Goal: Transaction & Acquisition: Purchase product/service

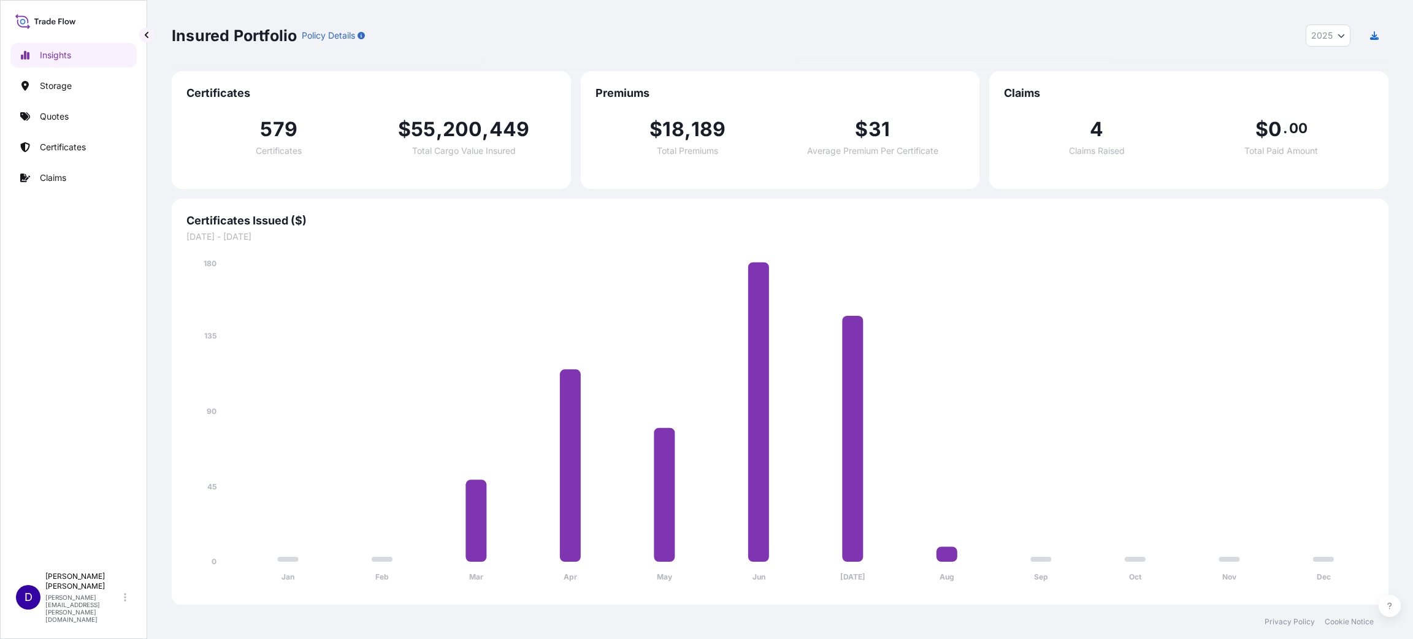
select select "2025"
click at [66, 154] on link "Certificates" at bounding box center [73, 147] width 126 height 25
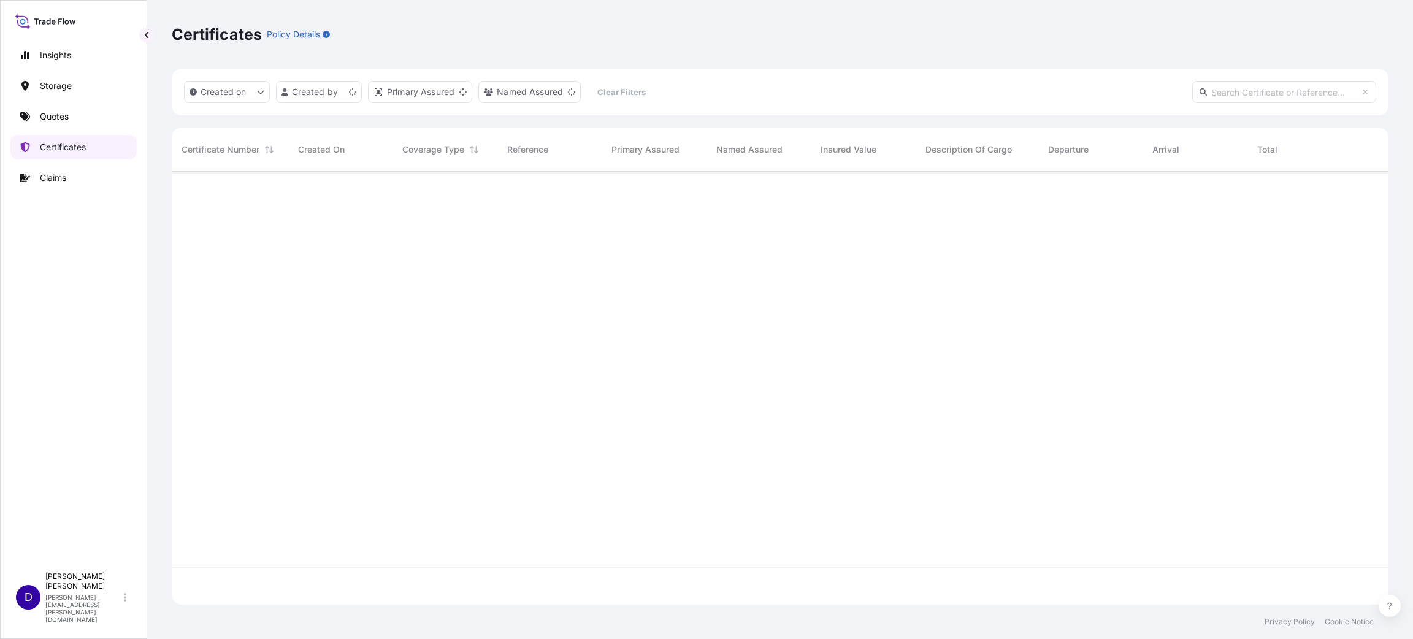
scroll to position [426, 1203]
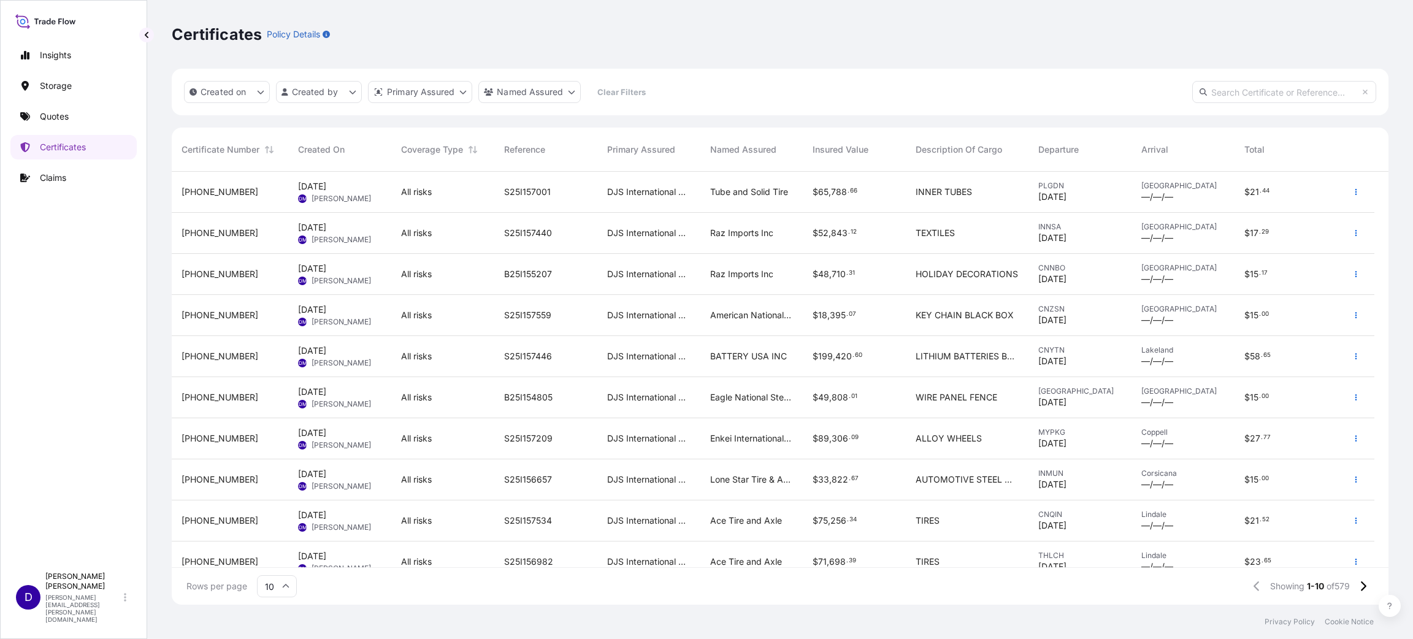
click at [65, 272] on div "Insights Storage Quotes Certificates Claims" at bounding box center [73, 299] width 126 height 534
click at [1350, 232] on button "button" at bounding box center [1356, 233] width 20 height 20
click at [1324, 230] on link "Duplicate quote" at bounding box center [1290, 236] width 115 height 20
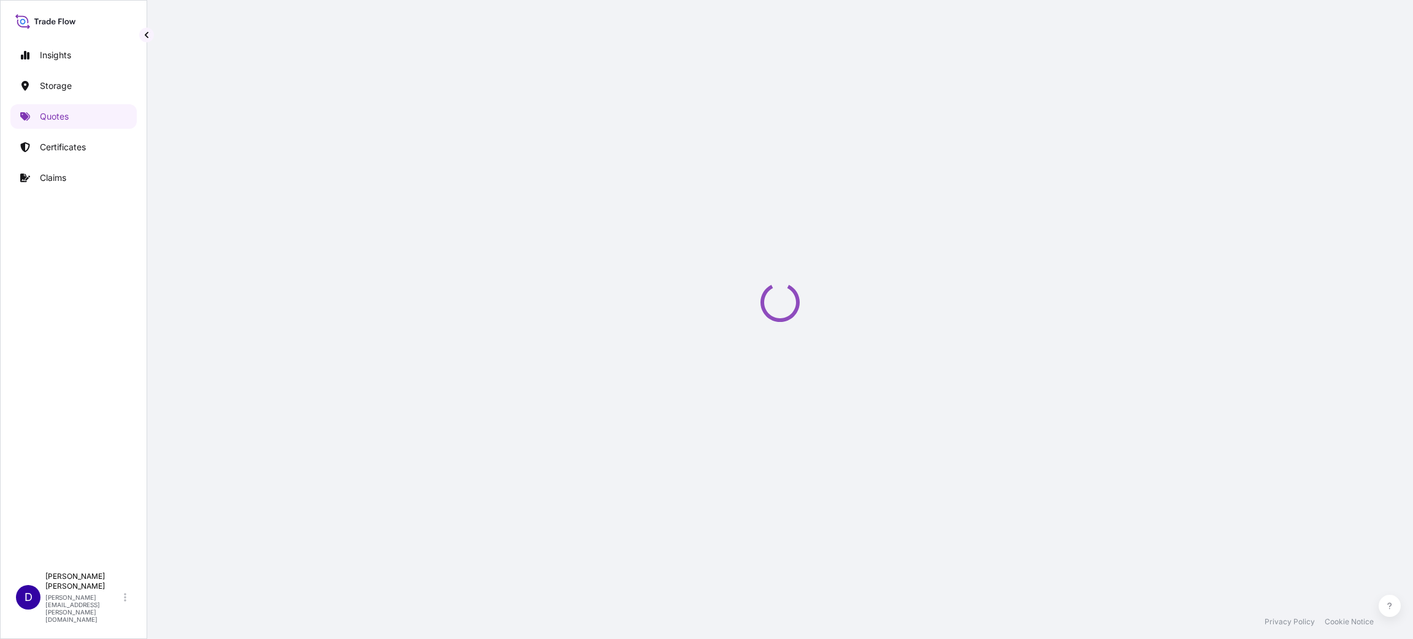
select select "Water"
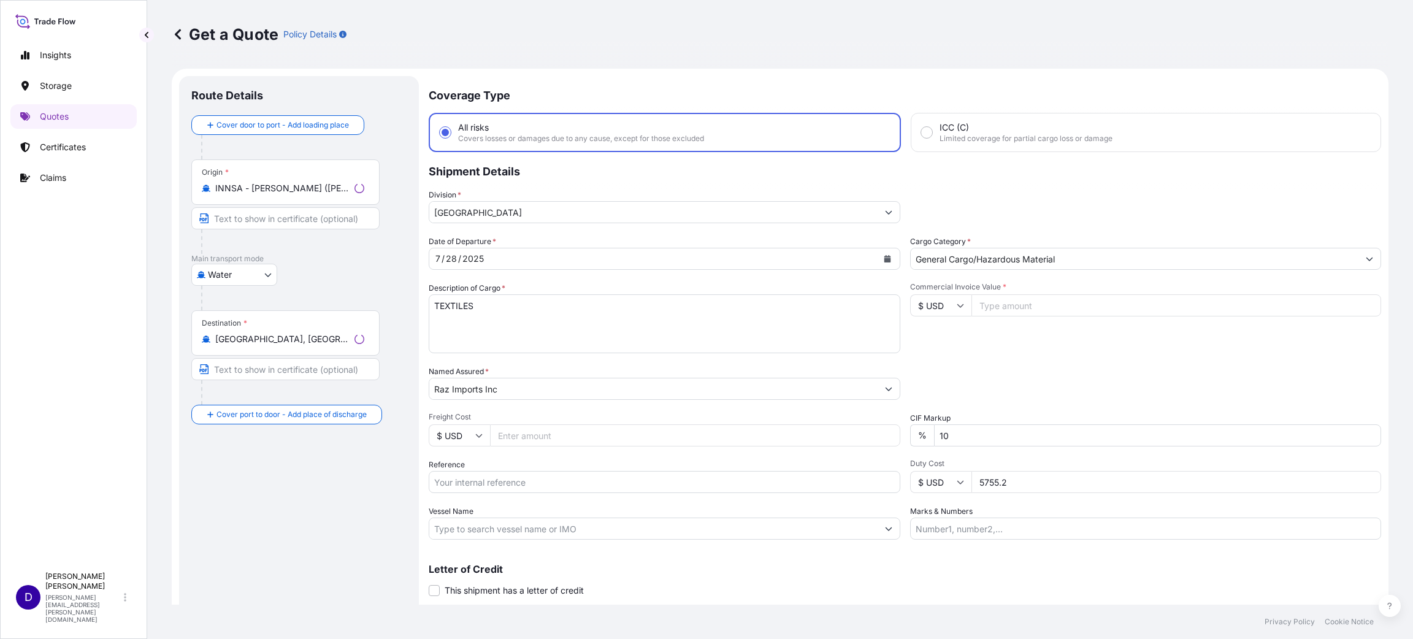
scroll to position [20, 0]
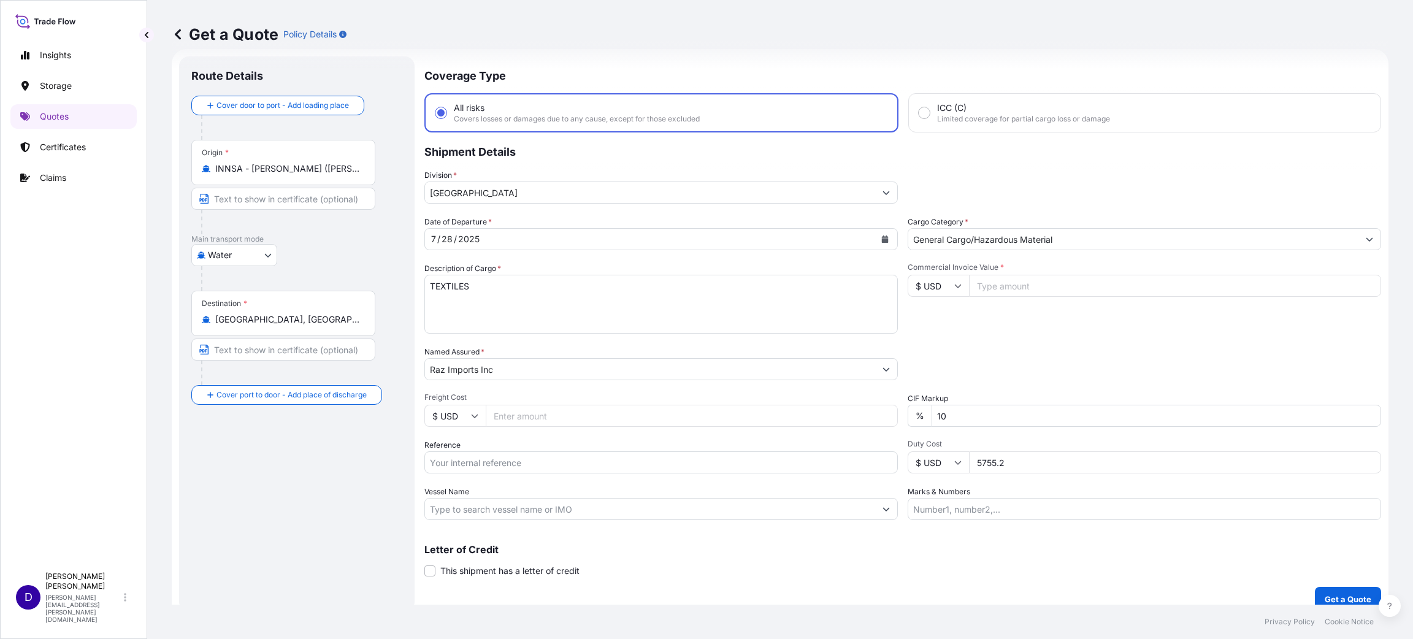
click at [299, 176] on div "Origin * INNSA - [GEOGRAPHIC_DATA][PERSON_NAME] ([PERSON_NAME]), [GEOGRAPHIC_DA…" at bounding box center [283, 162] width 184 height 45
click at [299, 175] on input "INNSA - [PERSON_NAME] ([PERSON_NAME]), [GEOGRAPHIC_DATA]" at bounding box center [287, 169] width 145 height 12
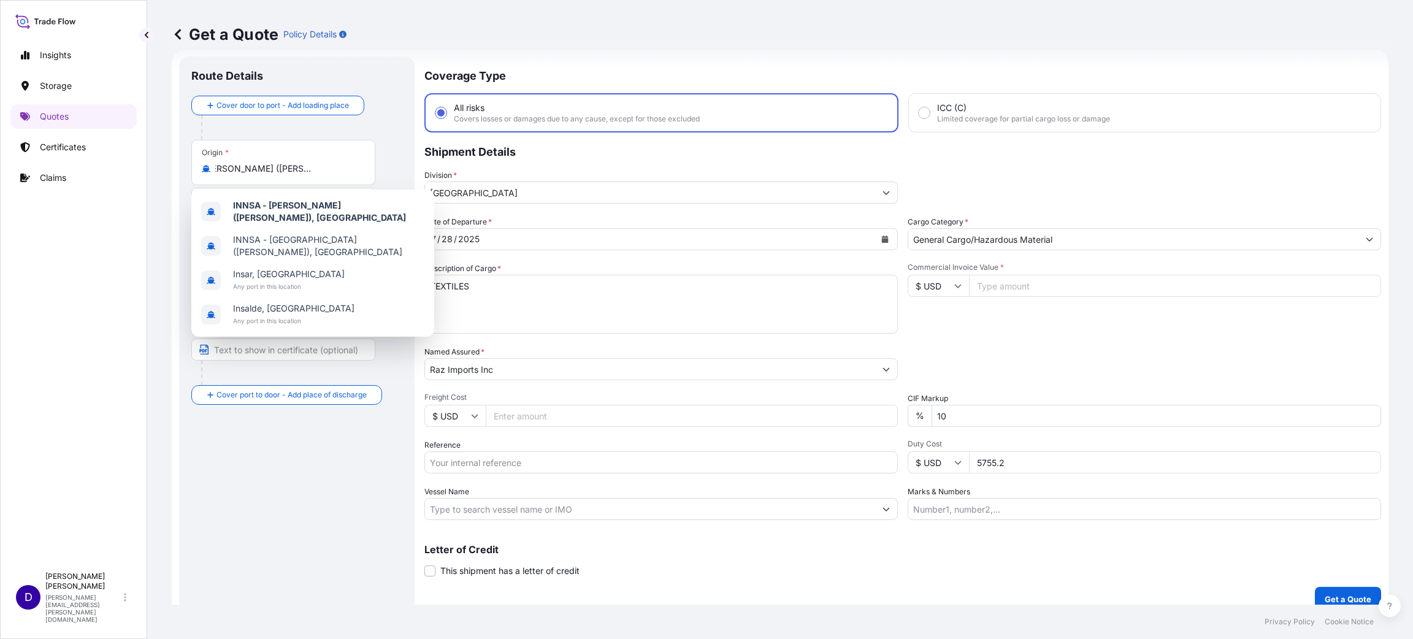
scroll to position [0, 48]
click at [297, 157] on div "Origin * INNSA - [GEOGRAPHIC_DATA][PERSON_NAME] ([PERSON_NAME]), [GEOGRAPHIC_DA…" at bounding box center [283, 162] width 184 height 45
click at [297, 163] on input "INNSA - [PERSON_NAME] ([PERSON_NAME]), [GEOGRAPHIC_DATA]" at bounding box center [287, 169] width 145 height 12
click at [297, 157] on div "Origin * INNSA - [GEOGRAPHIC_DATA][PERSON_NAME] ([PERSON_NAME]), [GEOGRAPHIC_DA…" at bounding box center [283, 162] width 184 height 45
click at [297, 163] on input "INNSA - [PERSON_NAME] ([PERSON_NAME]), [GEOGRAPHIC_DATA]" at bounding box center [287, 169] width 145 height 12
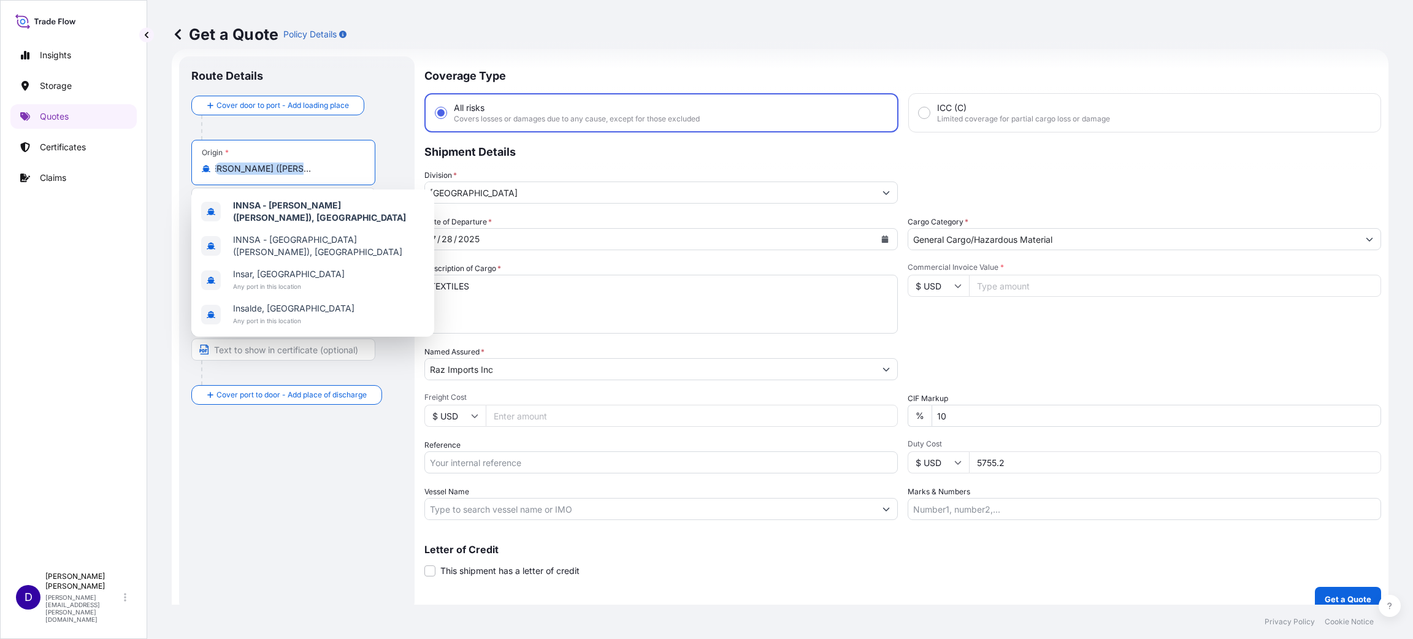
scroll to position [0, 0]
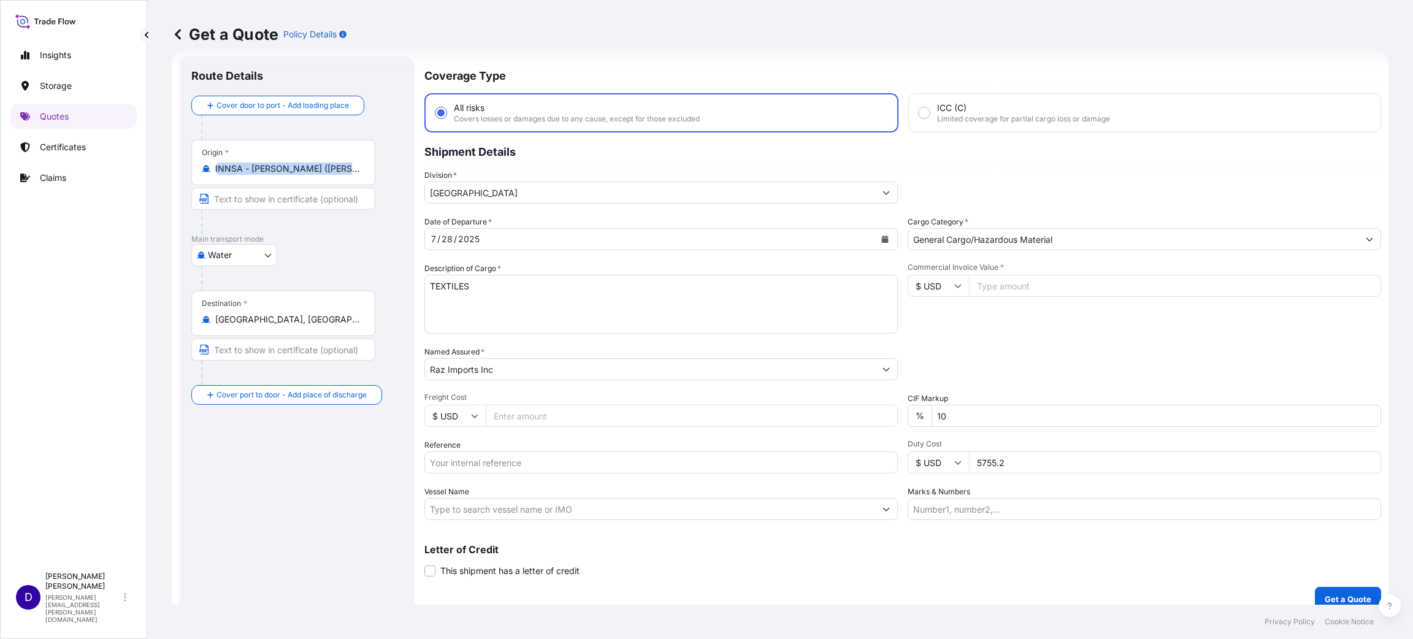
click at [296, 170] on input "INNSA - [PERSON_NAME] ([PERSON_NAME]), [GEOGRAPHIC_DATA]" at bounding box center [287, 169] width 145 height 12
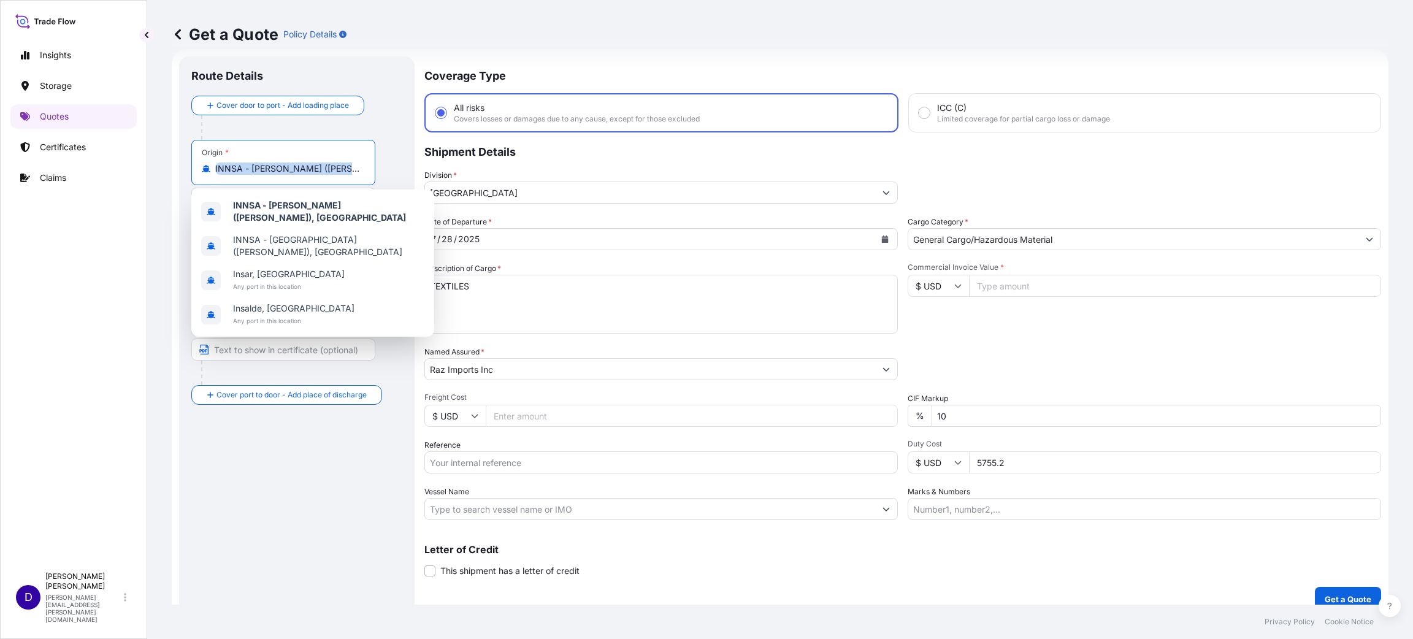
click at [296, 167] on input "INNSA - [PERSON_NAME] ([PERSON_NAME]), [GEOGRAPHIC_DATA]" at bounding box center [287, 169] width 145 height 12
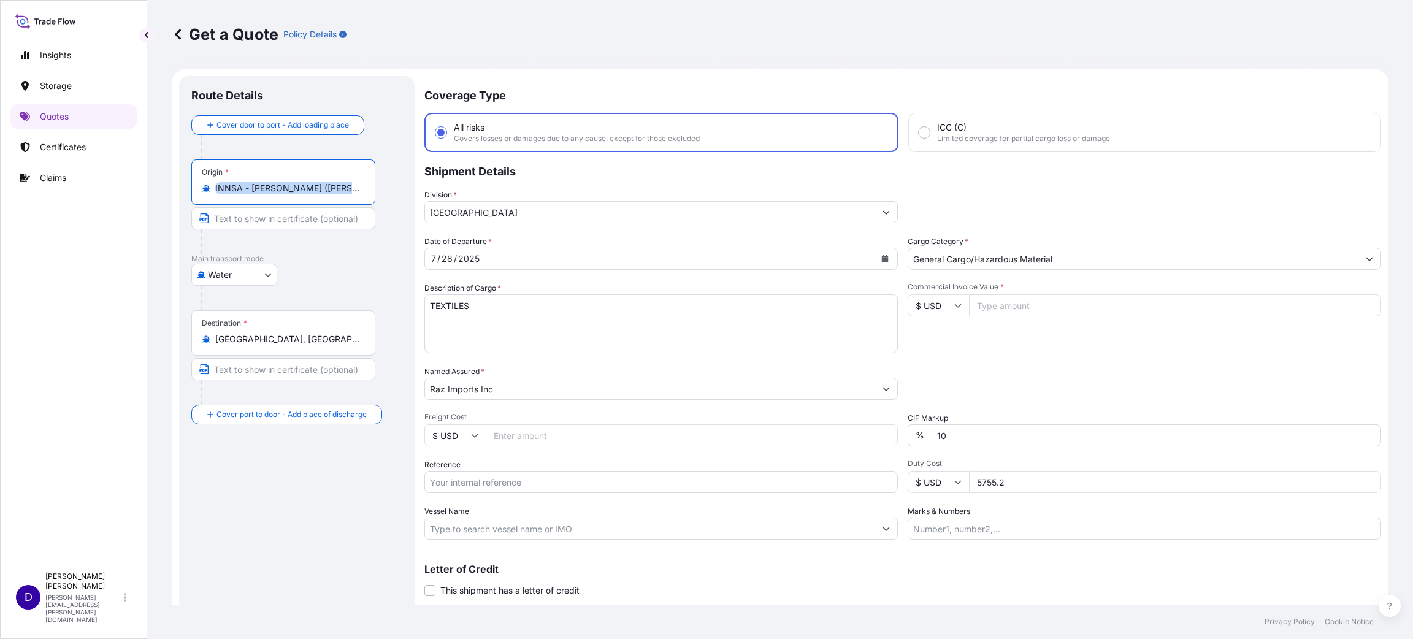
click at [351, 198] on div "Origin * INNSA - [GEOGRAPHIC_DATA][PERSON_NAME] ([PERSON_NAME]), [GEOGRAPHIC_DA…" at bounding box center [283, 181] width 184 height 45
click at [351, 194] on input "INNSA - [PERSON_NAME] ([PERSON_NAME]), [GEOGRAPHIC_DATA]" at bounding box center [287, 188] width 145 height 12
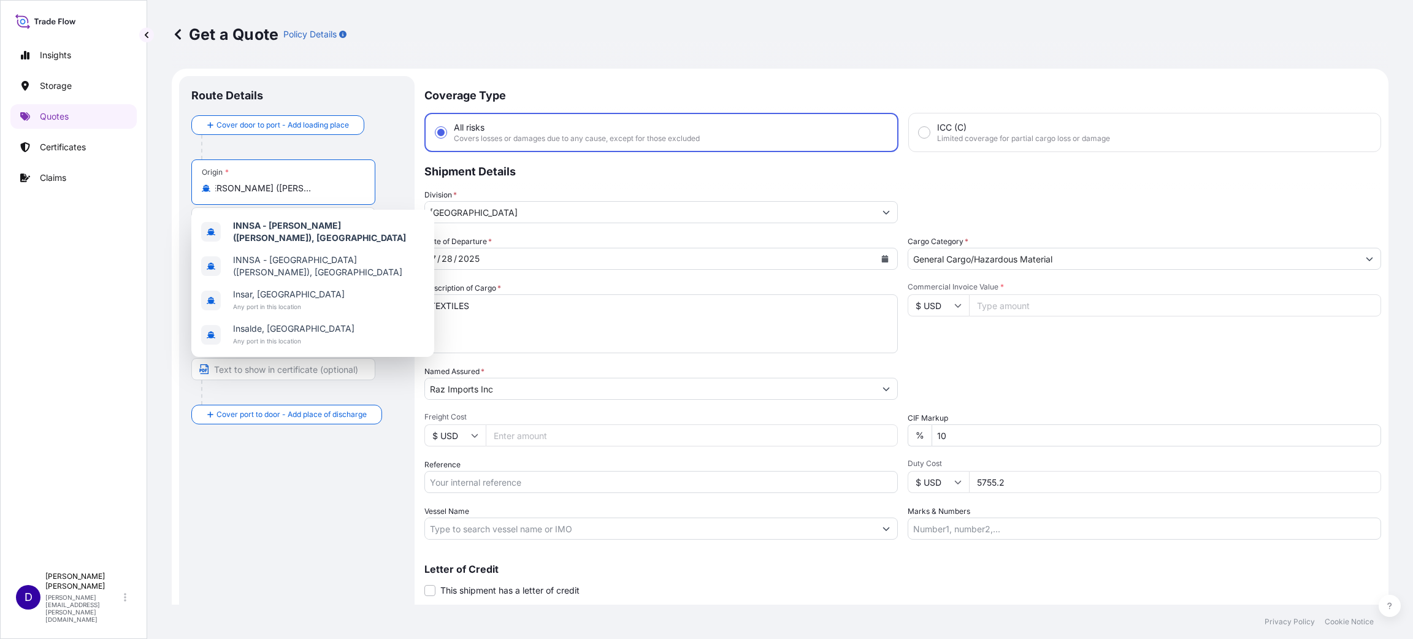
click at [365, 189] on div "Origin * INNSA - [GEOGRAPHIC_DATA][PERSON_NAME] ([PERSON_NAME]), [GEOGRAPHIC_DA…" at bounding box center [283, 181] width 184 height 45
click at [360, 189] on input "INNSA - [PERSON_NAME] ([PERSON_NAME]), [GEOGRAPHIC_DATA]" at bounding box center [287, 188] width 145 height 12
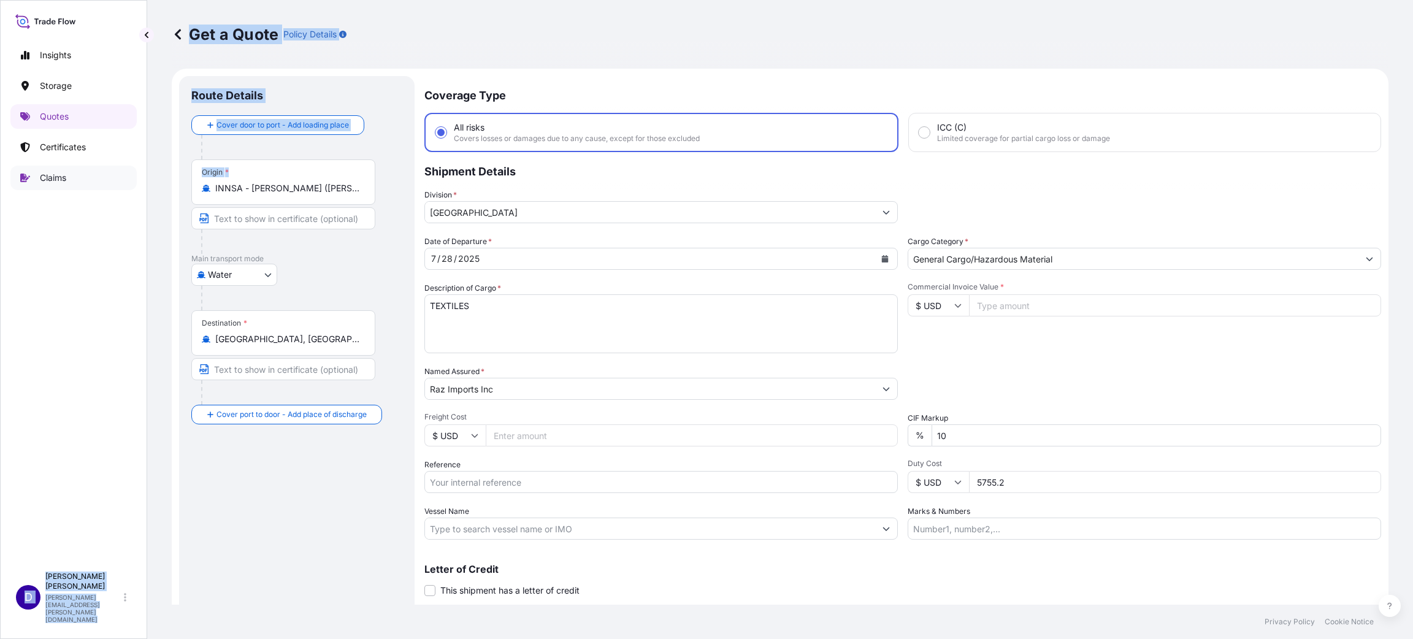
drag, startPoint x: 362, startPoint y: 189, endPoint x: 79, endPoint y: 176, distance: 283.6
click at [82, 178] on div "Insights Storage Quotes Certificates Claims D [PERSON_NAME] [PERSON_NAME][EMAIL…" at bounding box center [706, 319] width 1413 height 639
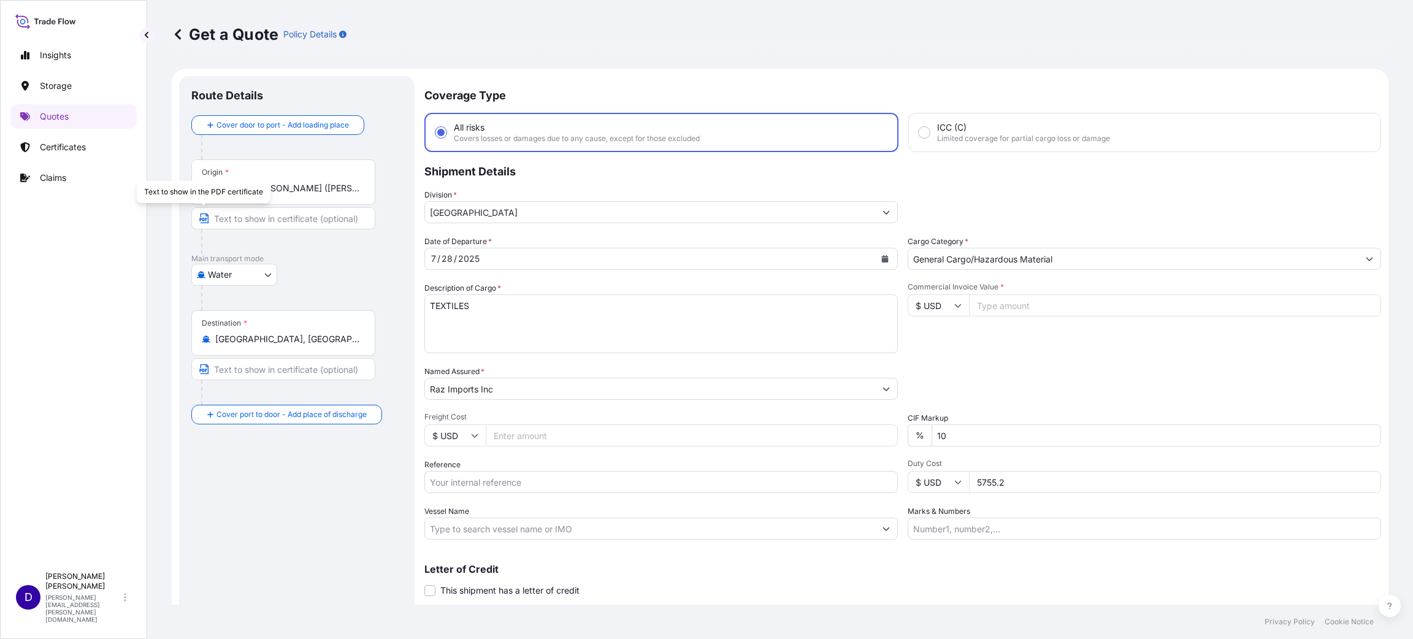
click at [381, 184] on div "Origin * INNSA - [GEOGRAPHIC_DATA][PERSON_NAME] ([PERSON_NAME]), [GEOGRAPHIC_DA…" at bounding box center [296, 206] width 211 height 94
click at [358, 185] on div "INNSA - [PERSON_NAME] ([PERSON_NAME]), [GEOGRAPHIC_DATA]" at bounding box center [283, 188] width 163 height 12
click at [358, 185] on input "INNSA - [PERSON_NAME] ([PERSON_NAME]), [GEOGRAPHIC_DATA]" at bounding box center [287, 188] width 145 height 12
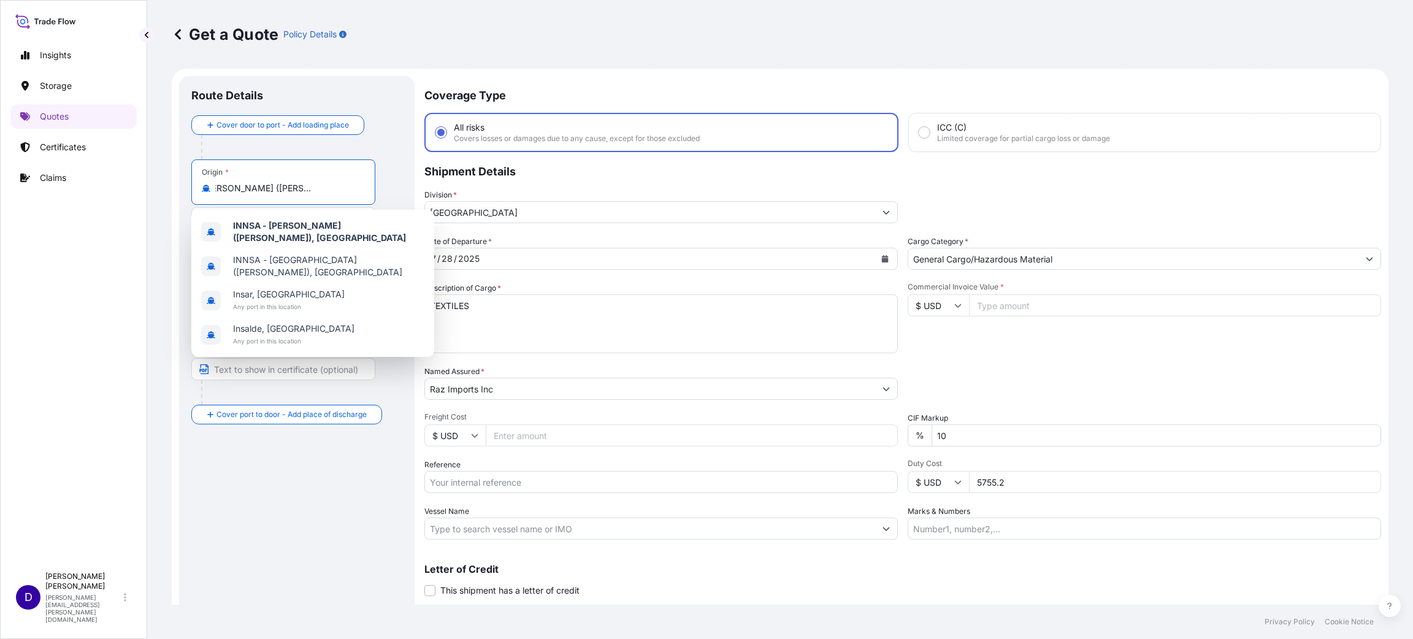
click at [350, 185] on input "INNSA - [PERSON_NAME] ([PERSON_NAME]), [GEOGRAPHIC_DATA]" at bounding box center [287, 188] width 145 height 12
click at [356, 190] on input "INNSA - [PERSON_NAME] ([PERSON_NAME]), [GEOGRAPHIC_DATA]" at bounding box center [287, 188] width 145 height 12
type input "a"
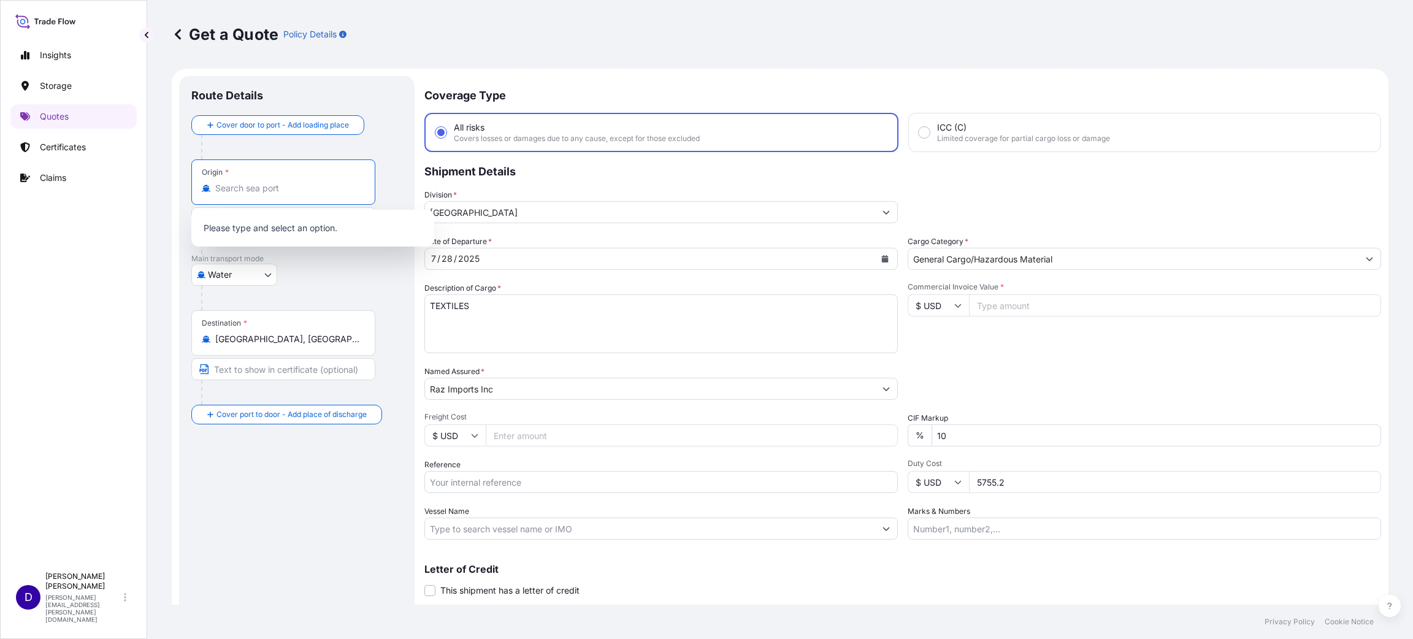
click at [334, 188] on input "Origin *" at bounding box center [287, 188] width 145 height 12
drag, startPoint x: 289, startPoint y: 195, endPoint x: 174, endPoint y: 186, distance: 115.6
click at [183, 189] on div "Route Details Cover door to port - Add loading place Place of loading Road / [G…" at bounding box center [296, 353] width 235 height 555
click at [262, 197] on div "Origin * INNSA - [GEOGRAPHIC_DATA][PERSON_NAME] ([PERSON_NAME]), [GEOGRAPHIC_DA…" at bounding box center [283, 181] width 184 height 45
click at [262, 194] on input "INNSA - [PERSON_NAME] ([PERSON_NAME]), [GEOGRAPHIC_DATA]" at bounding box center [287, 188] width 145 height 12
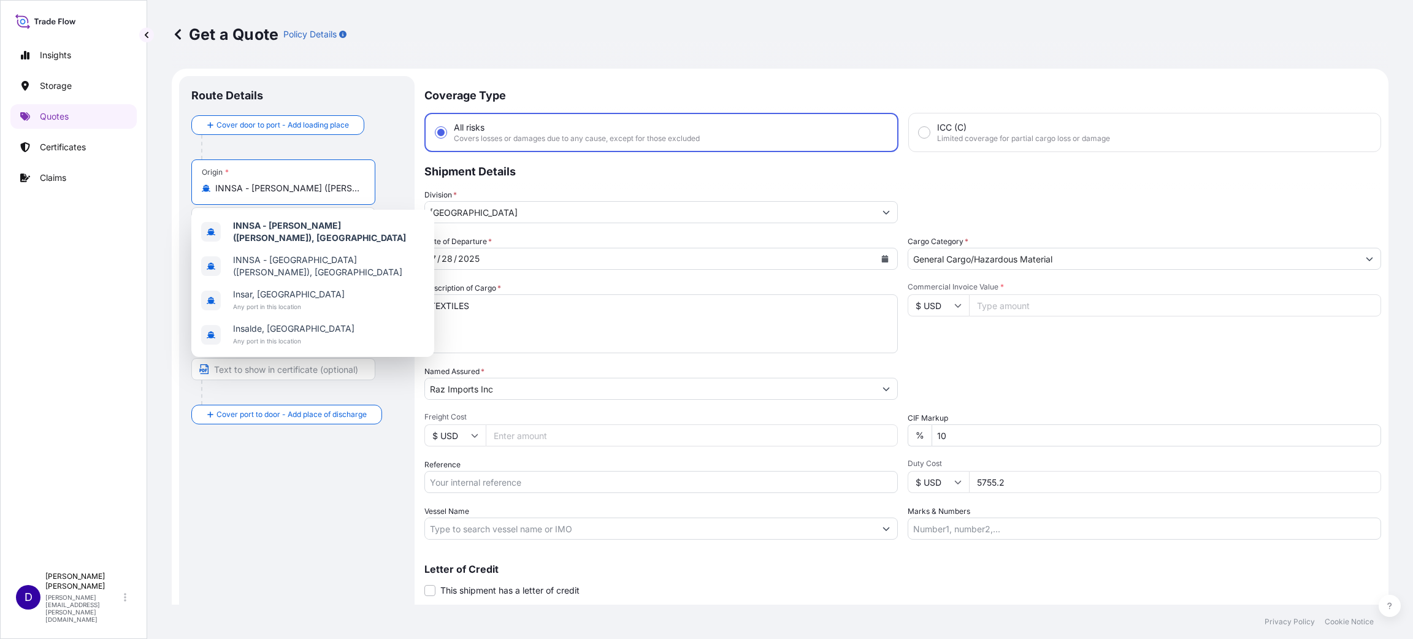
scroll to position [0, 48]
click at [240, 184] on input "INNSA - [PERSON_NAME] ([PERSON_NAME]), [GEOGRAPHIC_DATA]" at bounding box center [287, 188] width 145 height 12
type input "I"
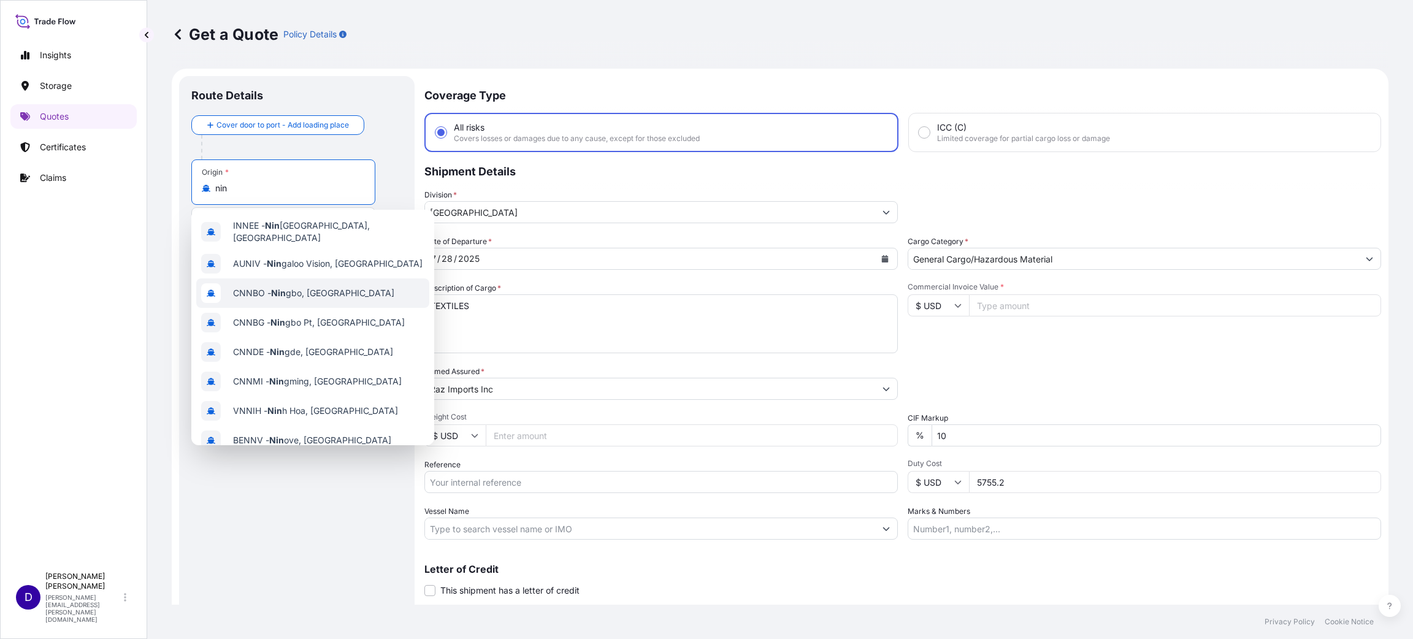
click at [293, 287] on span "CNNBO - Nin gbo, [GEOGRAPHIC_DATA]" at bounding box center [313, 293] width 161 height 12
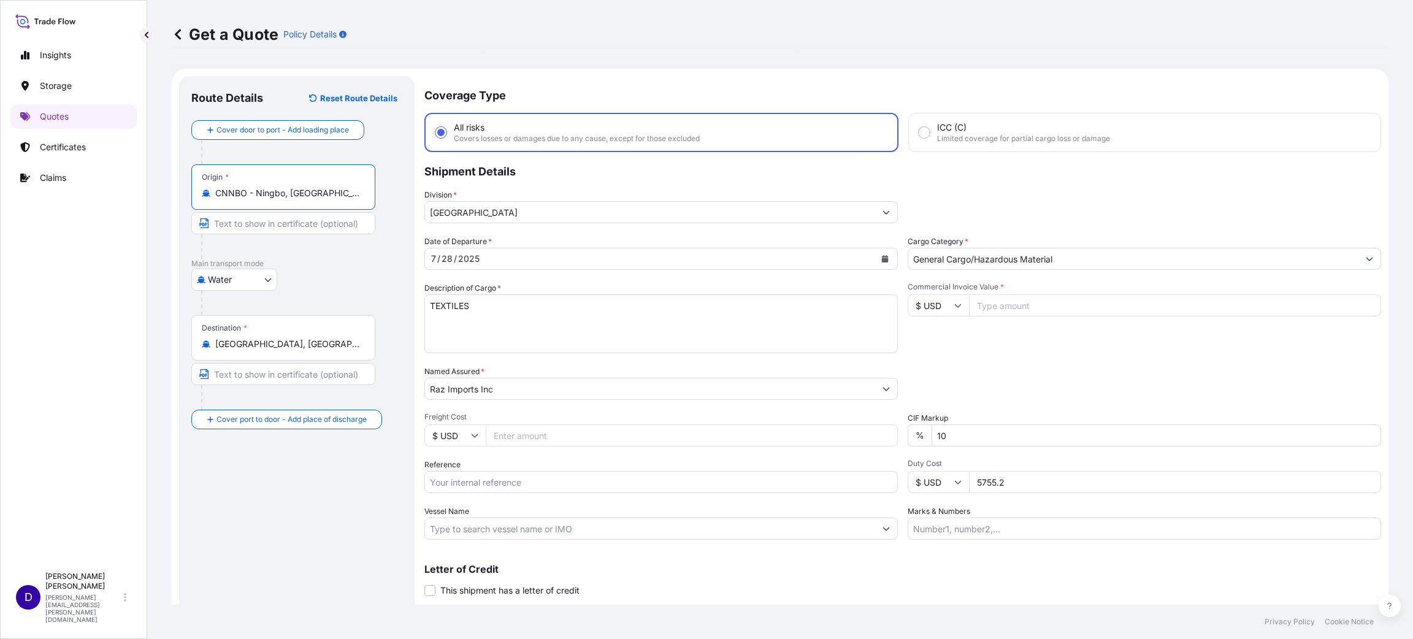
type input "CNNBO - Ningbo, [GEOGRAPHIC_DATA]"
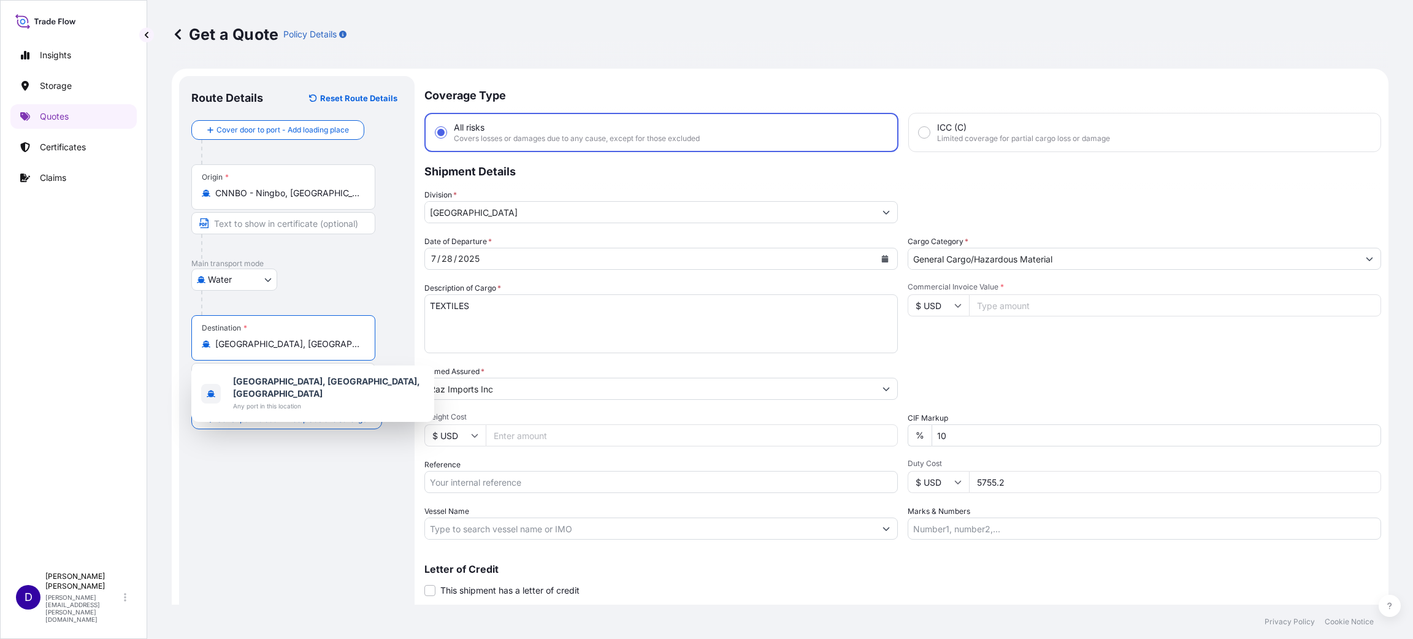
drag, startPoint x: 284, startPoint y: 348, endPoint x: 212, endPoint y: 342, distance: 72.7
click at [215, 345] on div "[GEOGRAPHIC_DATA], [GEOGRAPHIC_DATA], [GEOGRAPHIC_DATA]" at bounding box center [283, 344] width 163 height 12
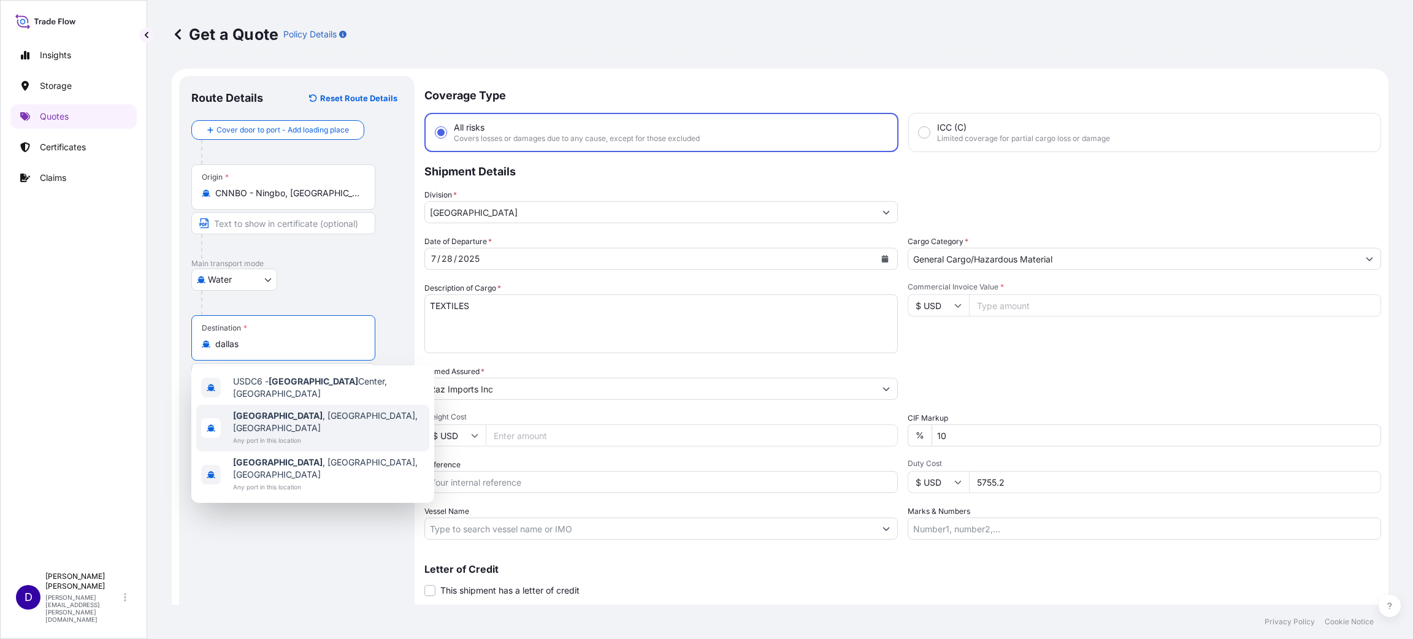
click at [285, 410] on span "[GEOGRAPHIC_DATA] , [GEOGRAPHIC_DATA], [GEOGRAPHIC_DATA]" at bounding box center [328, 422] width 191 height 25
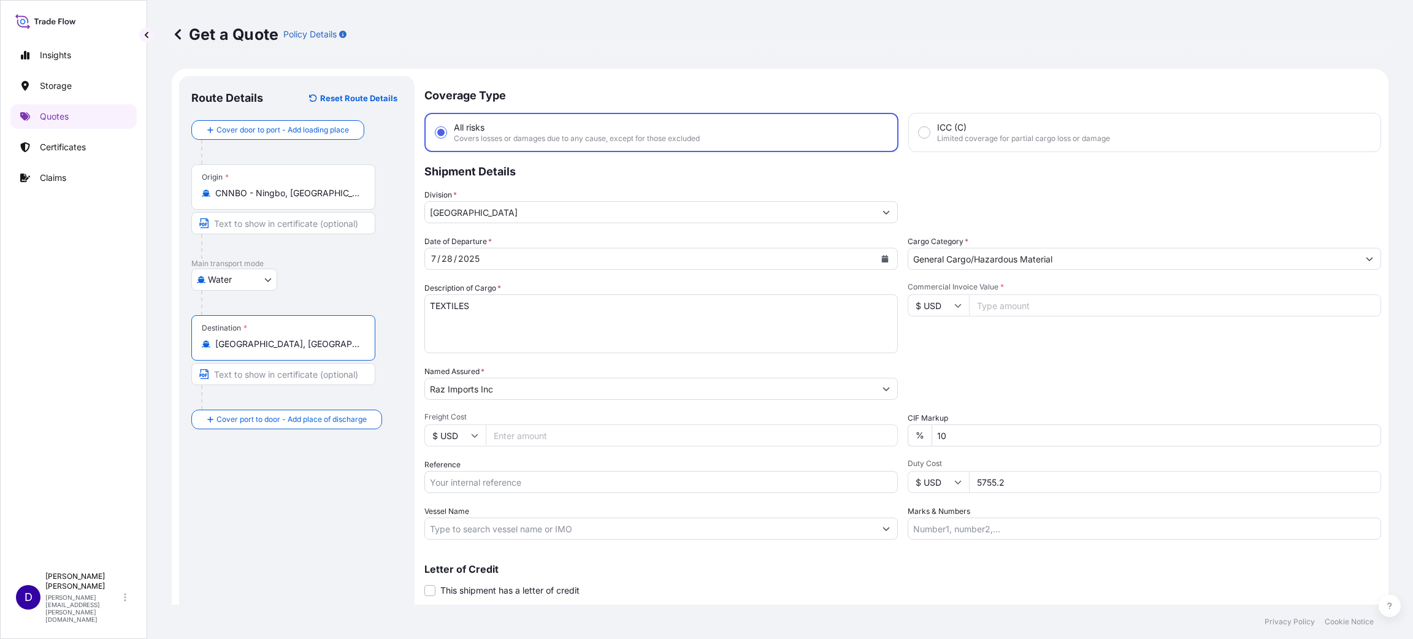
type input "[GEOGRAPHIC_DATA], [GEOGRAPHIC_DATA], [GEOGRAPHIC_DATA]"
click at [881, 256] on icon "Calendar" at bounding box center [884, 258] width 7 height 7
click at [577, 298] on button "Next" at bounding box center [581, 293] width 27 height 20
click at [491, 334] on div "29" at bounding box center [492, 338] width 22 height 22
click at [441, 287] on button "Previous" at bounding box center [450, 293] width 27 height 20
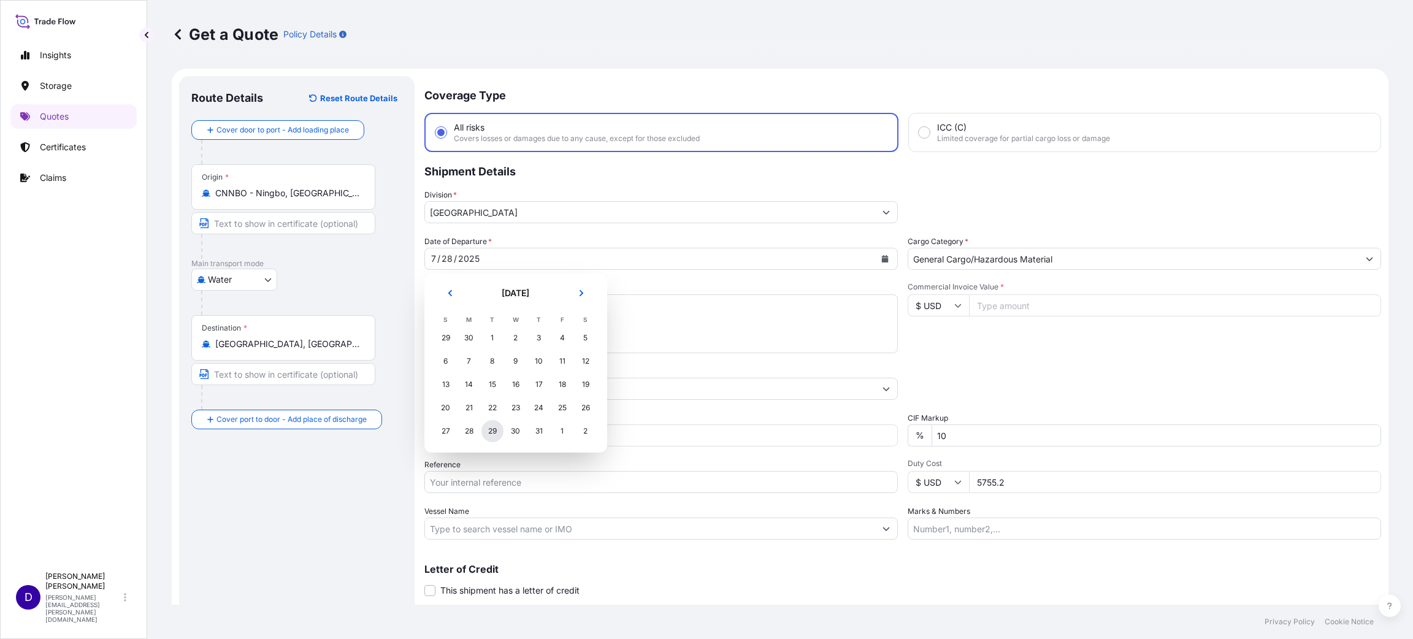
click at [488, 424] on div "29" at bounding box center [492, 431] width 22 height 22
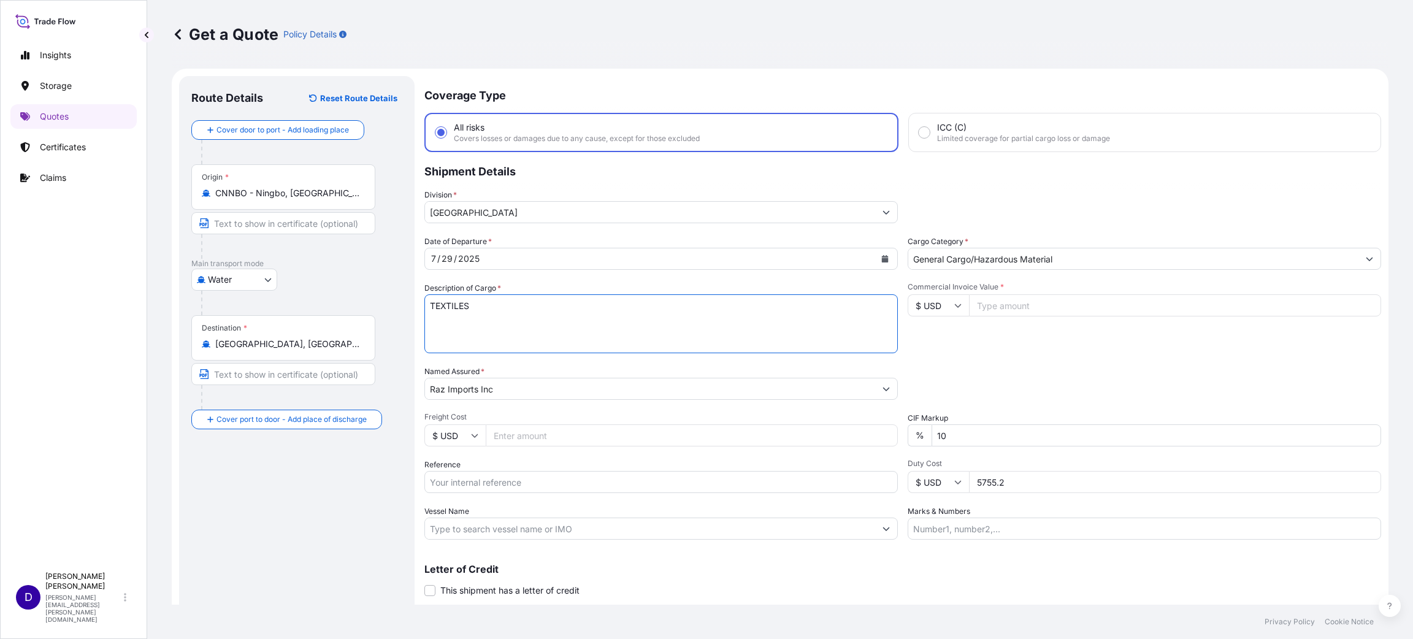
drag, startPoint x: 725, startPoint y: 303, endPoint x: 445, endPoint y: 278, distance: 281.9
click at [454, 285] on div "Description of Cargo * TEXTILES" at bounding box center [660, 317] width 473 height 71
type textarea "T"
type textarea "HOLIDAY DECORATIONS"
type input "46879.00"
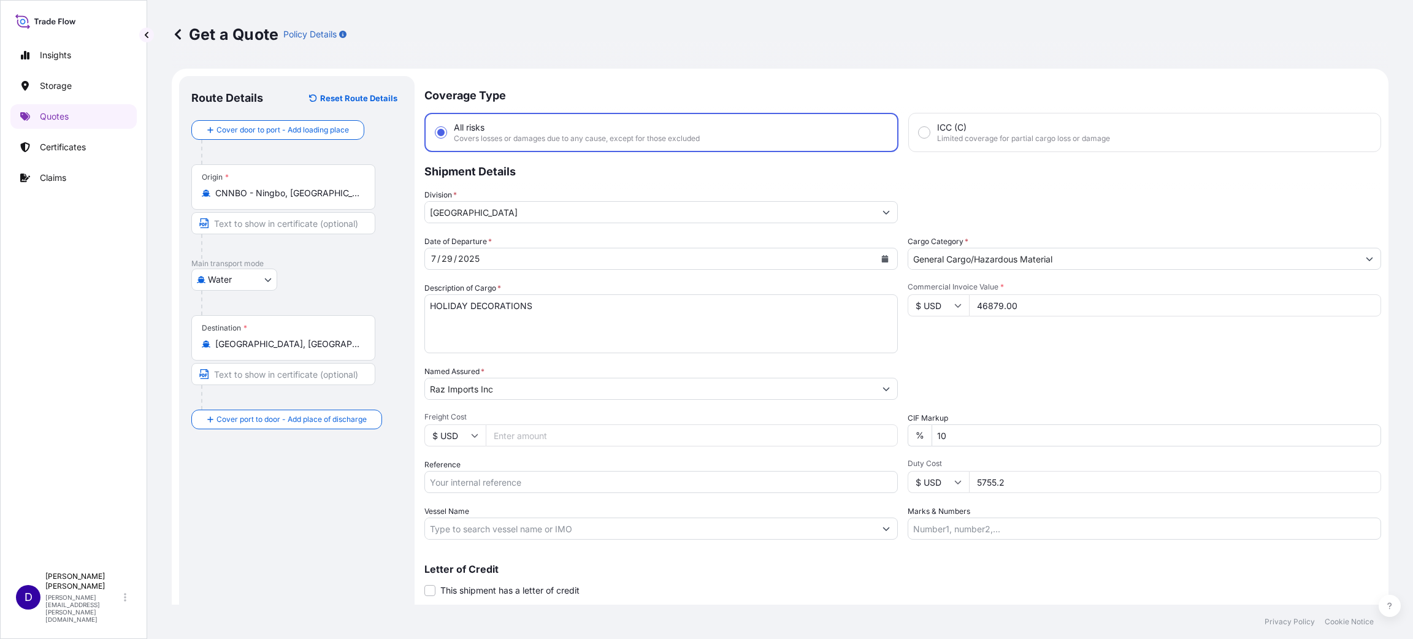
click at [554, 430] on input "Freight Cost" at bounding box center [692, 435] width 412 height 22
type input "7519.00"
click at [556, 488] on input "Reference" at bounding box center [660, 482] width 473 height 22
paste input "B25I155536"
type input "B25I155536"
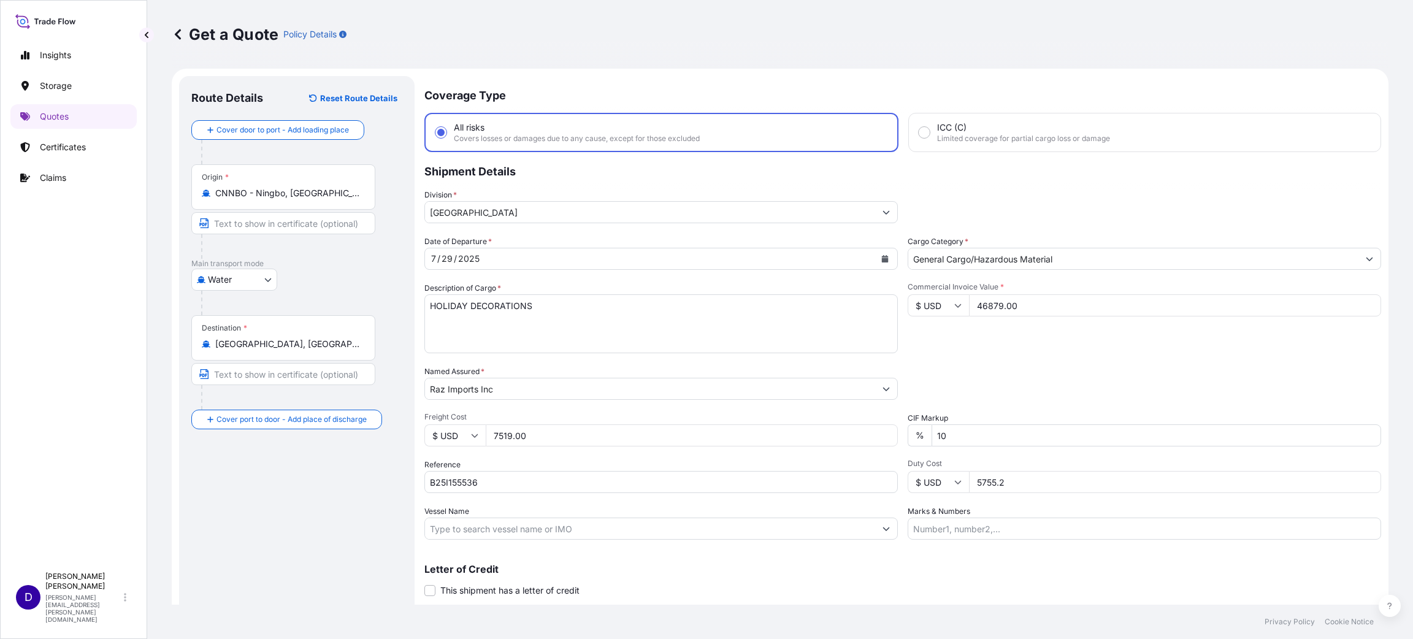
drag, startPoint x: 1013, startPoint y: 483, endPoint x: 967, endPoint y: 483, distance: 46.0
click at [969, 483] on input "5755.2" at bounding box center [1175, 482] width 412 height 22
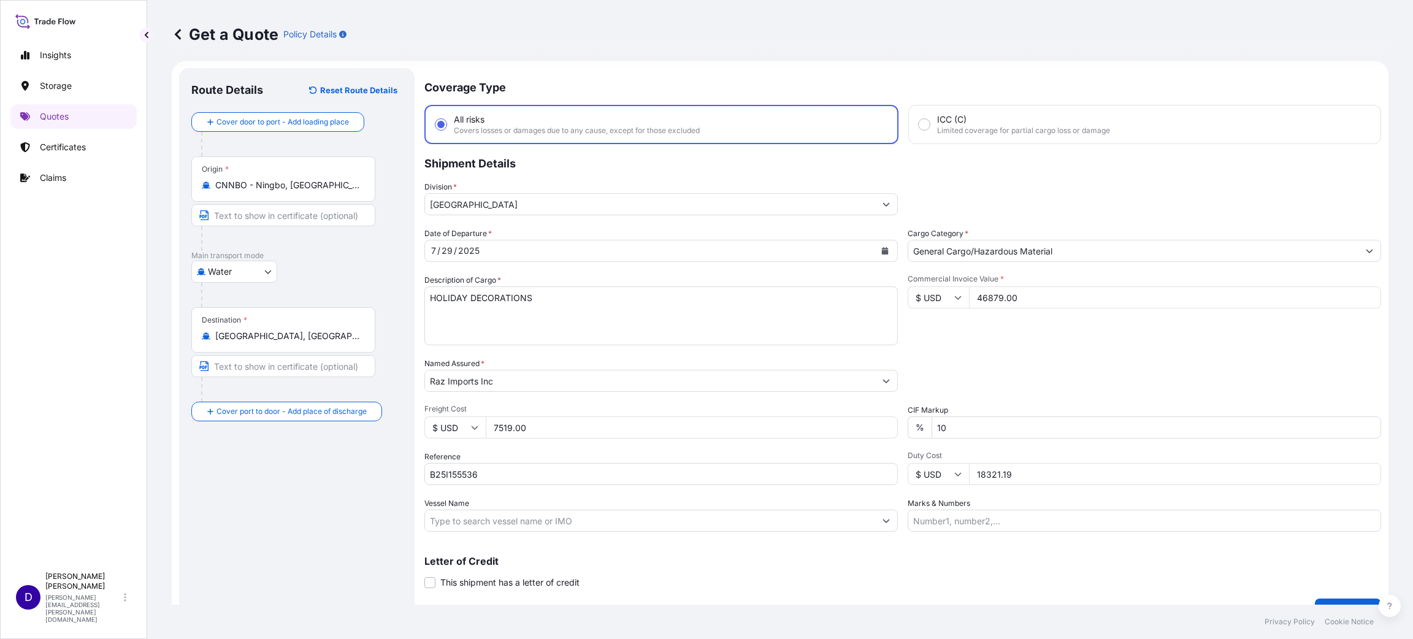
scroll to position [32, 0]
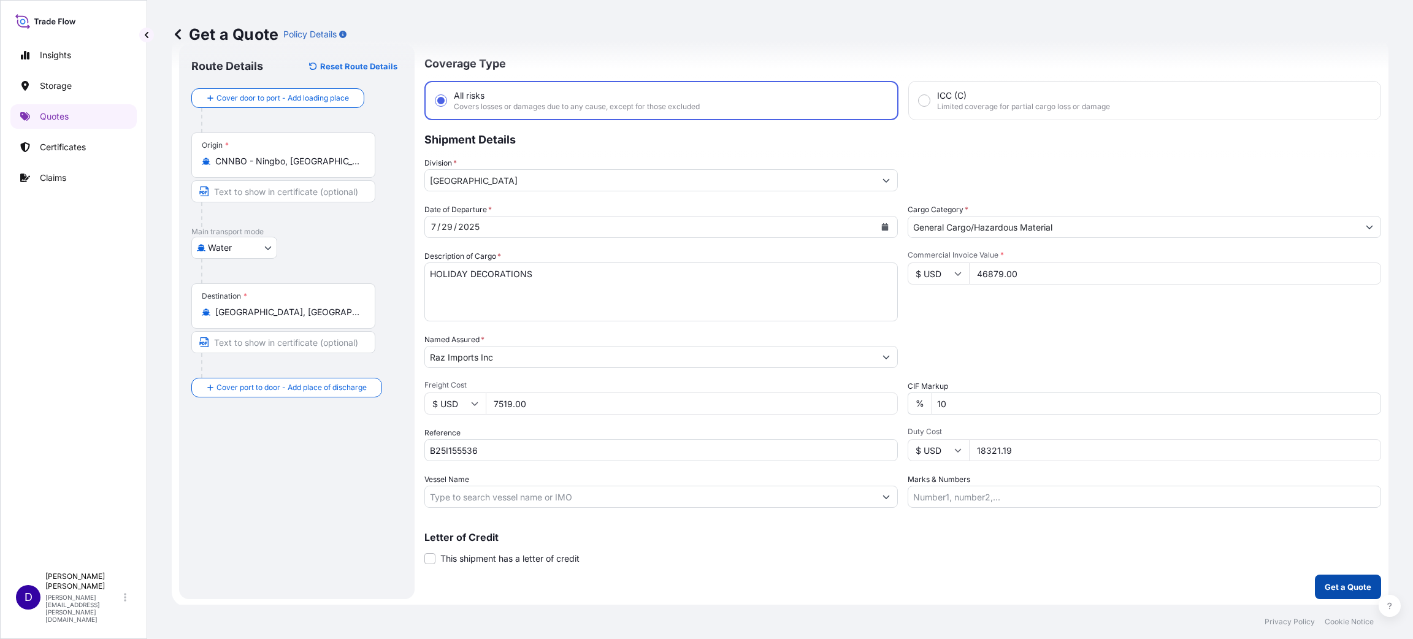
type input "18321.19"
click at [1331, 587] on p "Get a Quote" at bounding box center [1348, 587] width 47 height 12
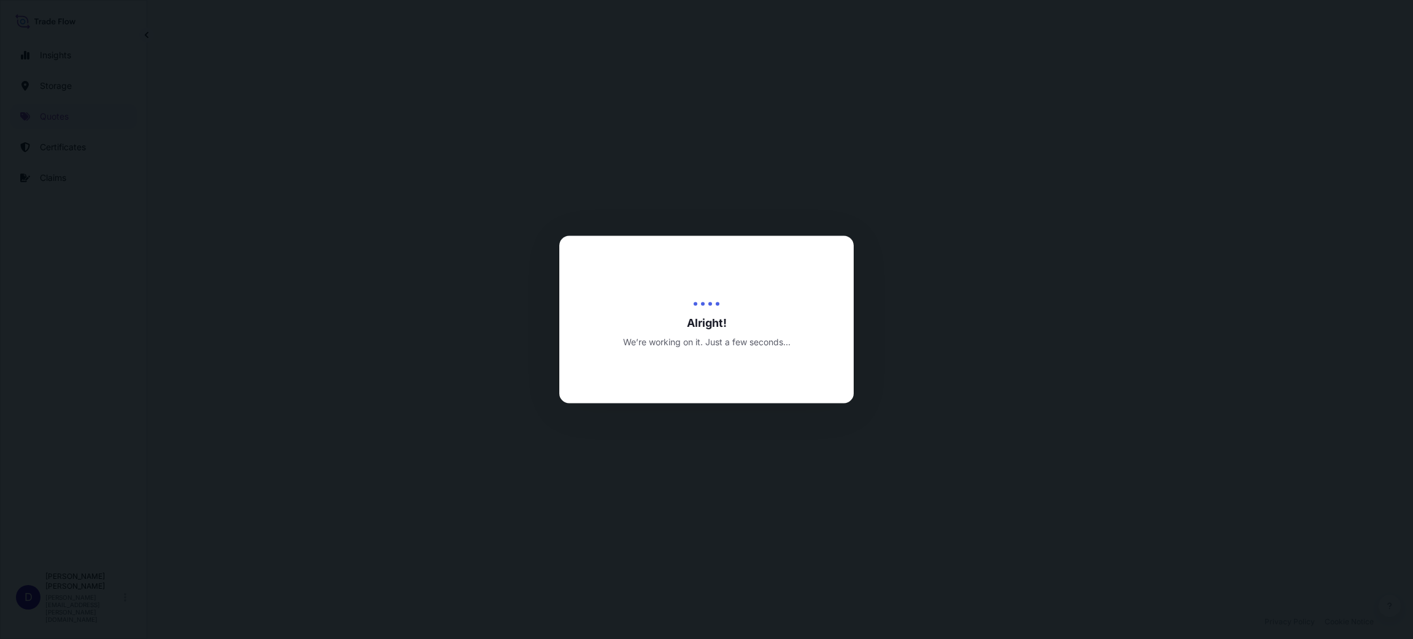
select select "Water"
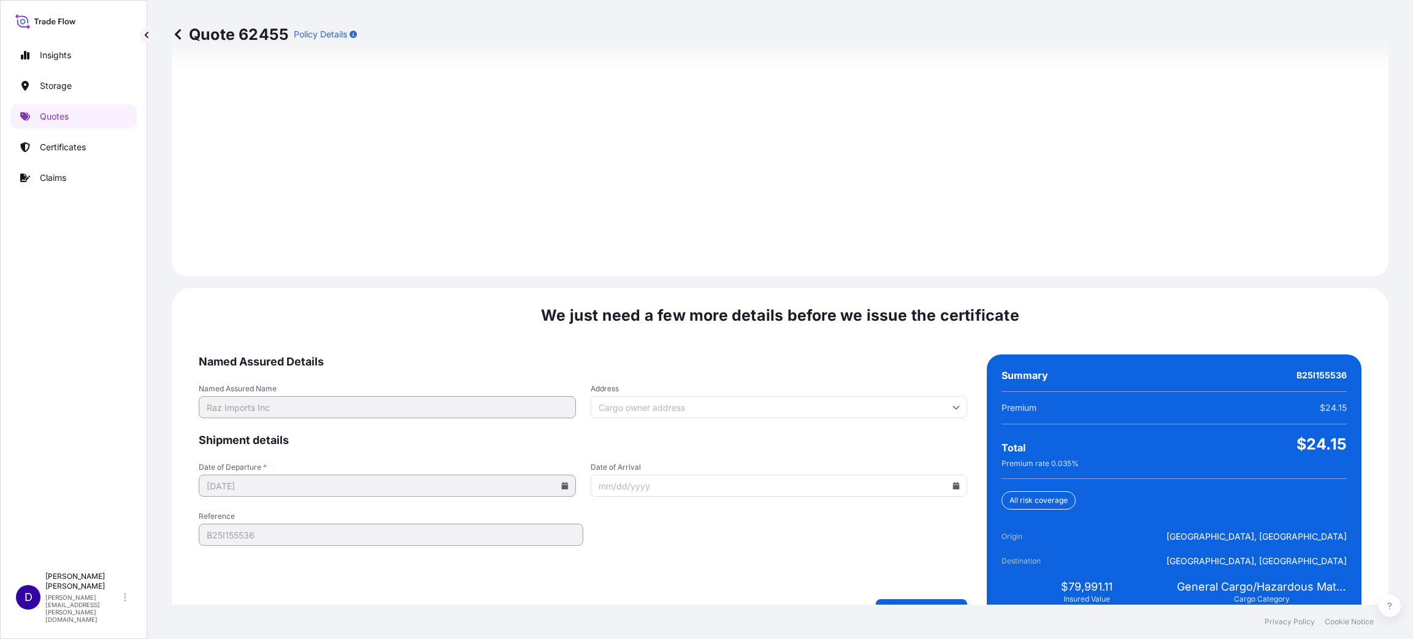
scroll to position [1684, 0]
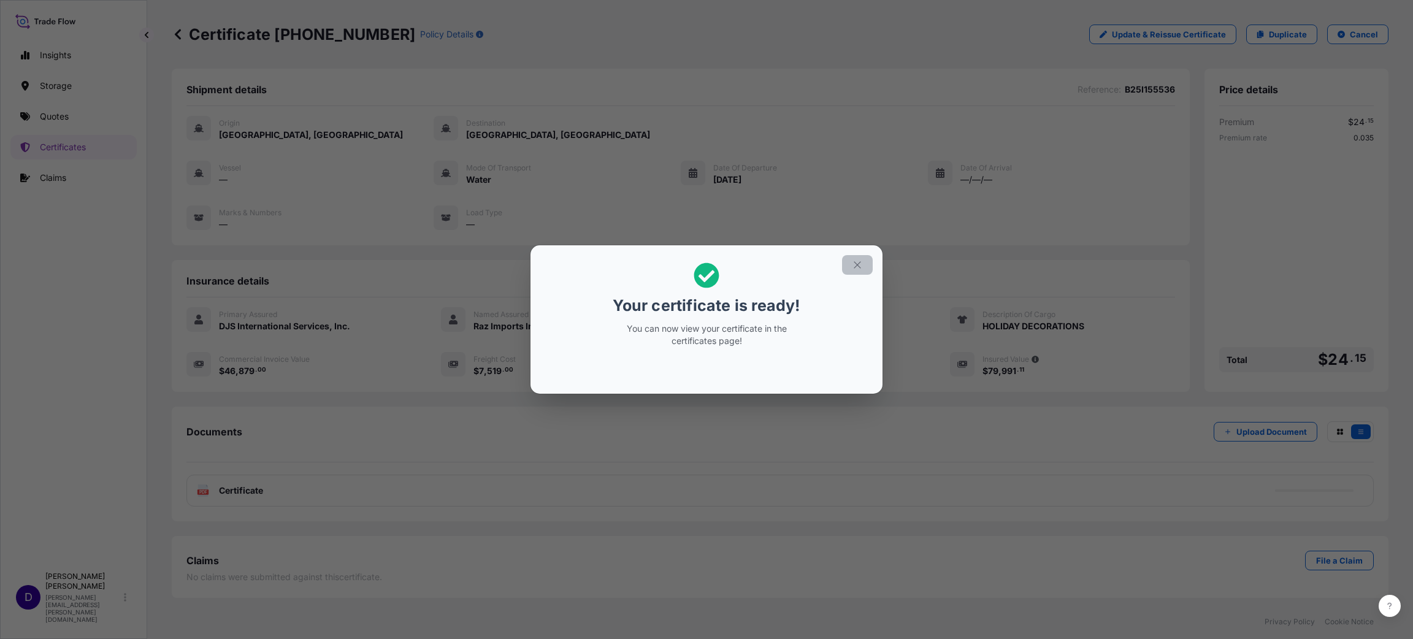
click at [860, 264] on icon "button" at bounding box center [857, 264] width 11 height 11
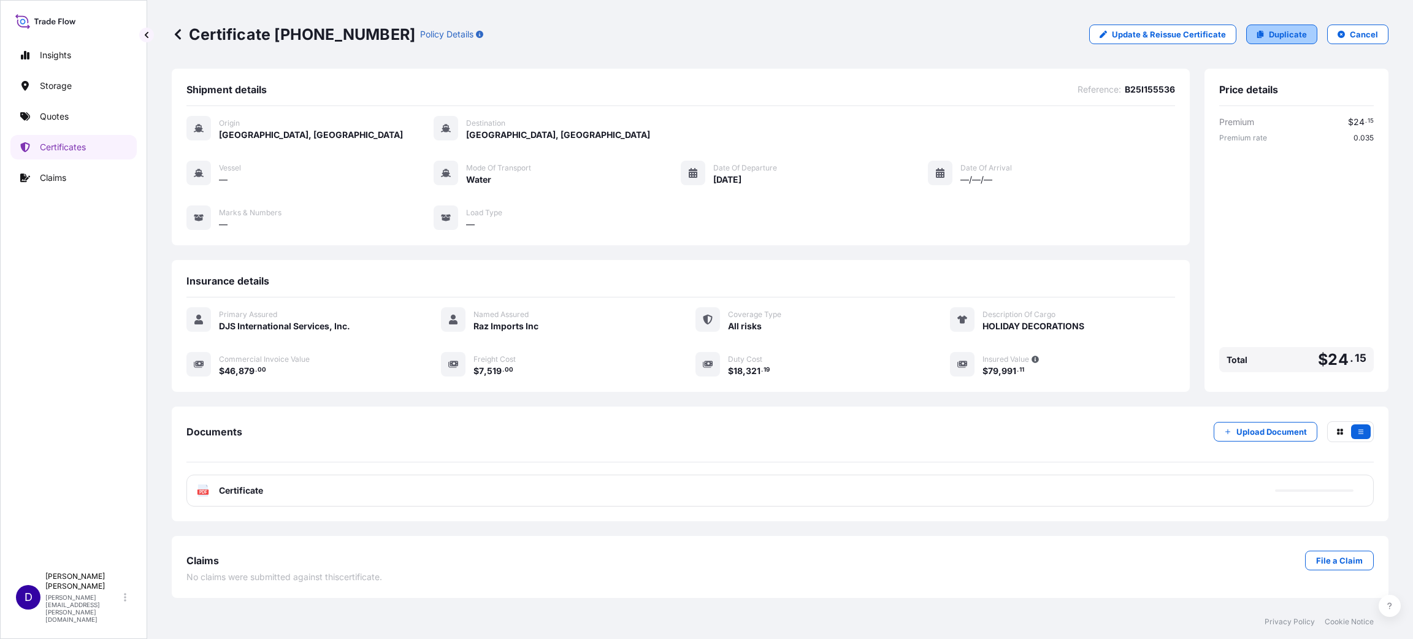
click at [1291, 36] on p "Duplicate" at bounding box center [1288, 34] width 38 height 12
select select "Water"
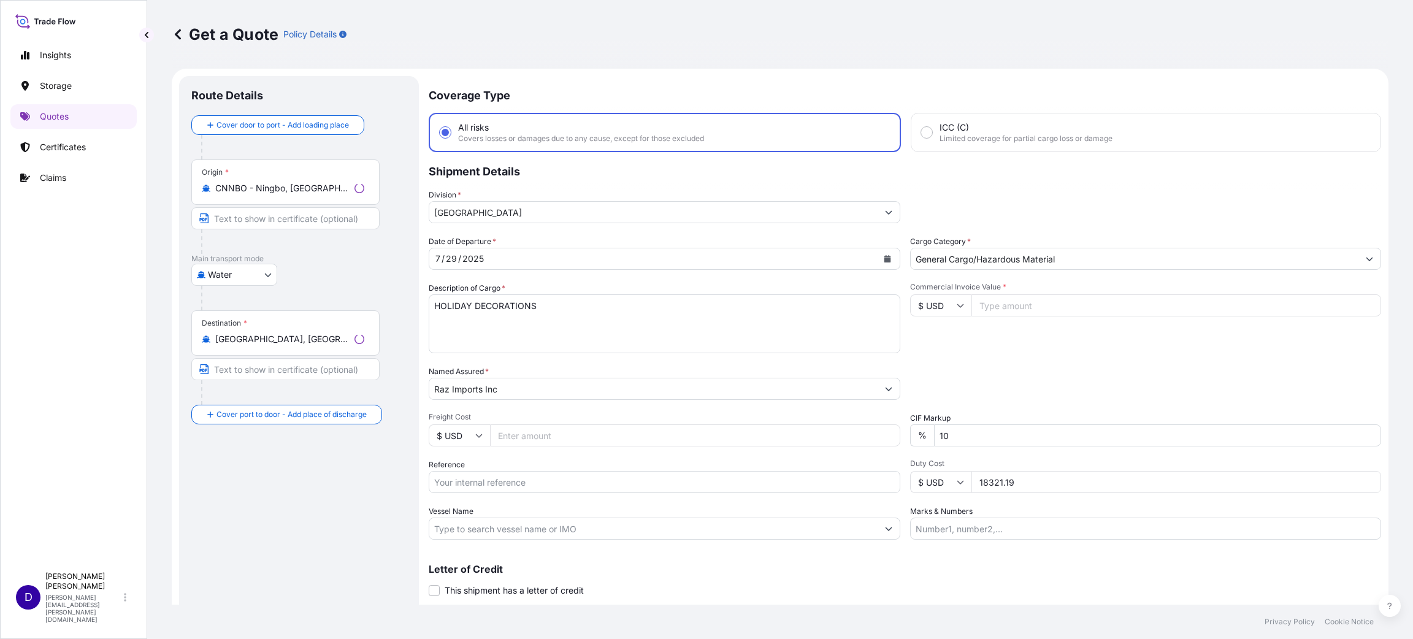
scroll to position [20, 0]
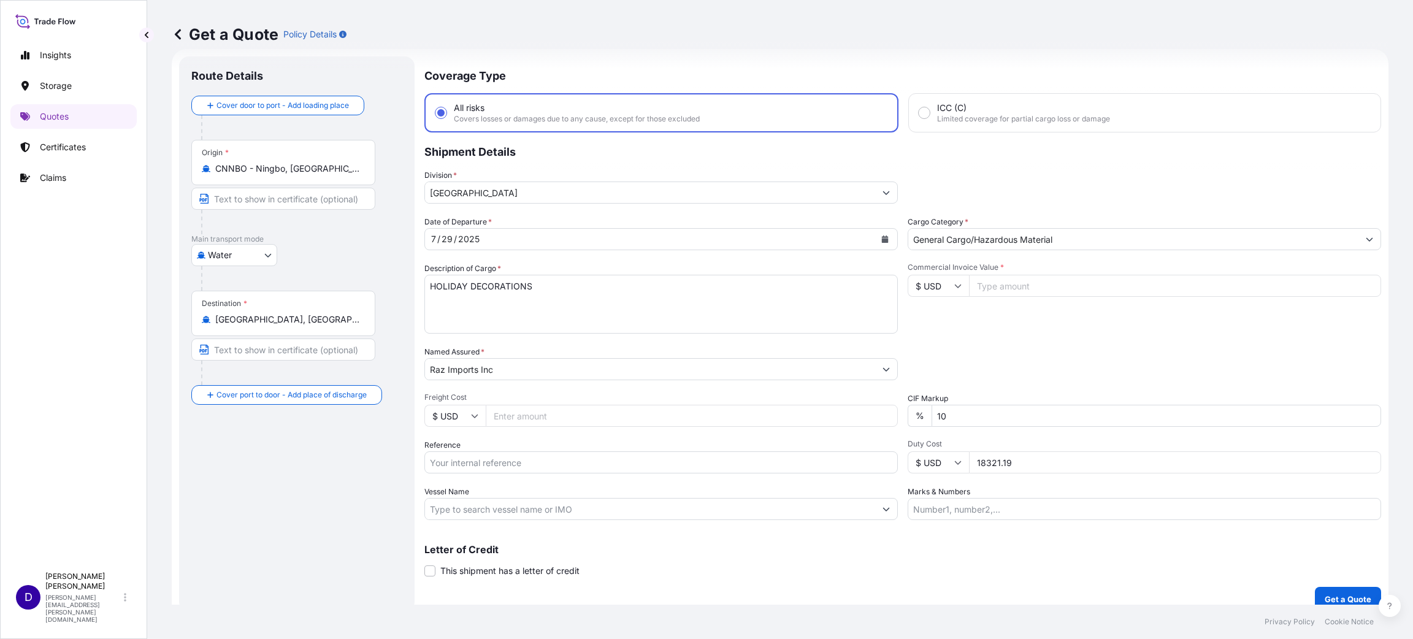
click at [992, 283] on input "Commercial Invoice Value *" at bounding box center [1175, 286] width 412 height 22
type input "67344.00"
click at [539, 414] on input "Freight Cost" at bounding box center [692, 416] width 412 height 22
type input "5994.00"
click at [512, 462] on input "Reference" at bounding box center [660, 462] width 473 height 22
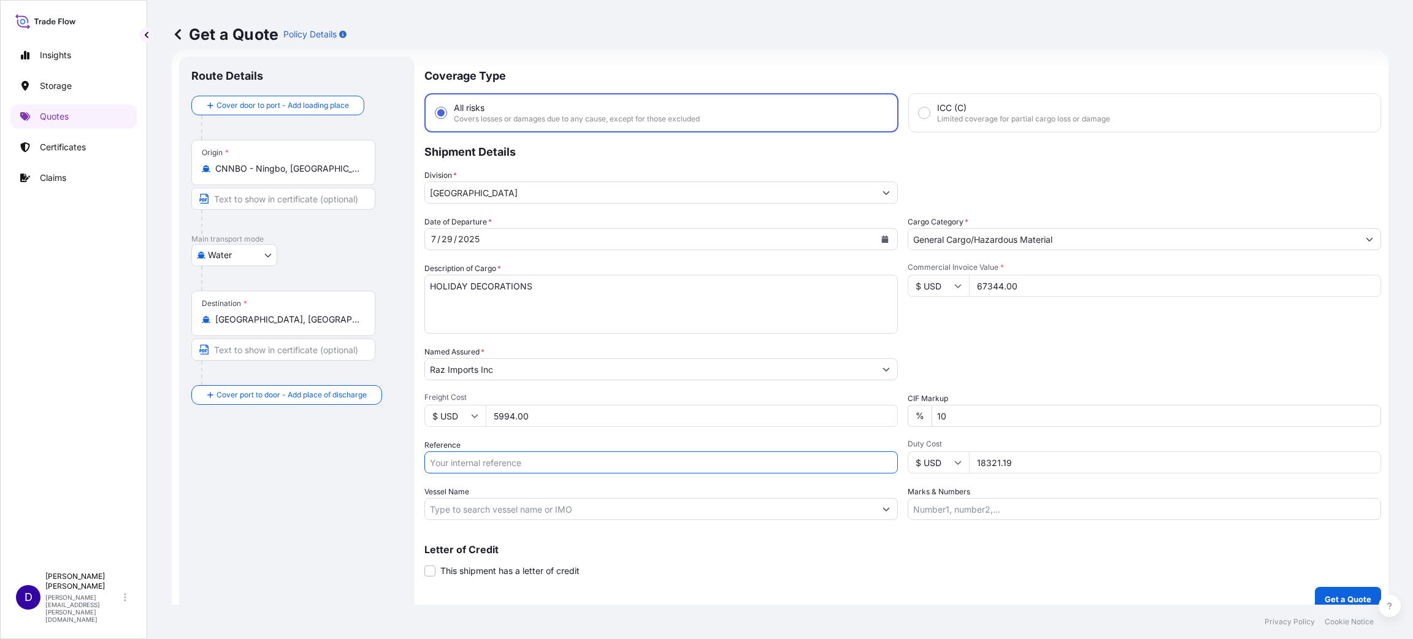
paste input "B25I155785"
type input "B25I155785"
drag, startPoint x: 1009, startPoint y: 464, endPoint x: 909, endPoint y: 464, distance: 100.0
click at [909, 463] on div "$ USD 18321.19" at bounding box center [1144, 462] width 473 height 22
type input "25976.09"
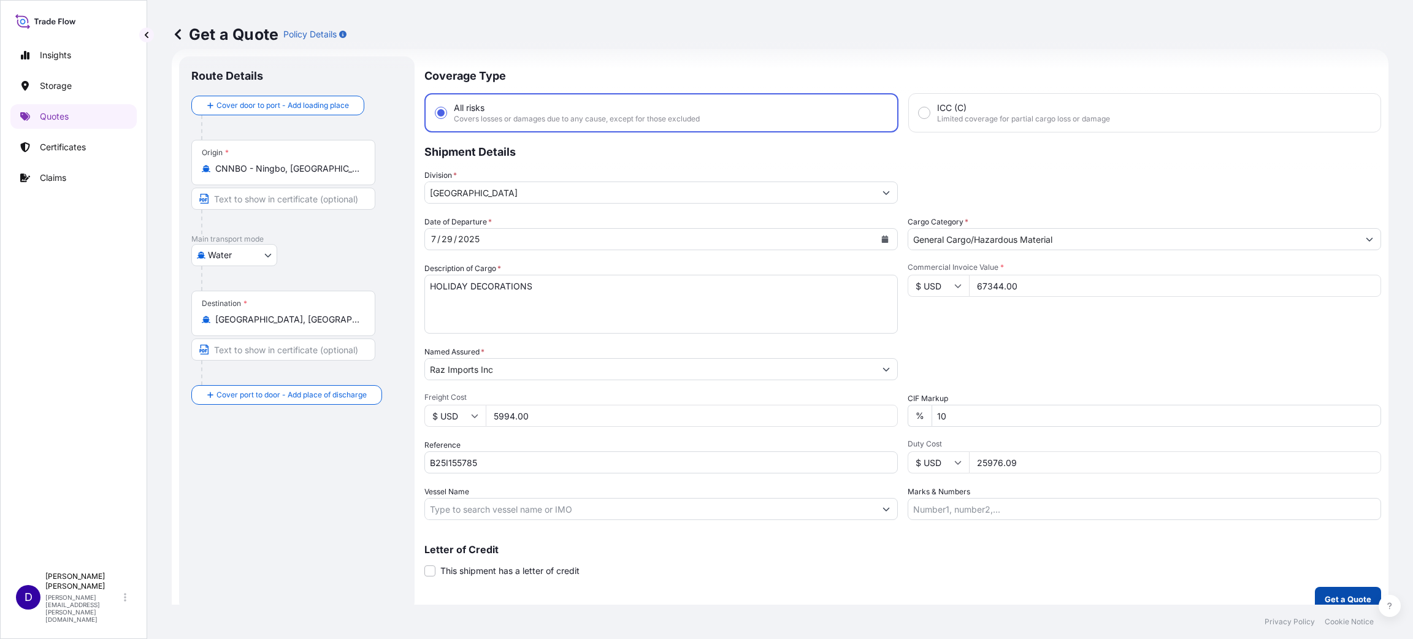
click at [1346, 593] on p "Get a Quote" at bounding box center [1348, 599] width 47 height 12
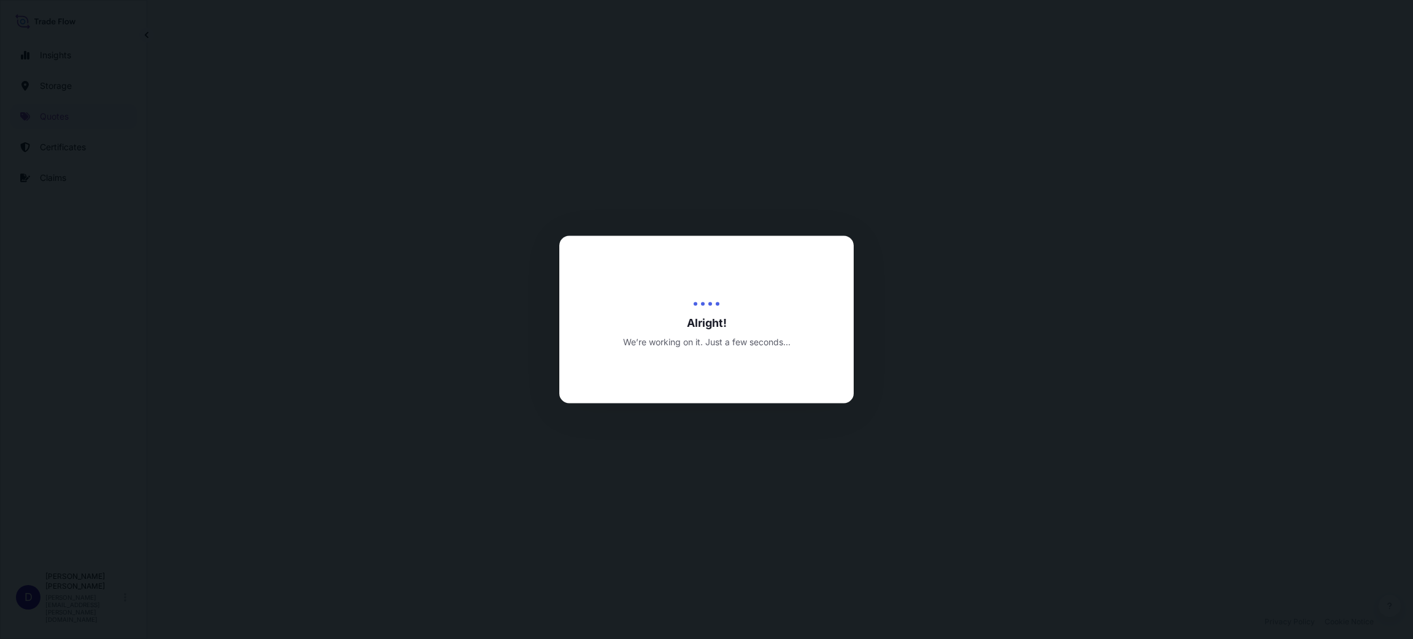
select select "Water"
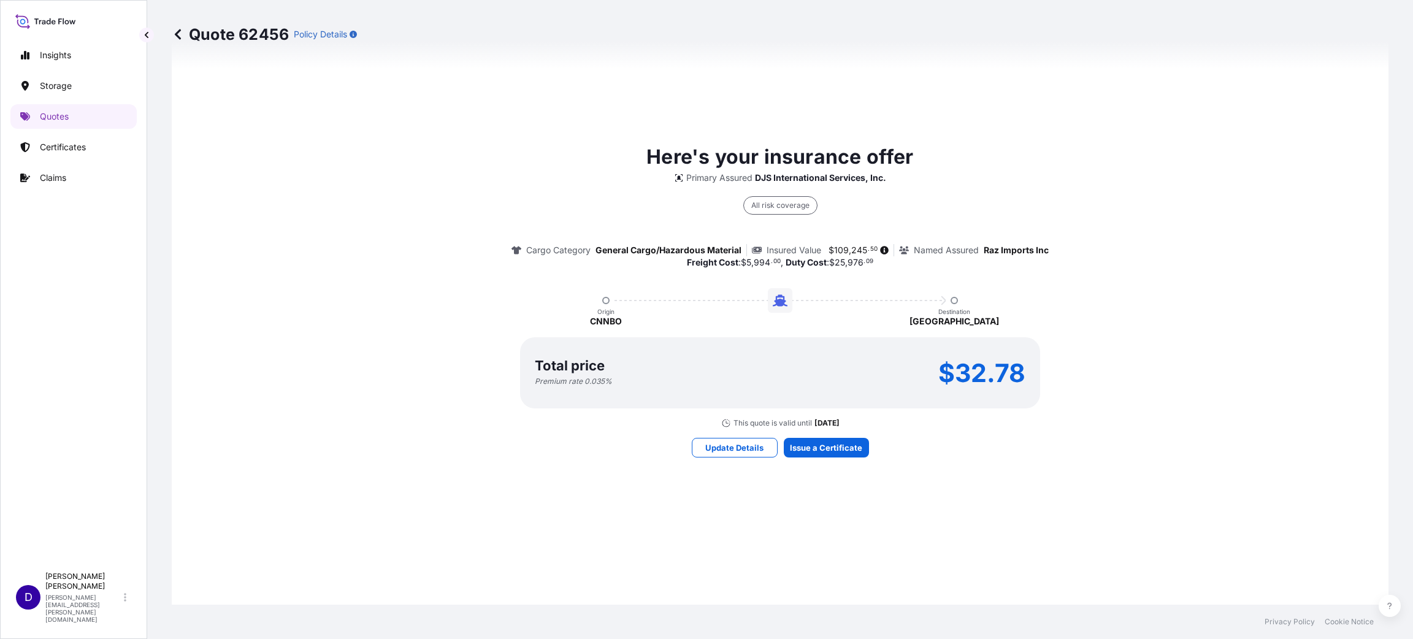
scroll to position [864, 0]
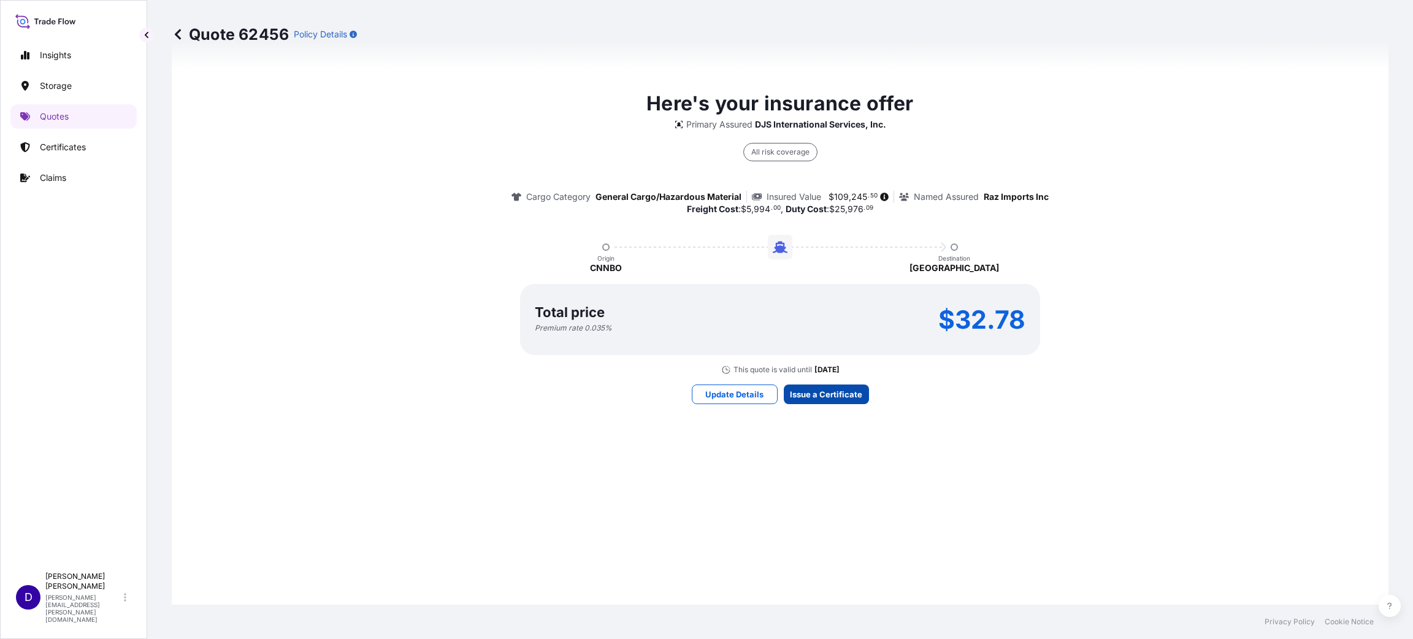
click at [819, 384] on div "Update Details Issue a Certificate" at bounding box center [780, 394] width 177 height 20
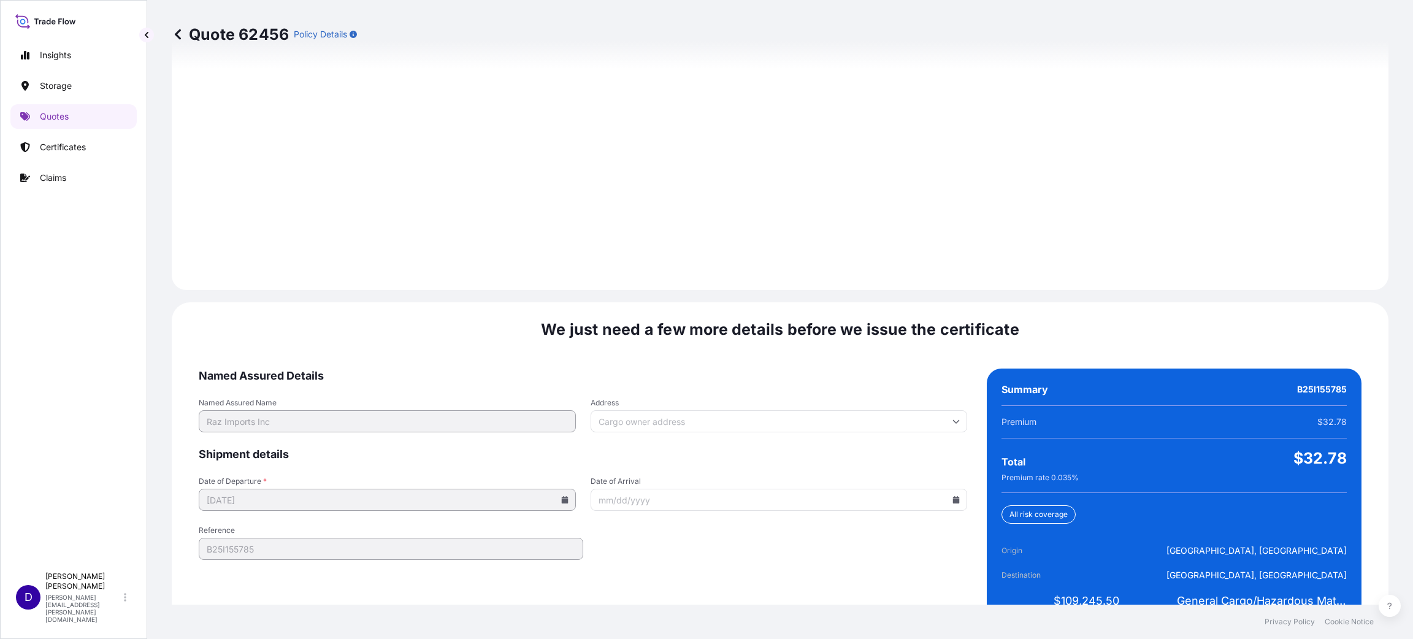
scroll to position [1684, 0]
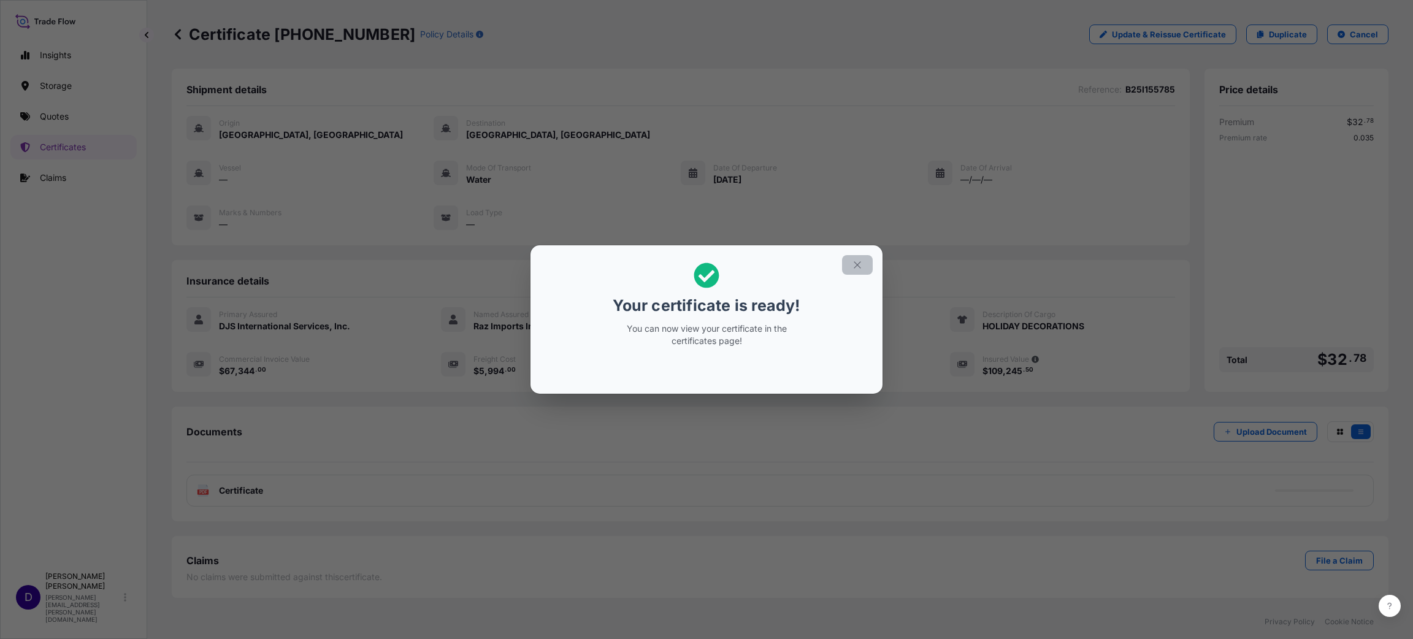
click at [863, 262] on button "button" at bounding box center [857, 265] width 31 height 20
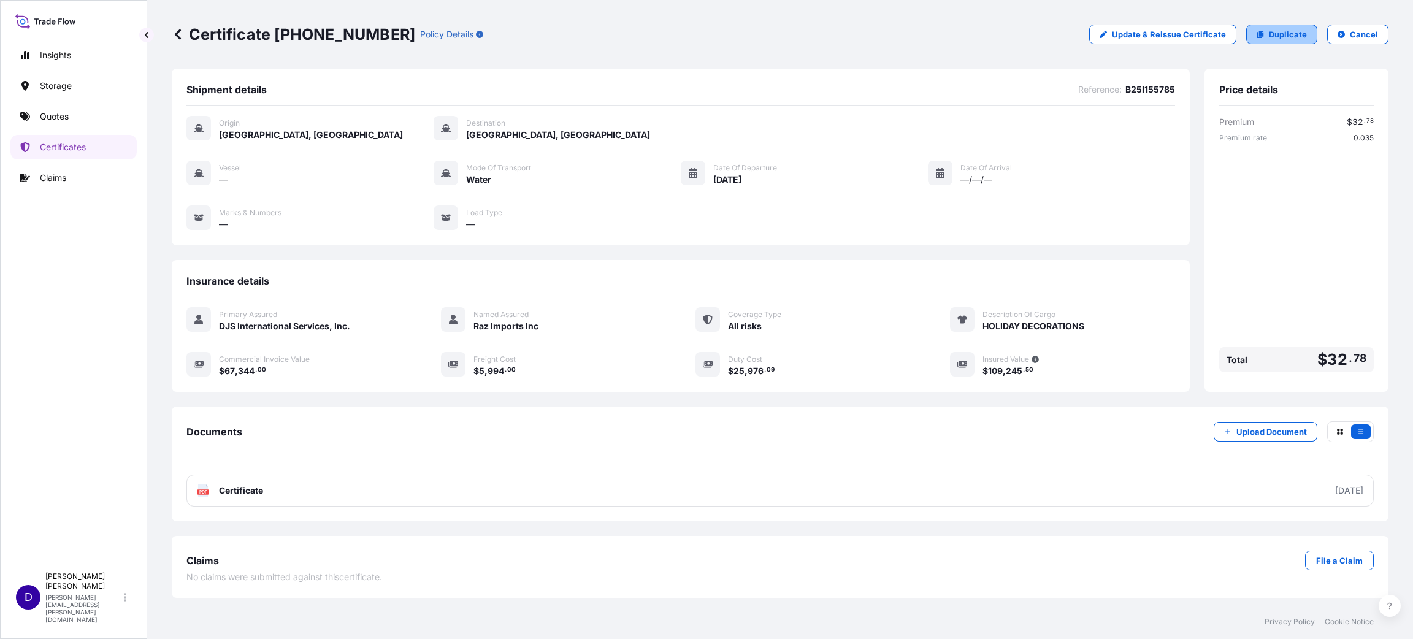
click at [1279, 39] on p "Duplicate" at bounding box center [1288, 34] width 38 height 12
select select "Water"
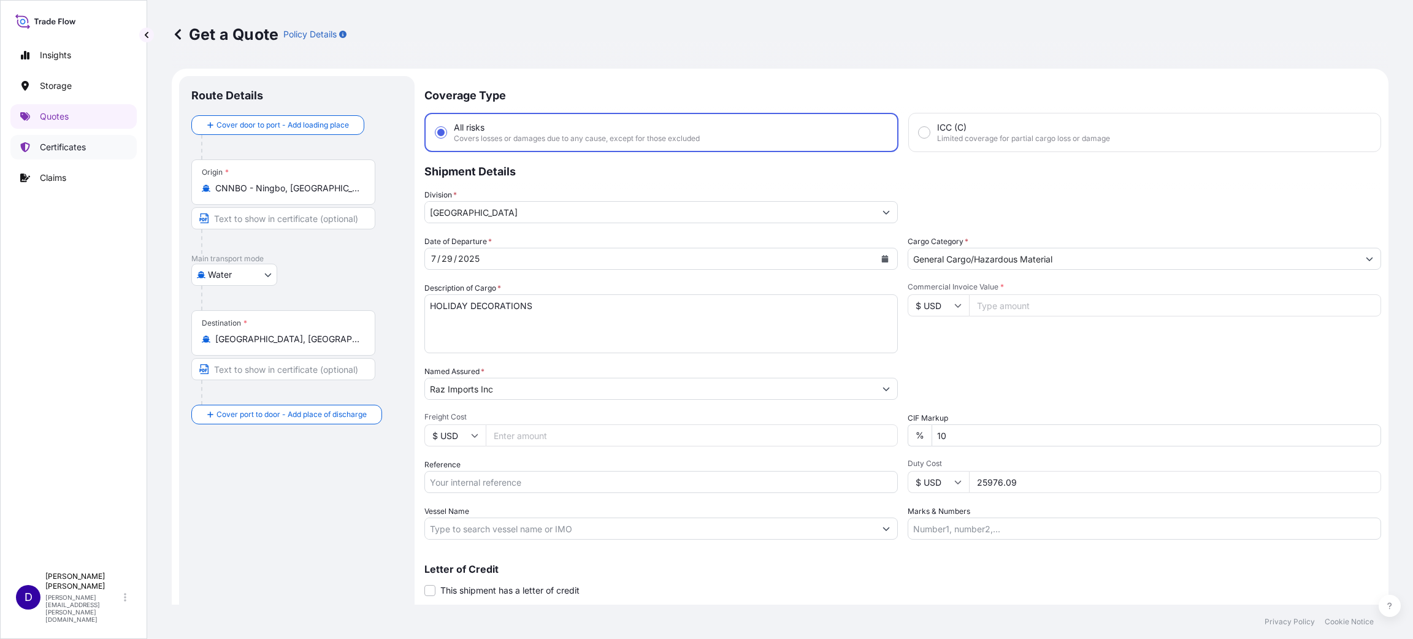
click at [67, 150] on p "Certificates" at bounding box center [63, 147] width 46 height 12
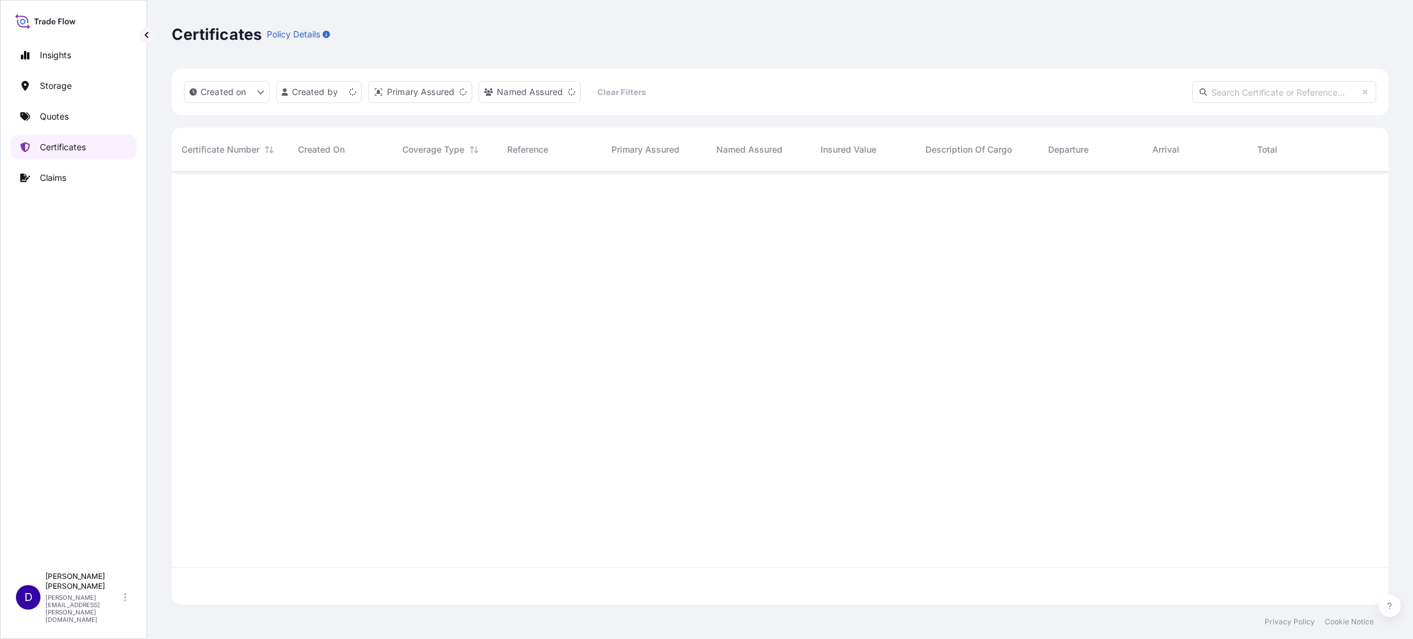
scroll to position [426, 1203]
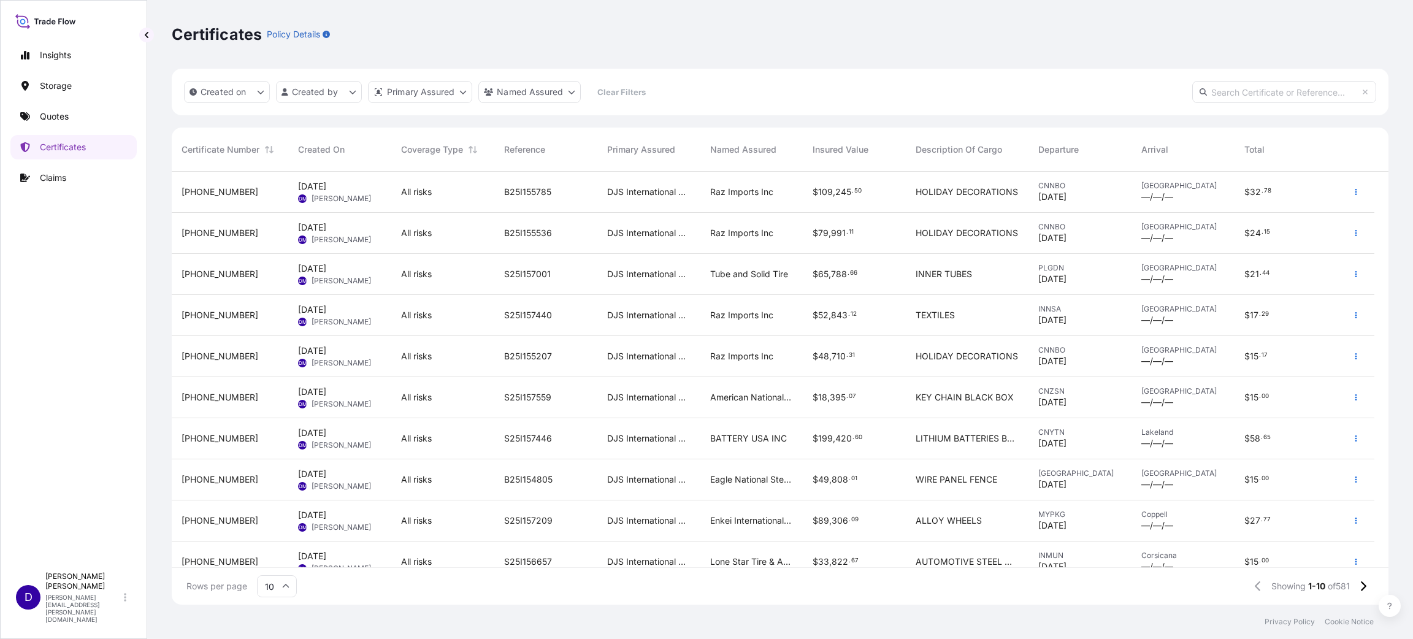
click at [529, 191] on span "B25I155785" at bounding box center [527, 192] width 47 height 12
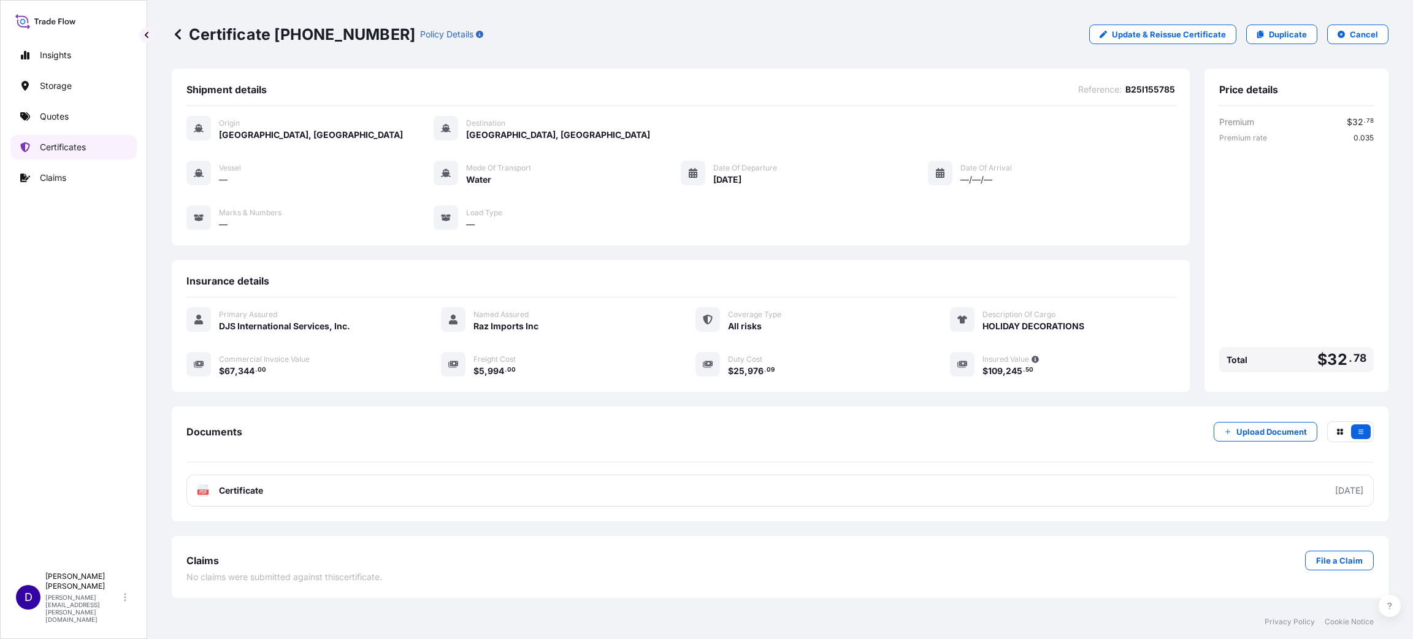
click at [74, 142] on p "Certificates" at bounding box center [63, 147] width 46 height 12
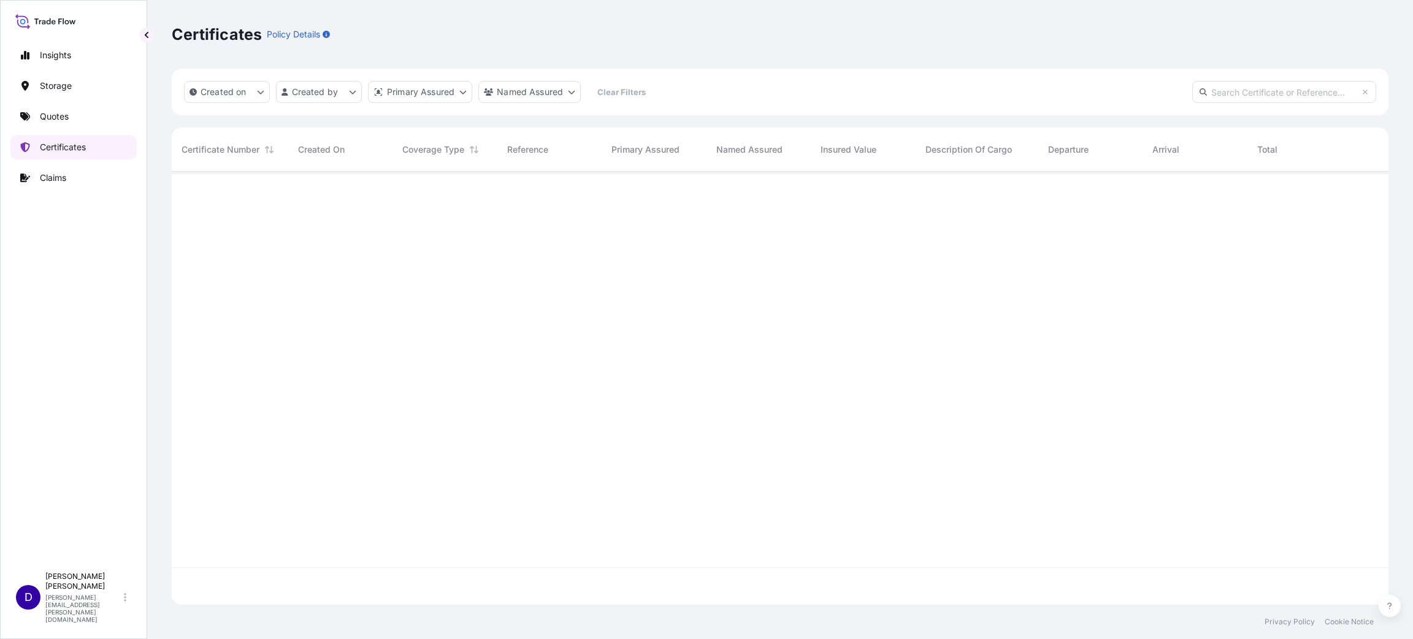
scroll to position [426, 1203]
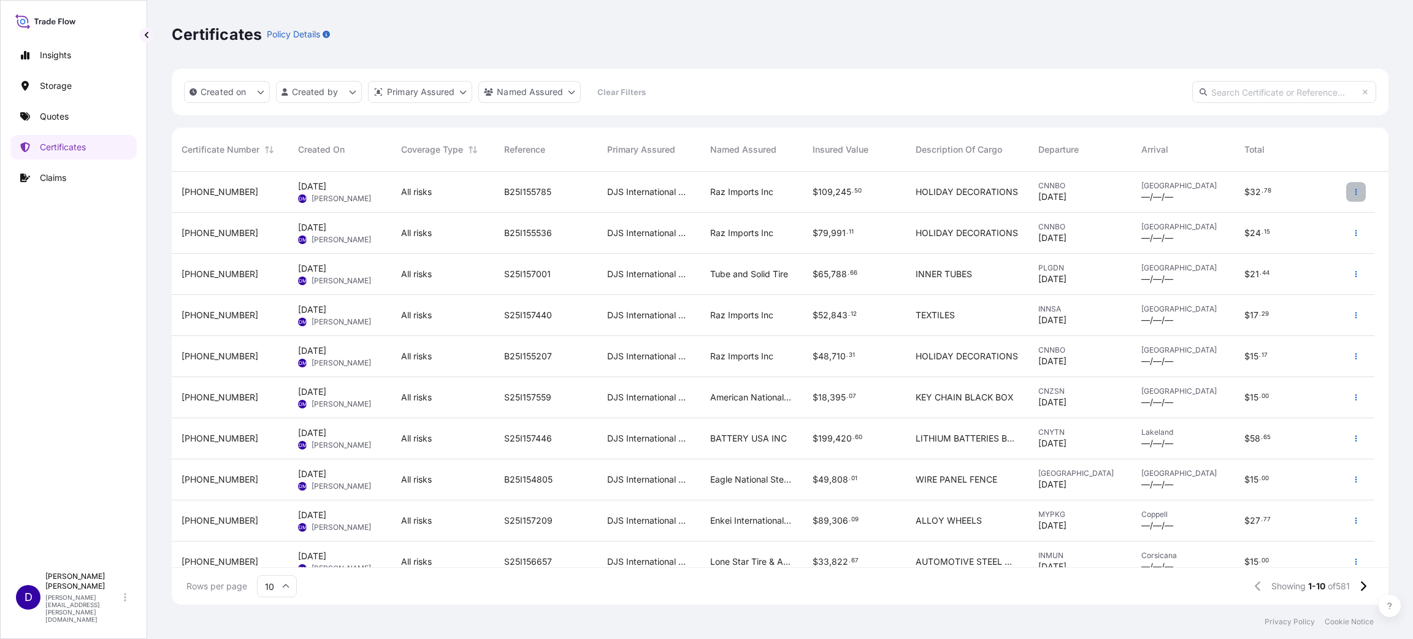
click at [1352, 189] on icon "button" at bounding box center [1355, 191] width 7 height 7
click at [1306, 194] on p "Duplicate quote" at bounding box center [1287, 194] width 64 height 12
select select "Water"
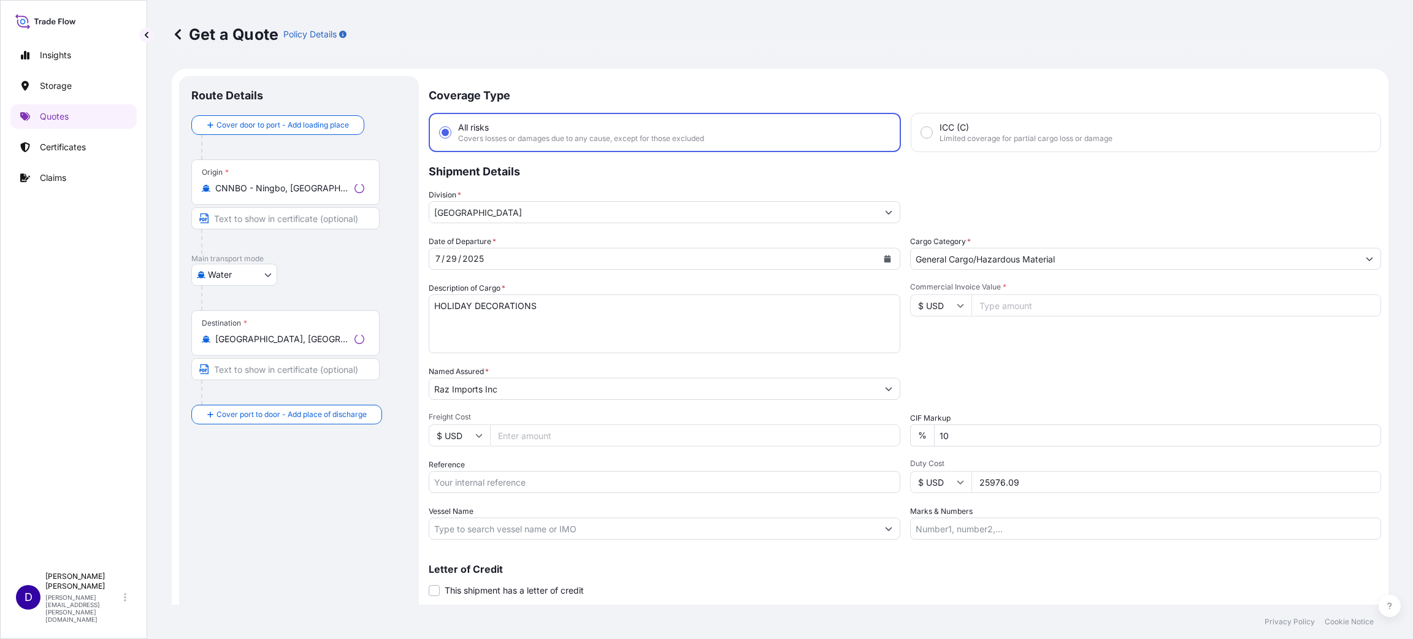
scroll to position [20, 0]
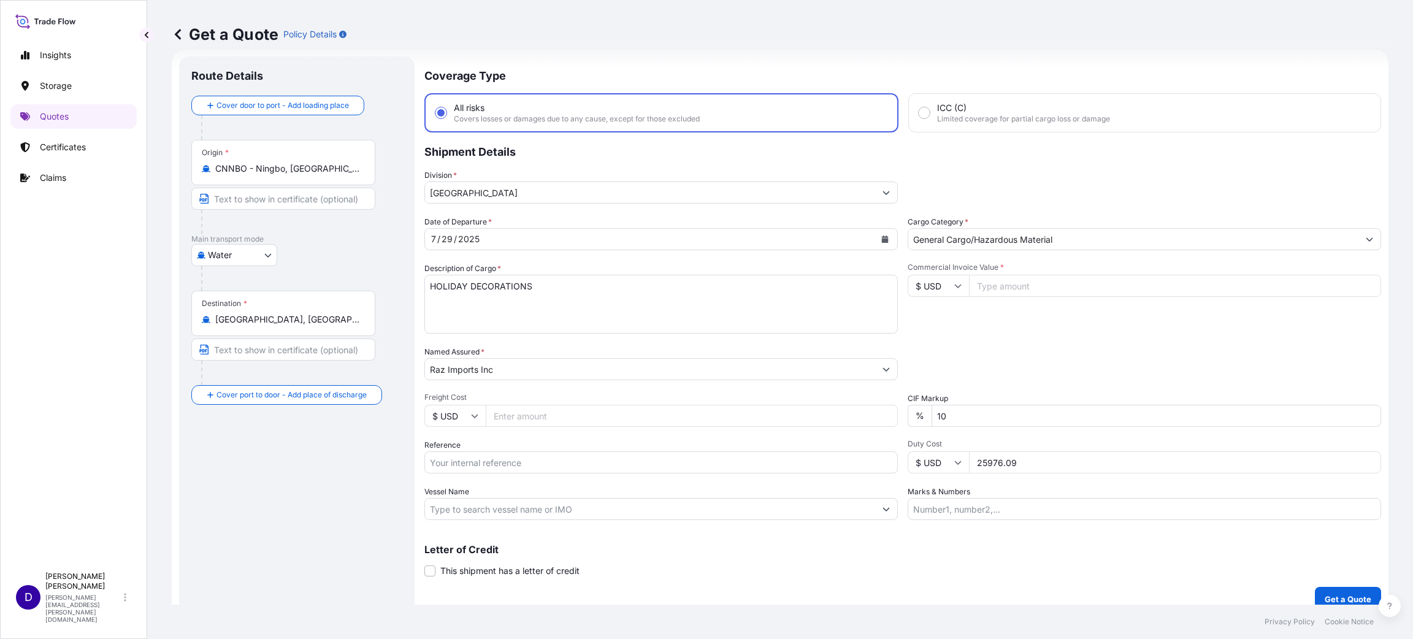
click at [1082, 275] on input "Commercial Invoice Value *" at bounding box center [1175, 286] width 412 height 22
type input "166354.00"
click at [575, 418] on input "Freight Cost" at bounding box center [692, 416] width 412 height 22
type input "11988.00"
click at [485, 459] on input "Reference" at bounding box center [660, 462] width 473 height 22
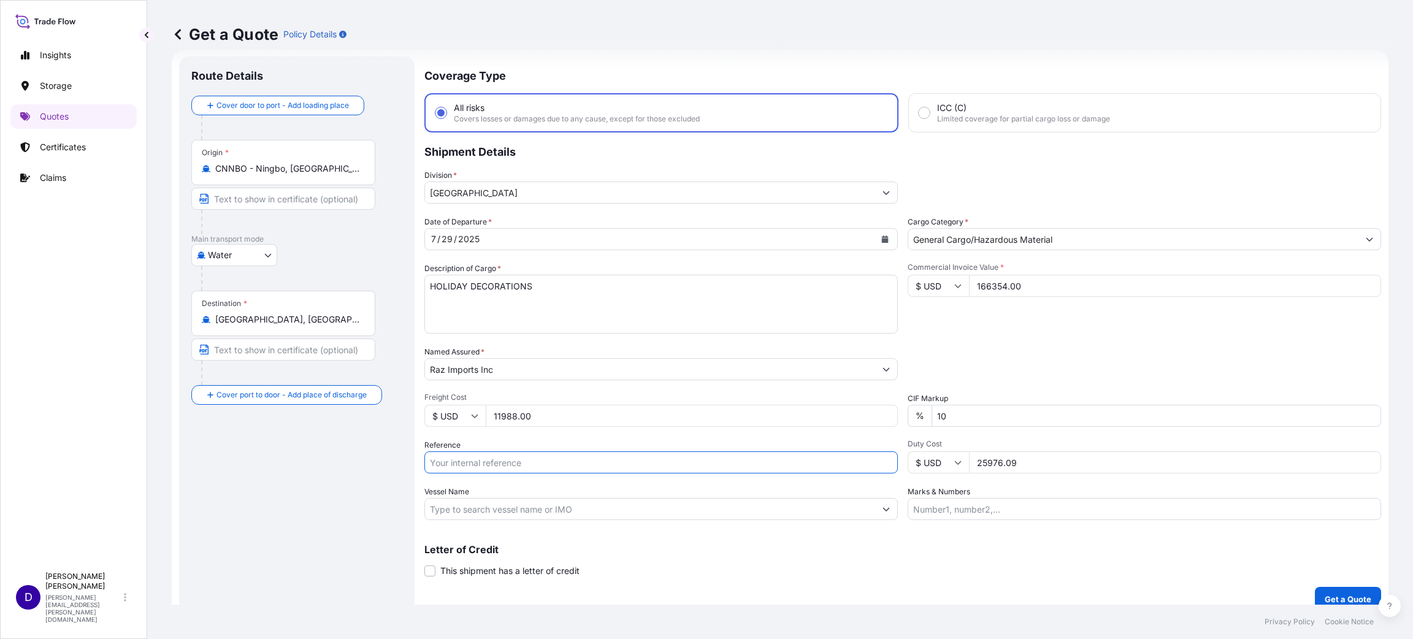
paste input "B25I155782"
type input "B25I155782"
drag, startPoint x: 1052, startPoint y: 456, endPoint x: 928, endPoint y: 452, distance: 123.9
click at [933, 455] on div "$ USD 25976.09" at bounding box center [1144, 462] width 473 height 22
type input "51047.35"
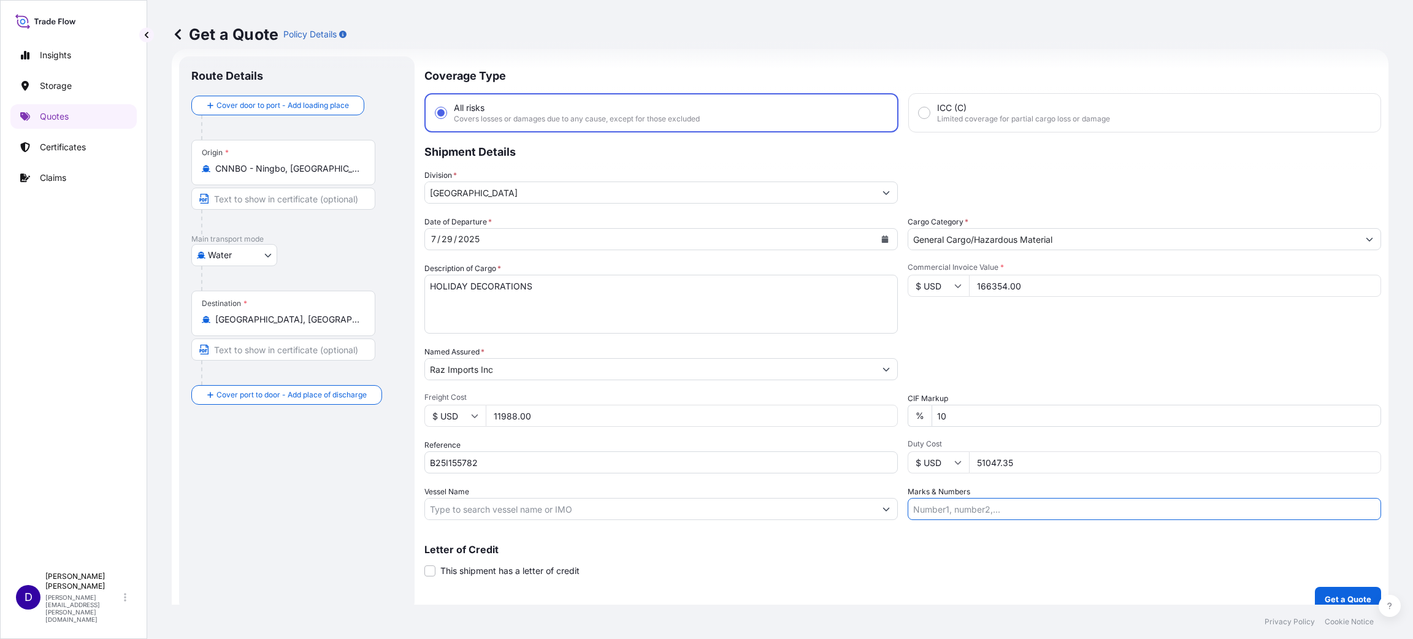
drag, startPoint x: 1252, startPoint y: 509, endPoint x: 1328, endPoint y: 601, distance: 119.0
click at [1328, 595] on div "Coverage Type All risks Covers losses or damages due to any cause, except for t…" at bounding box center [902, 333] width 957 height 555
click at [1326, 593] on p "Get a Quote" at bounding box center [1348, 599] width 47 height 12
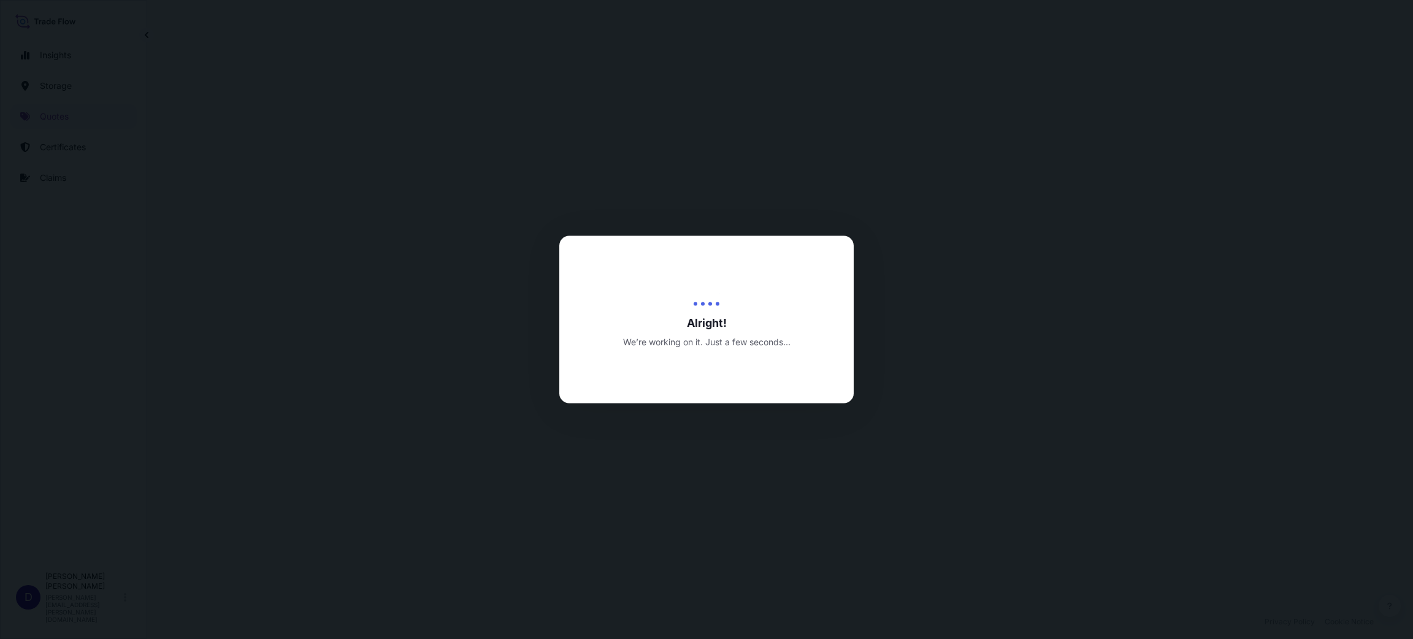
select select "Water"
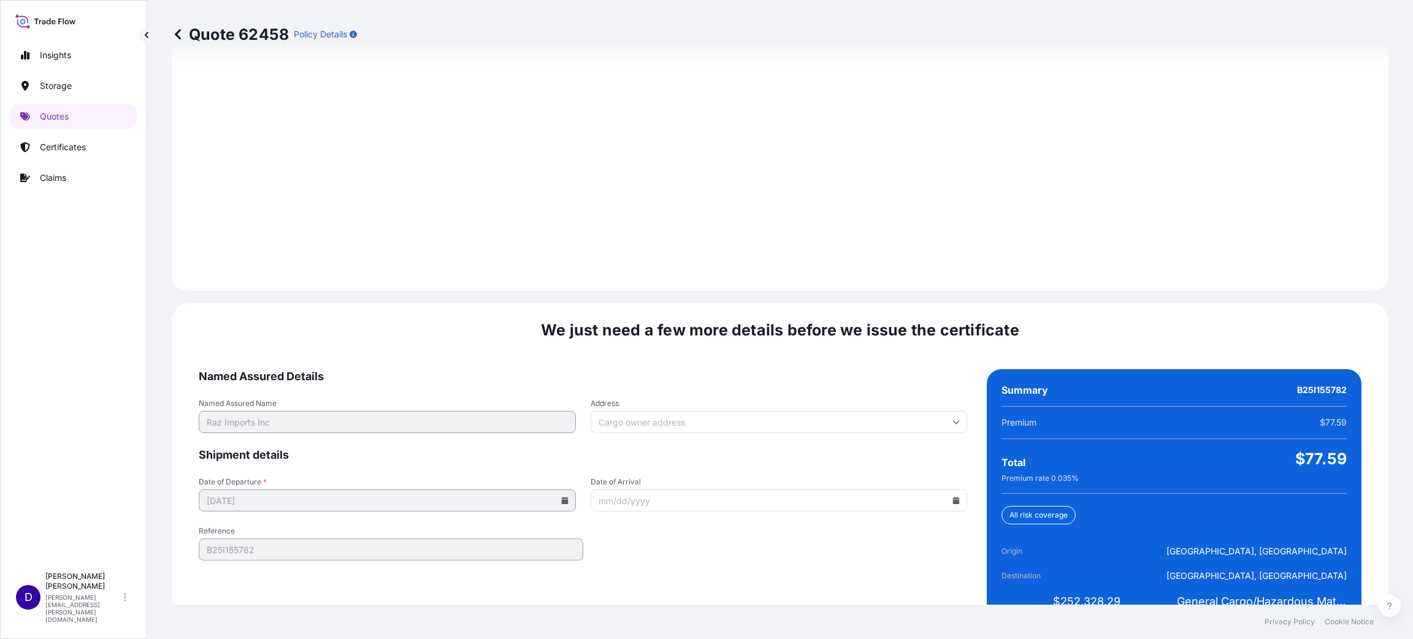
scroll to position [1684, 0]
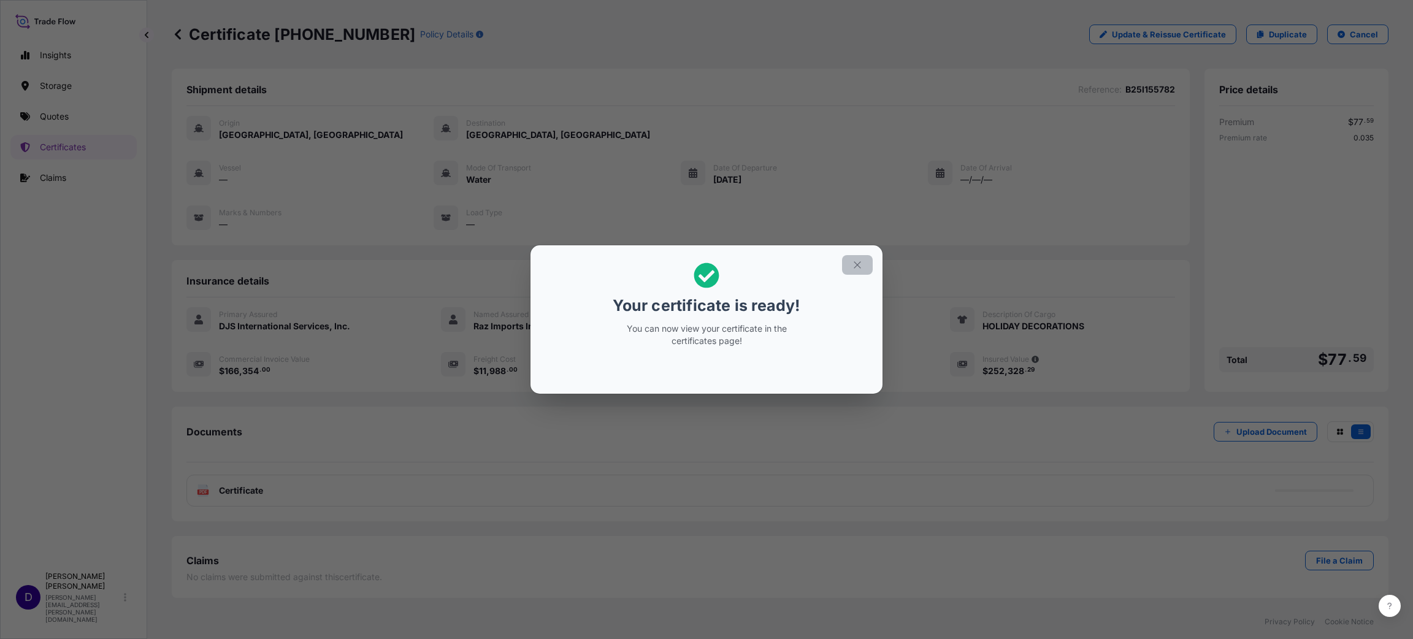
click at [858, 270] on icon "button" at bounding box center [857, 264] width 11 height 11
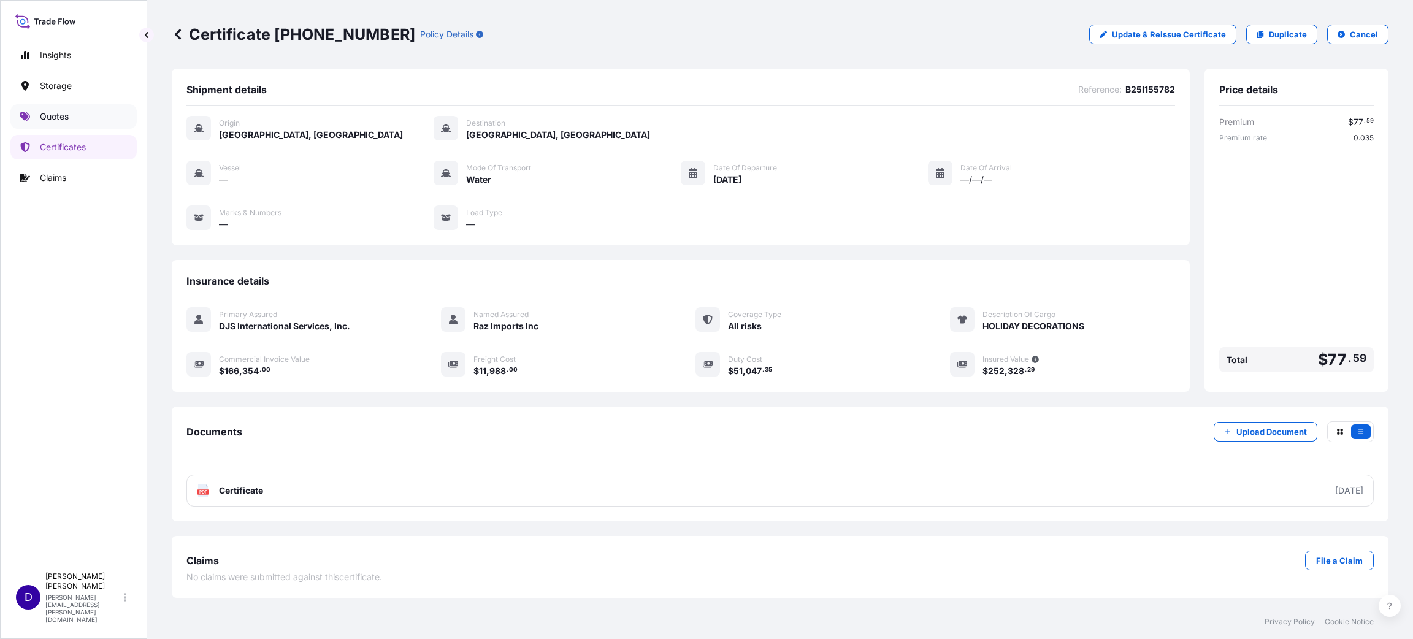
click at [71, 113] on link "Quotes" at bounding box center [73, 116] width 126 height 25
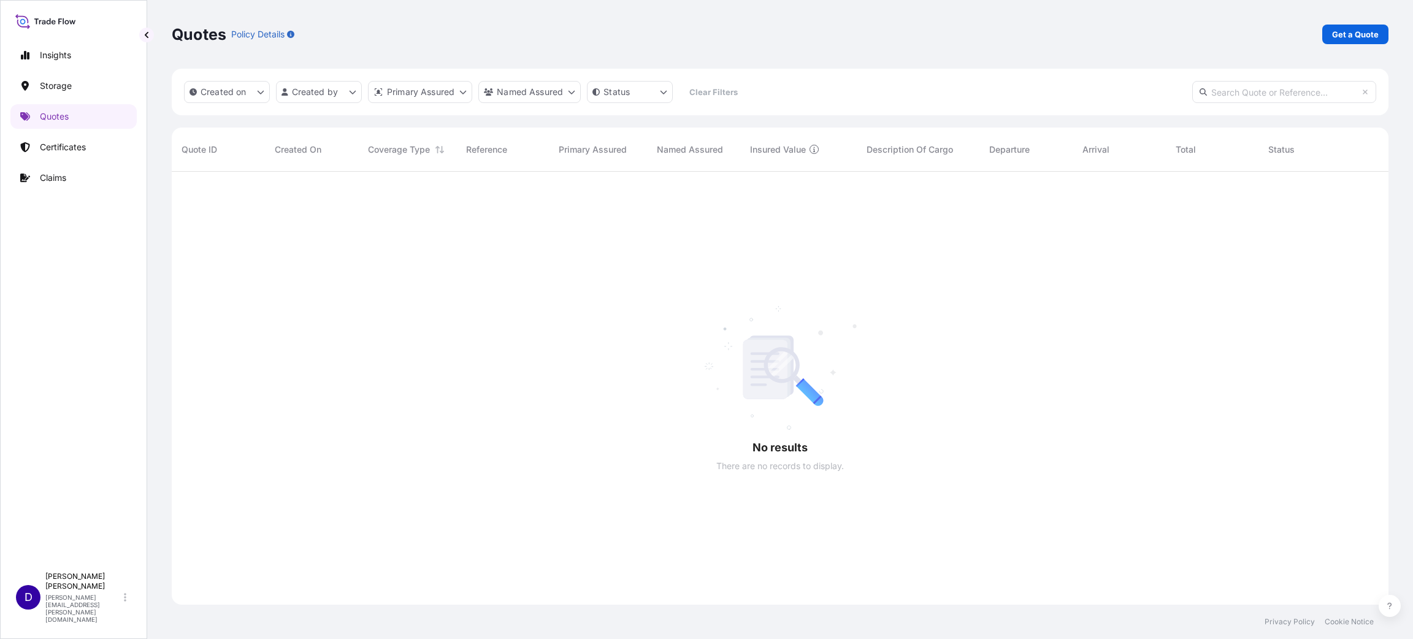
scroll to position [463, 1203]
click at [1366, 31] on p "Get a Quote" at bounding box center [1355, 34] width 47 height 12
select select "Water"
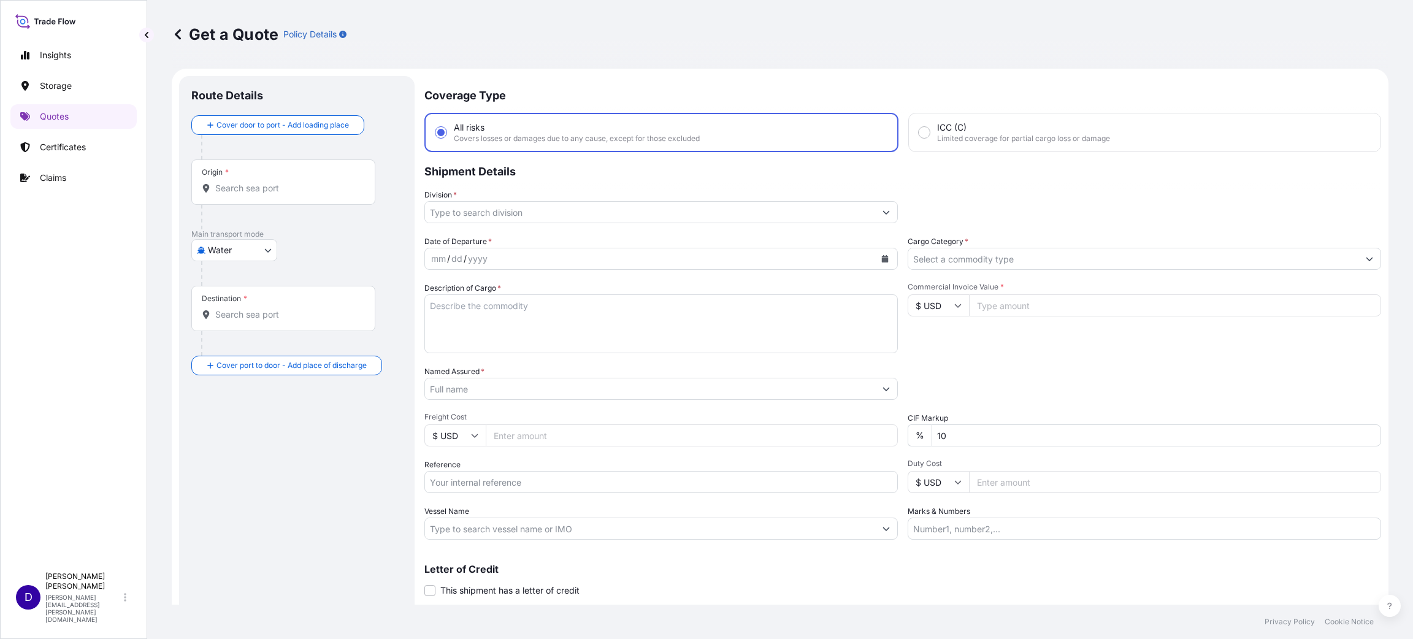
scroll to position [20, 0]
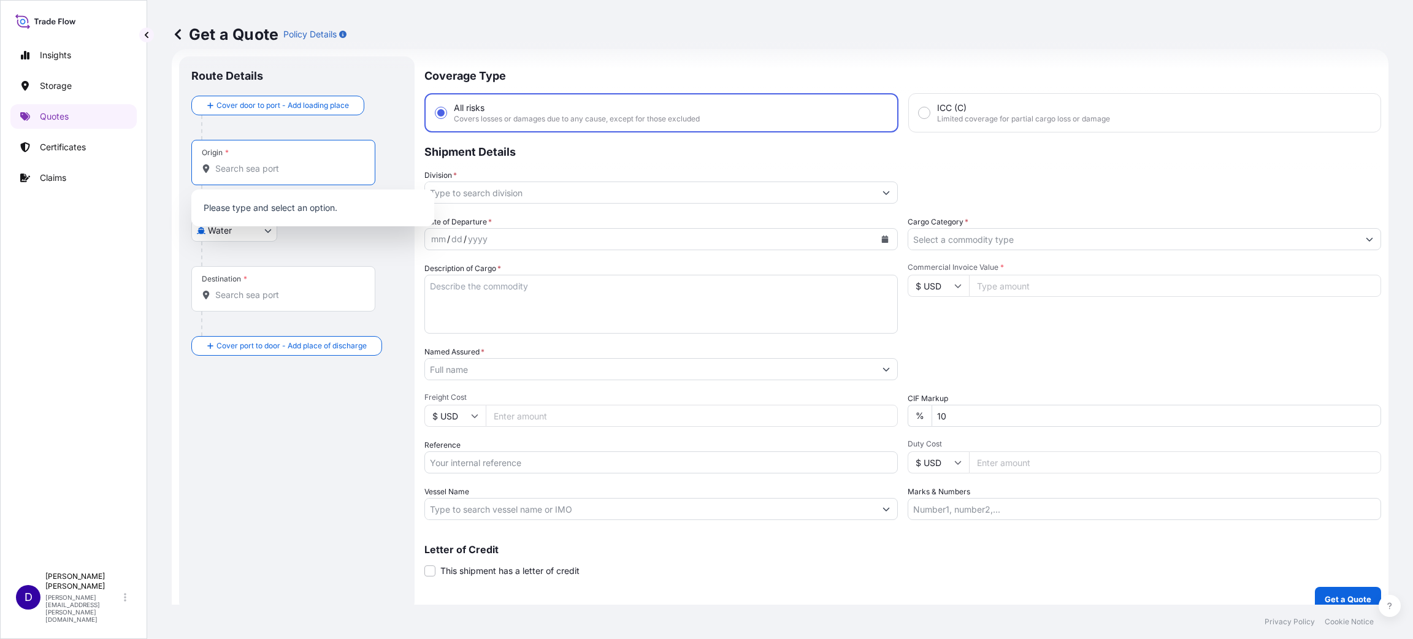
click at [254, 169] on input "Origin *" at bounding box center [287, 169] width 145 height 12
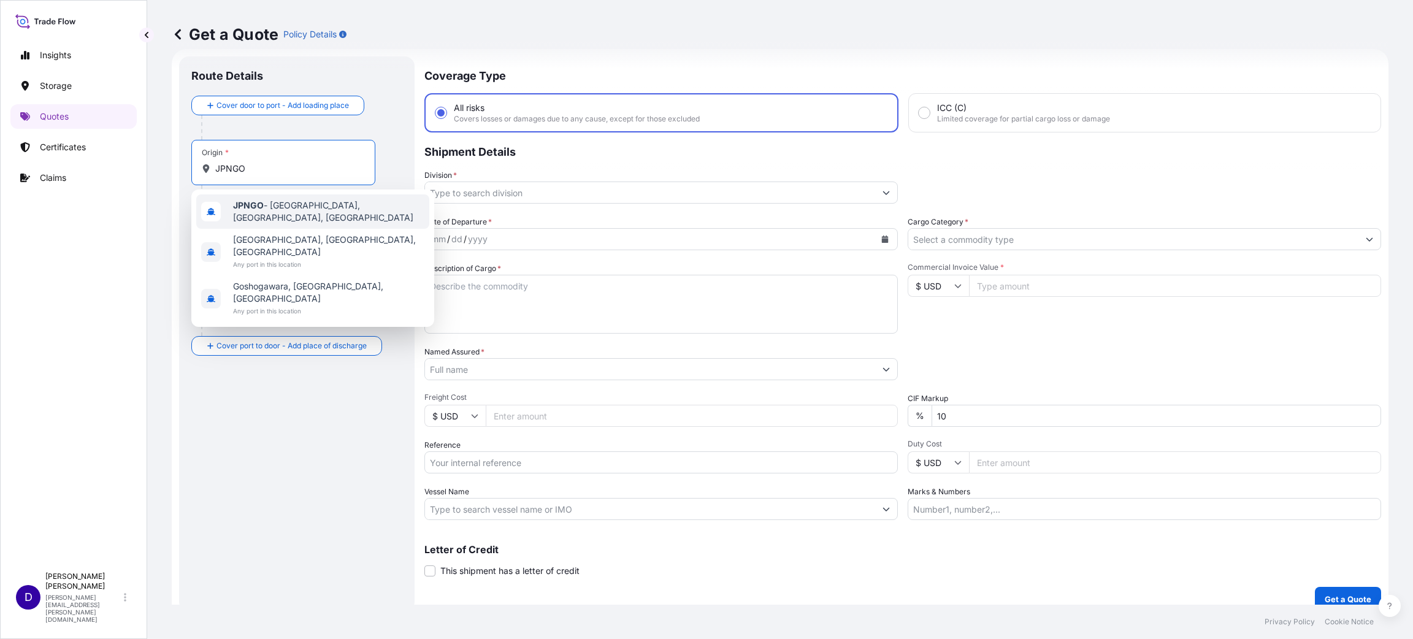
click at [289, 220] on div "JPNGO - [GEOGRAPHIC_DATA], [GEOGRAPHIC_DATA], [GEOGRAPHIC_DATA]" at bounding box center [312, 211] width 233 height 34
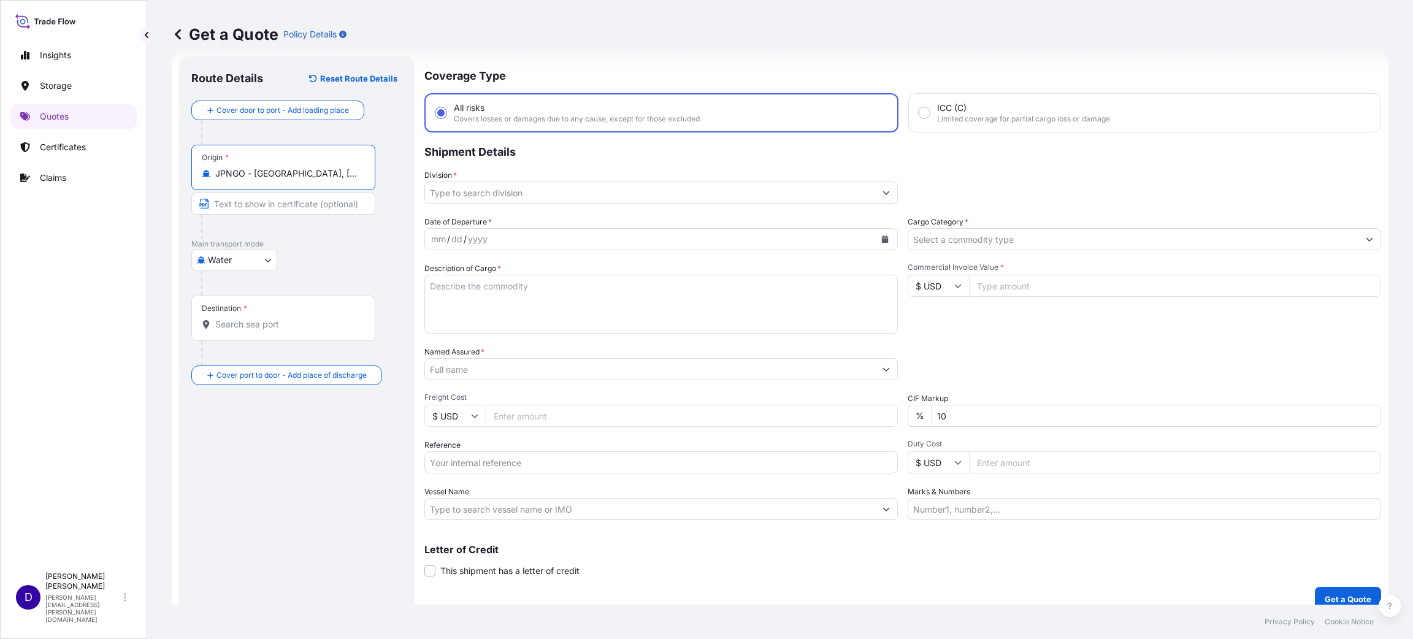
type input "JPNGO - [GEOGRAPHIC_DATA], [GEOGRAPHIC_DATA], [GEOGRAPHIC_DATA]"
click at [230, 322] on input "Destination *" at bounding box center [287, 324] width 145 height 12
type input "c"
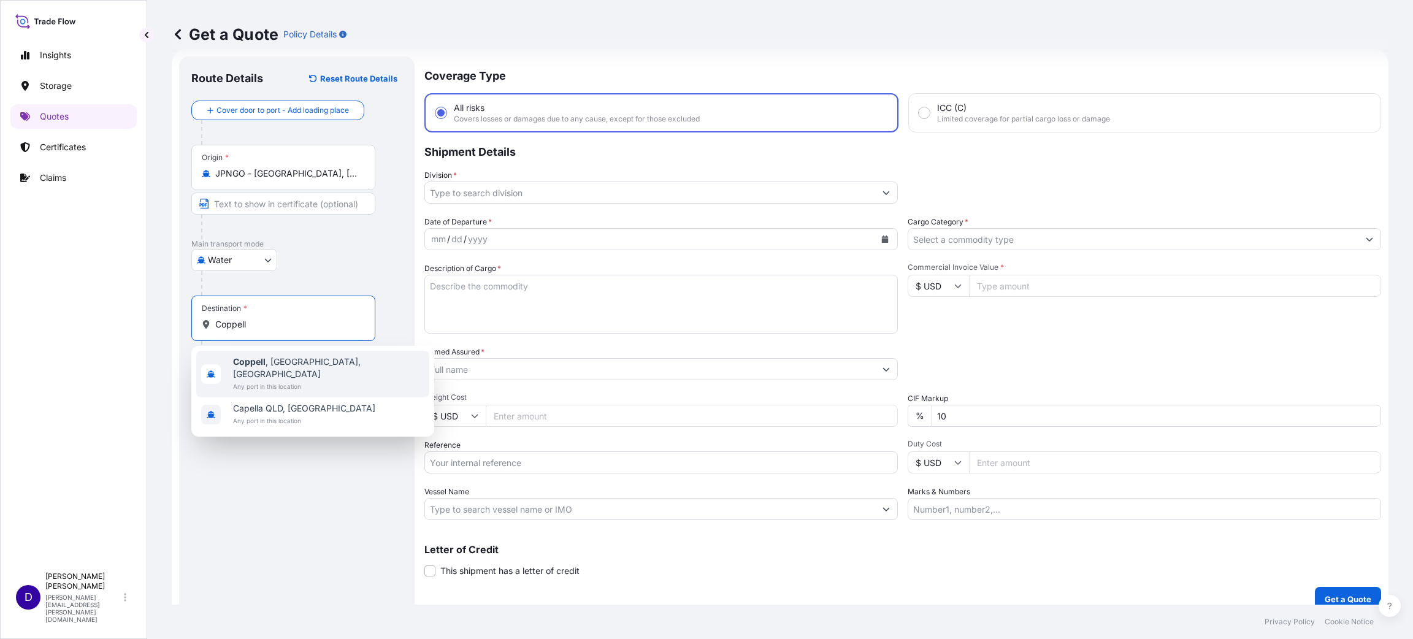
click at [264, 360] on span "[GEOGRAPHIC_DATA] , [GEOGRAPHIC_DATA], [GEOGRAPHIC_DATA]" at bounding box center [328, 368] width 191 height 25
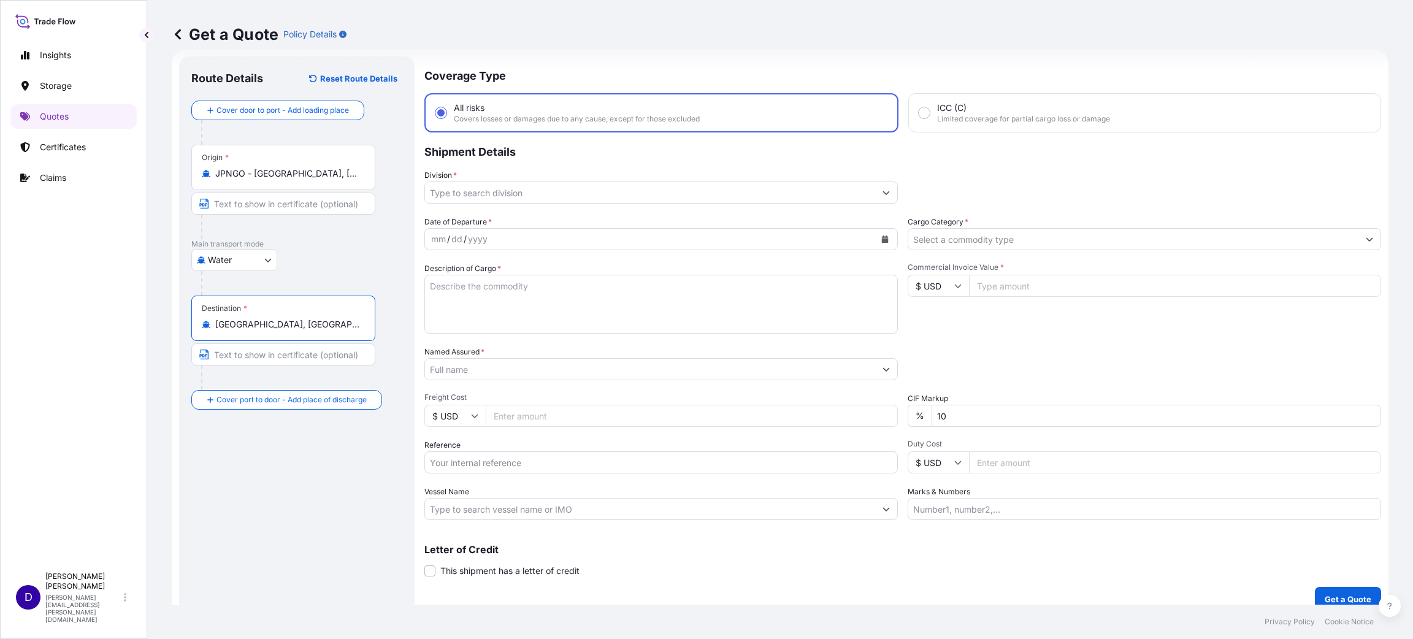
type input "[GEOGRAPHIC_DATA], [GEOGRAPHIC_DATA], [GEOGRAPHIC_DATA]"
click at [506, 195] on input "Division *" at bounding box center [650, 193] width 450 height 22
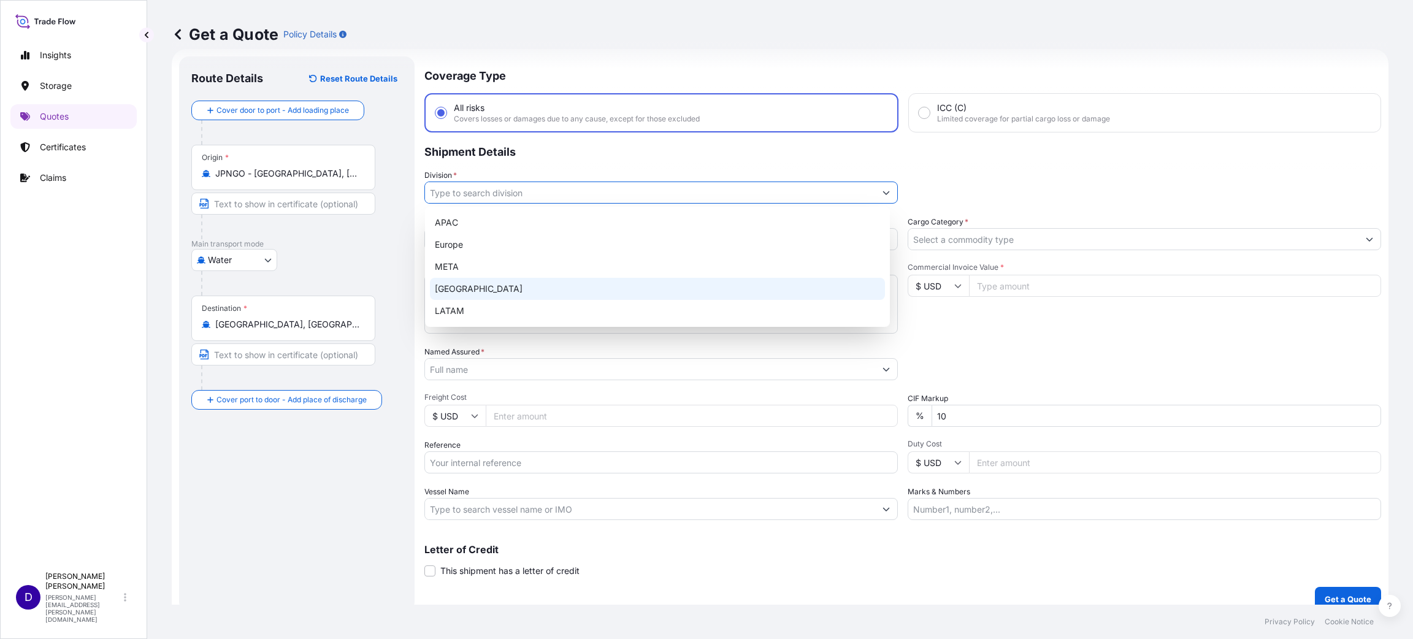
click at [484, 286] on div "[GEOGRAPHIC_DATA]" at bounding box center [657, 289] width 455 height 22
type input "[GEOGRAPHIC_DATA]"
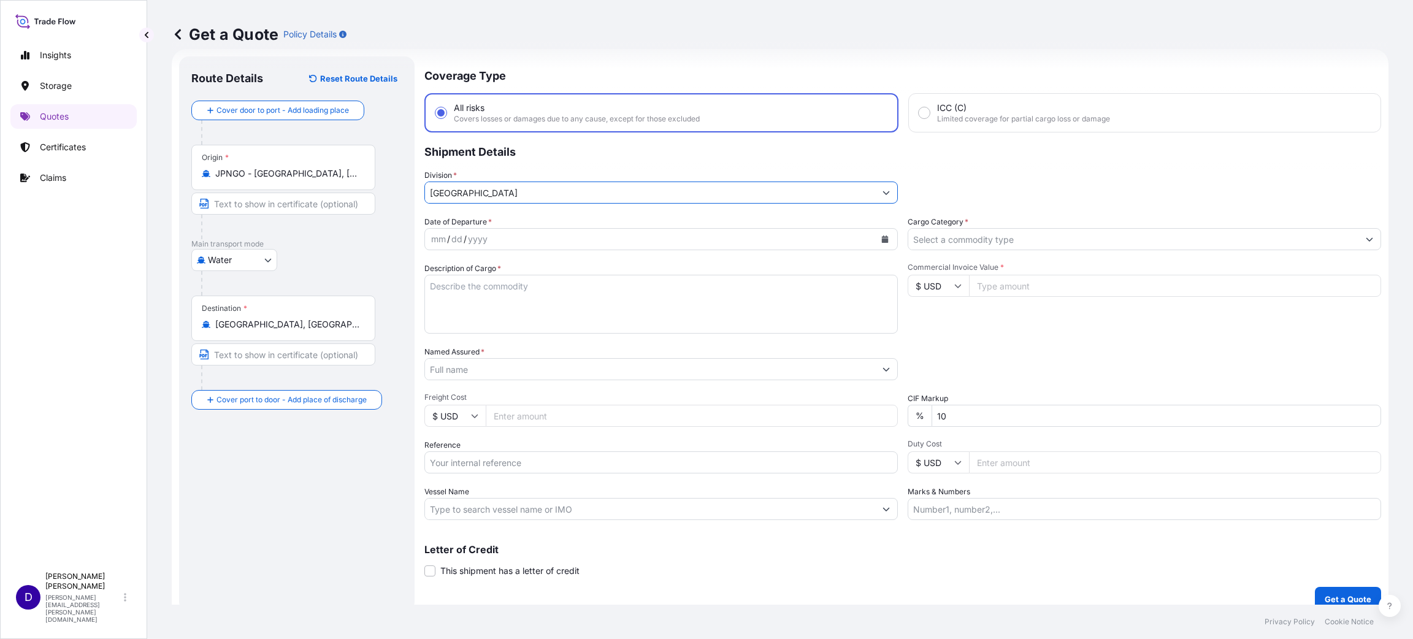
click at [640, 228] on div "mm / dd / yyyy" at bounding box center [650, 239] width 450 height 22
click at [881, 232] on button "Calendar" at bounding box center [885, 239] width 20 height 20
click at [466, 343] on div "4" at bounding box center [469, 341] width 22 height 22
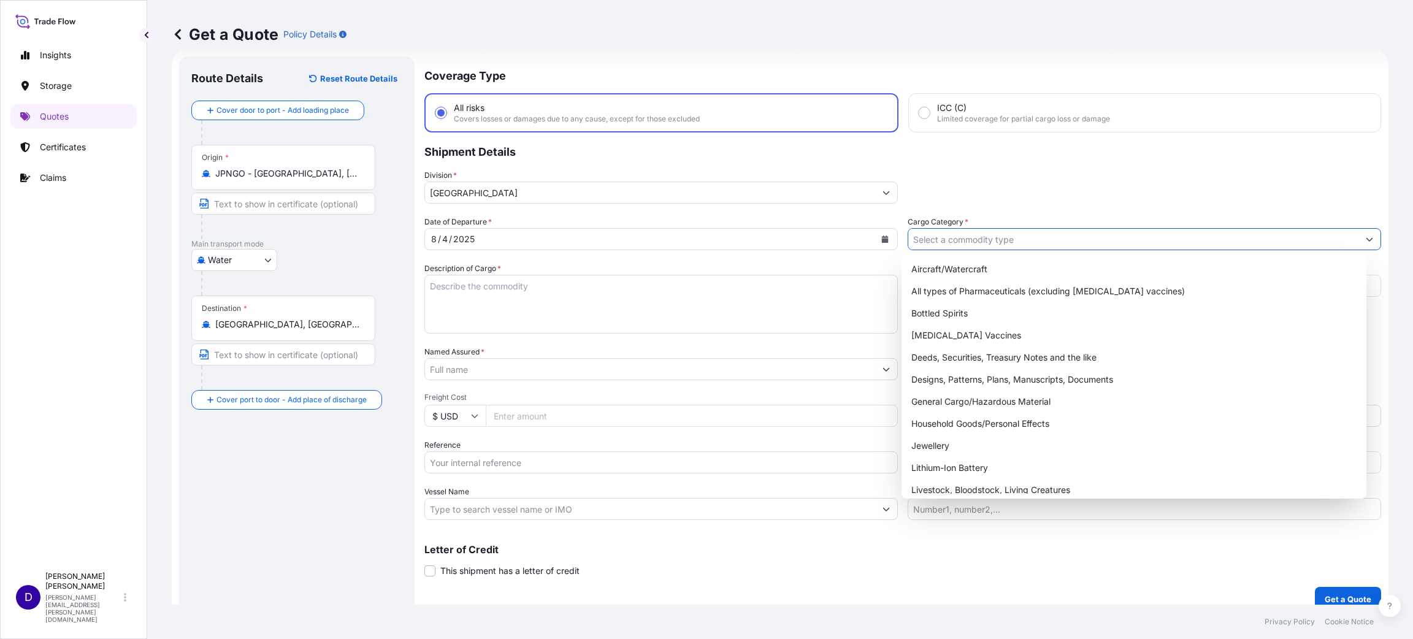
click at [952, 230] on input "Cargo Category *" at bounding box center [1133, 239] width 450 height 22
click at [976, 401] on div "General Cargo/Hazardous Material" at bounding box center [1133, 402] width 455 height 22
type input "General Cargo/Hazardous Material"
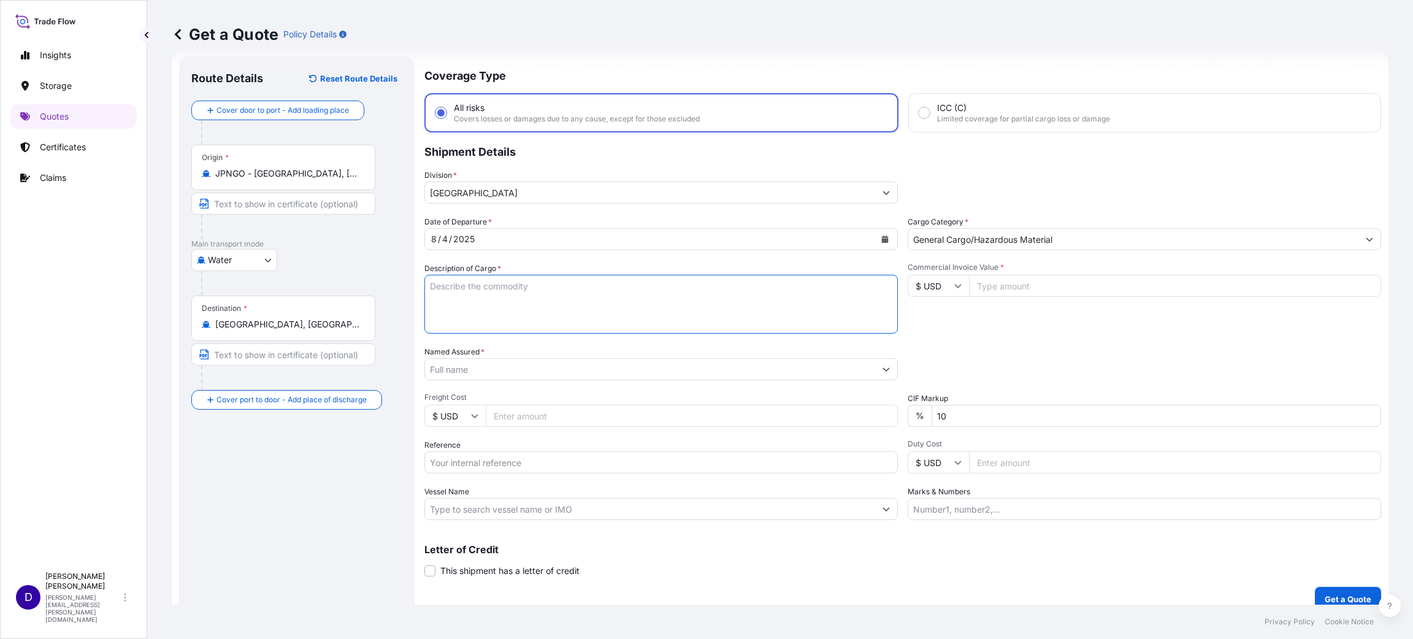
click at [625, 290] on textarea "Description of Cargo *" at bounding box center [660, 304] width 473 height 59
type textarea "a"
type textarea "ALUMINUM WHEEL"
type input "113751.00"
click at [500, 364] on input "Named Assured *" at bounding box center [650, 369] width 450 height 22
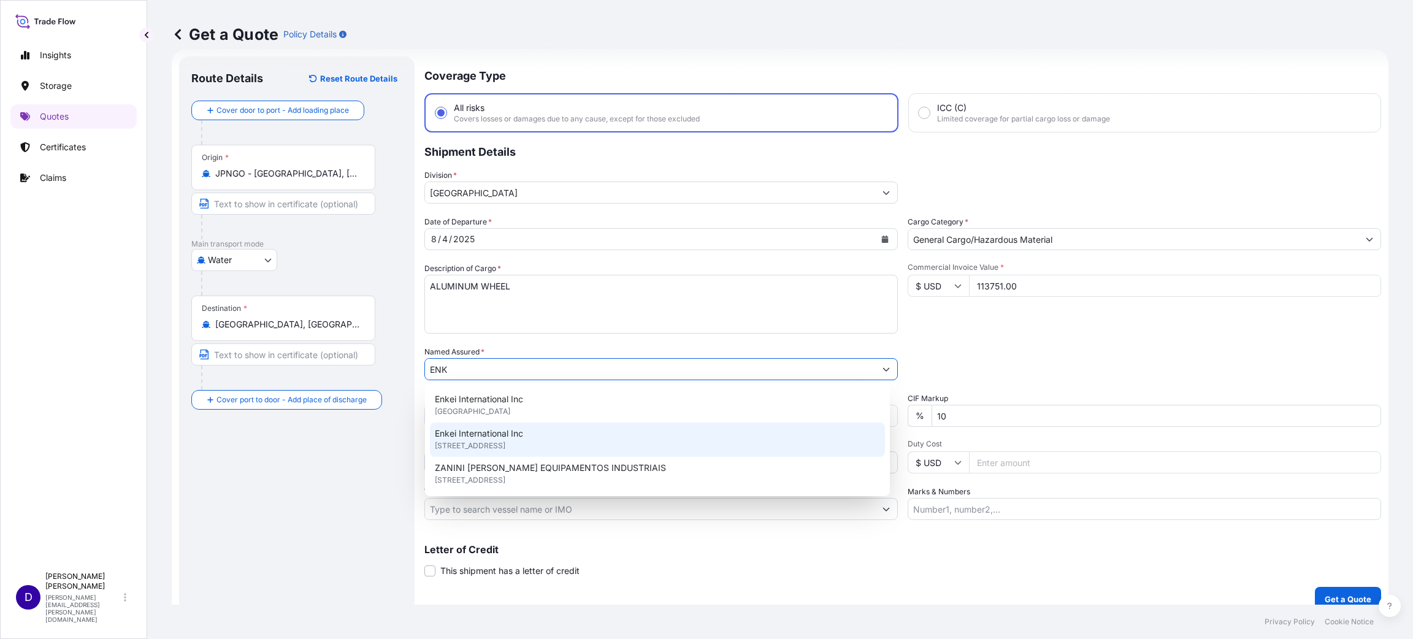
click at [487, 435] on span "Enkei International Inc" at bounding box center [479, 433] width 88 height 12
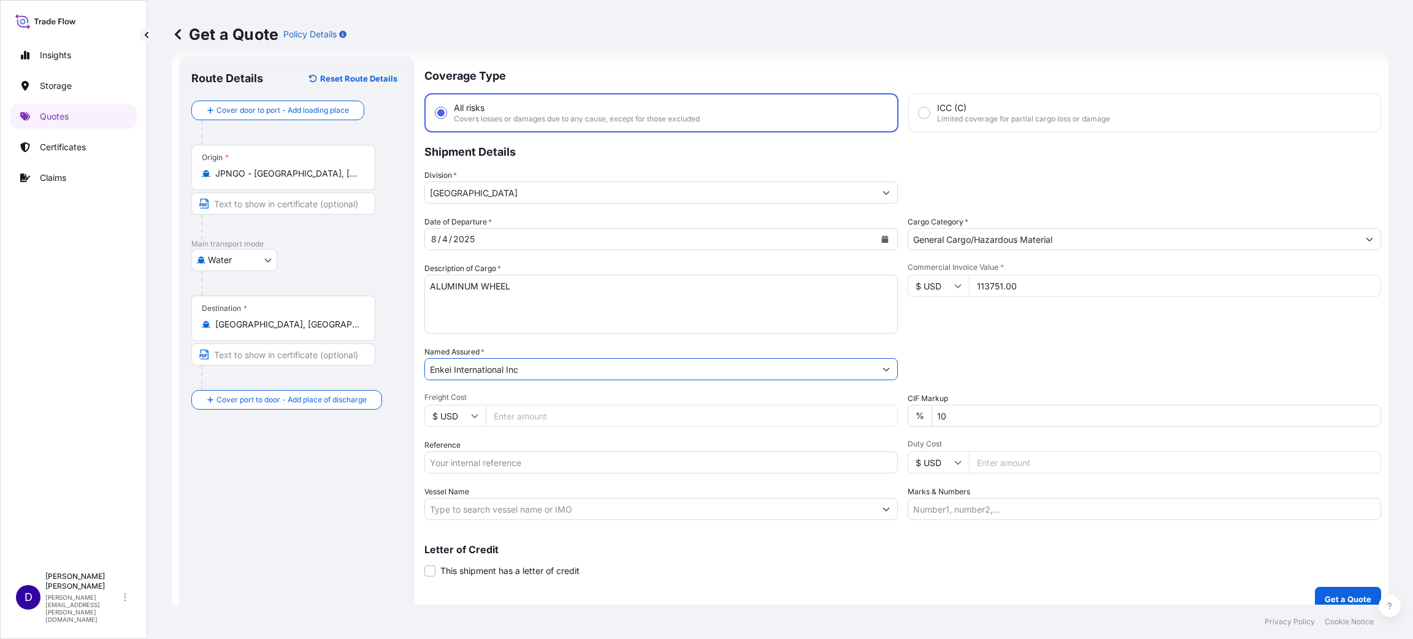
type input "Enkei International Inc"
click at [505, 412] on input "Freight Cost" at bounding box center [692, 416] width 412 height 22
type input "6000"
click at [472, 462] on input "Reference" at bounding box center [660, 462] width 473 height 22
paste input "S25I157656"
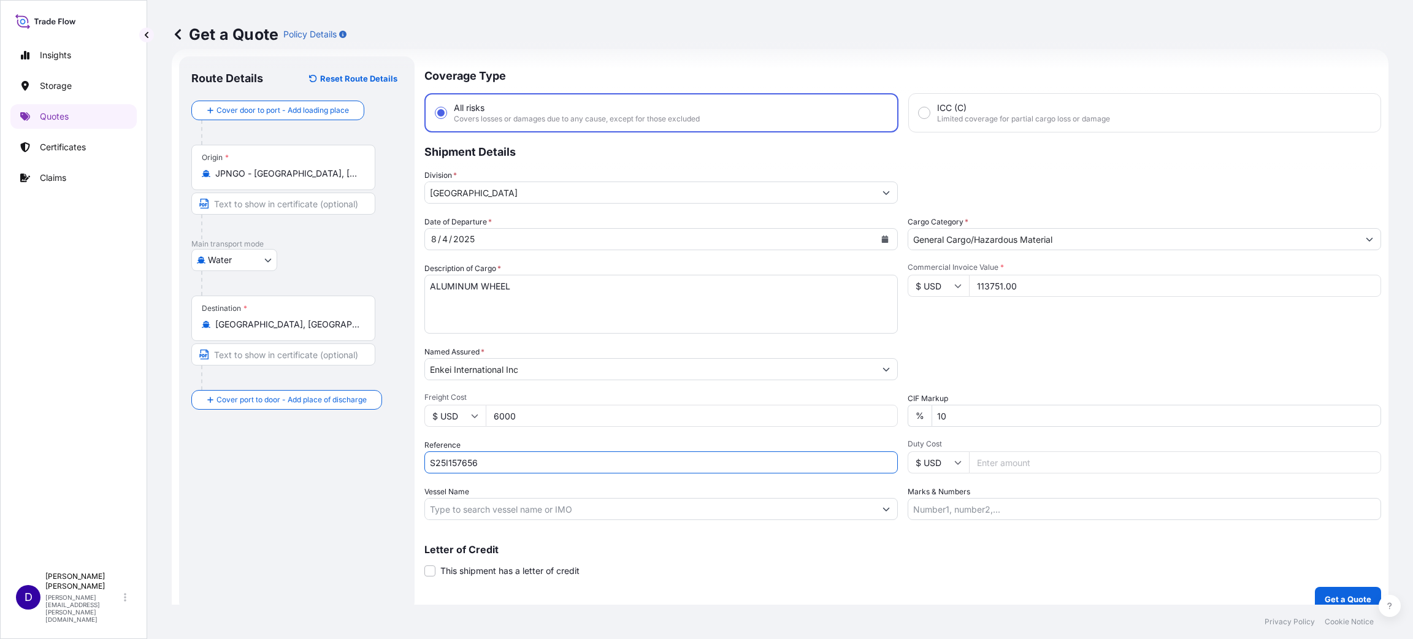
type input "S25I157656"
click at [982, 465] on input "Duty Cost" at bounding box center [1175, 462] width 412 height 22
type input "31817.75"
click at [1333, 593] on p "Get a Quote" at bounding box center [1348, 599] width 47 height 12
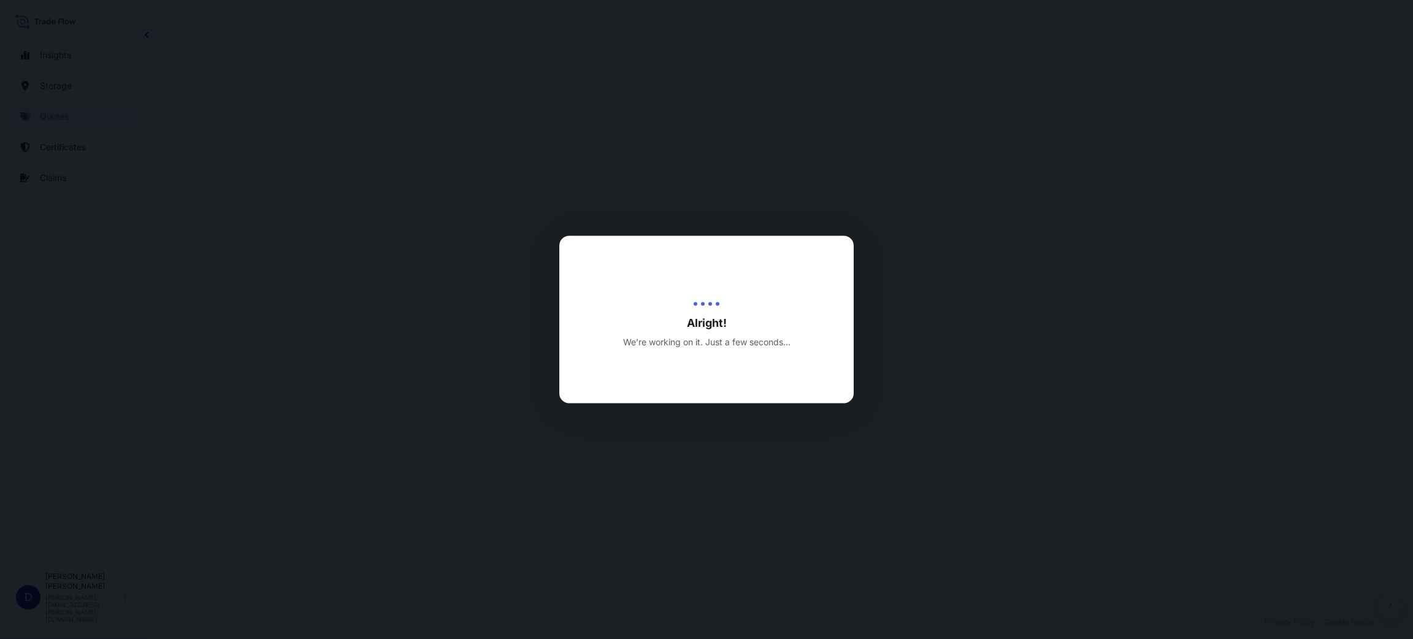
select select "Water"
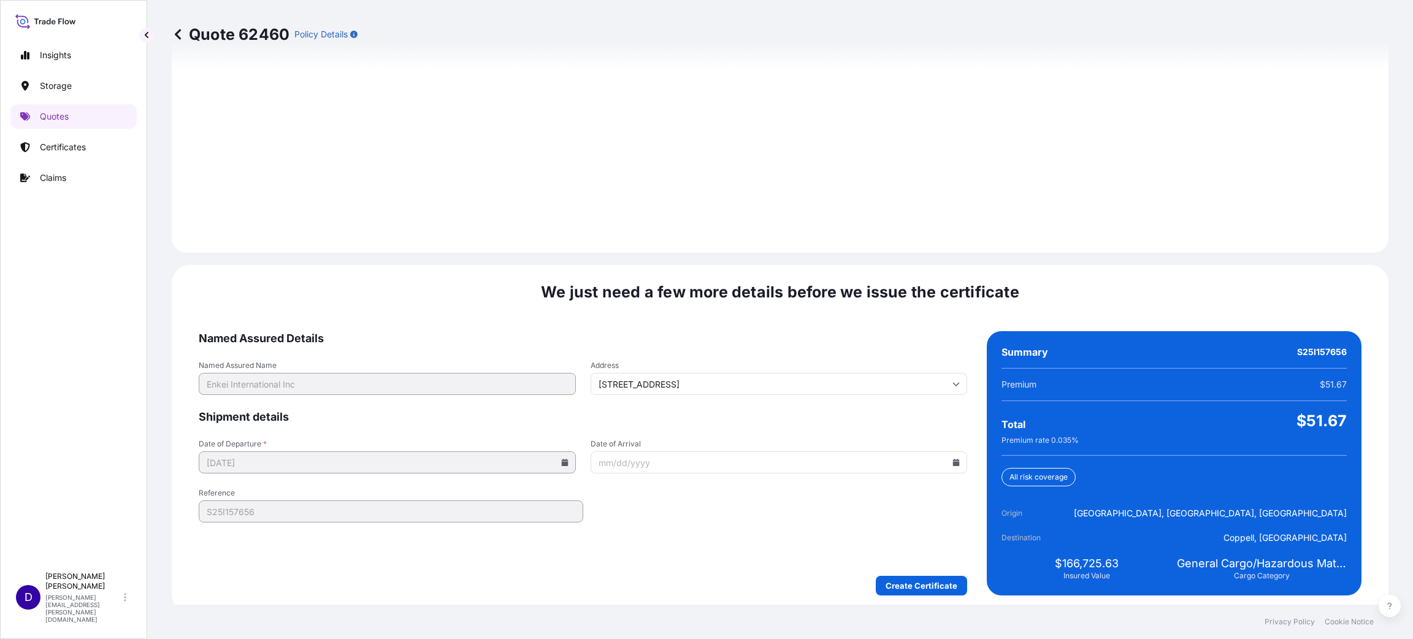
scroll to position [1684, 0]
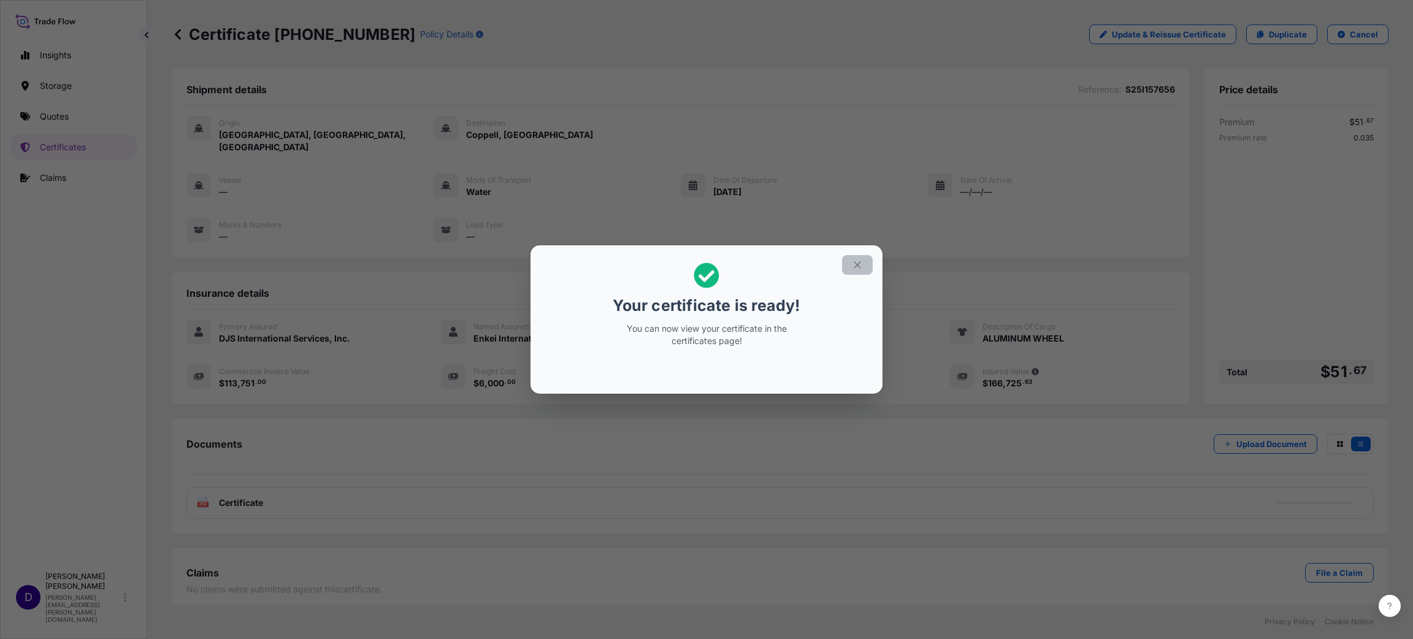
click at [862, 267] on icon "button" at bounding box center [857, 264] width 11 height 11
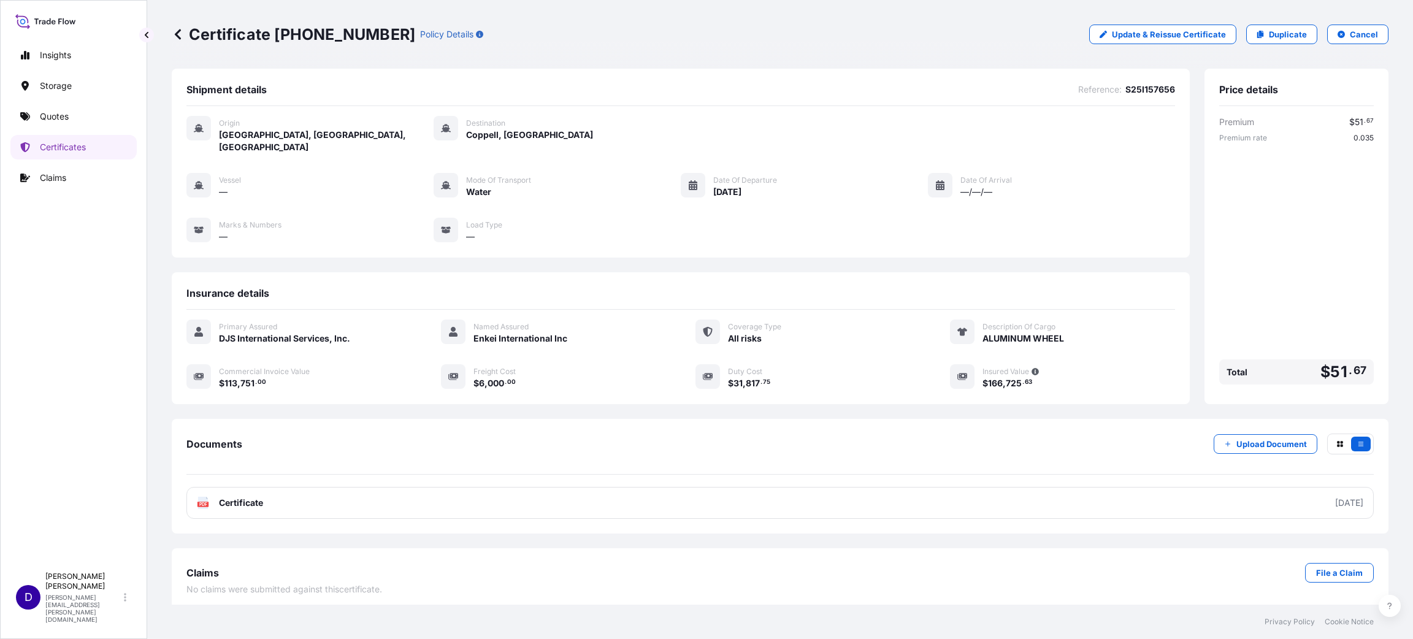
drag, startPoint x: 230, startPoint y: 383, endPoint x: 236, endPoint y: 381, distance: 6.4
drag, startPoint x: 236, startPoint y: 381, endPoint x: 627, endPoint y: 411, distance: 391.8
click at [621, 419] on div "Documents Upload Document PDF Certificate [DATE]" at bounding box center [780, 476] width 1217 height 115
click at [1287, 37] on p "Duplicate" at bounding box center [1288, 34] width 38 height 12
select select "Water"
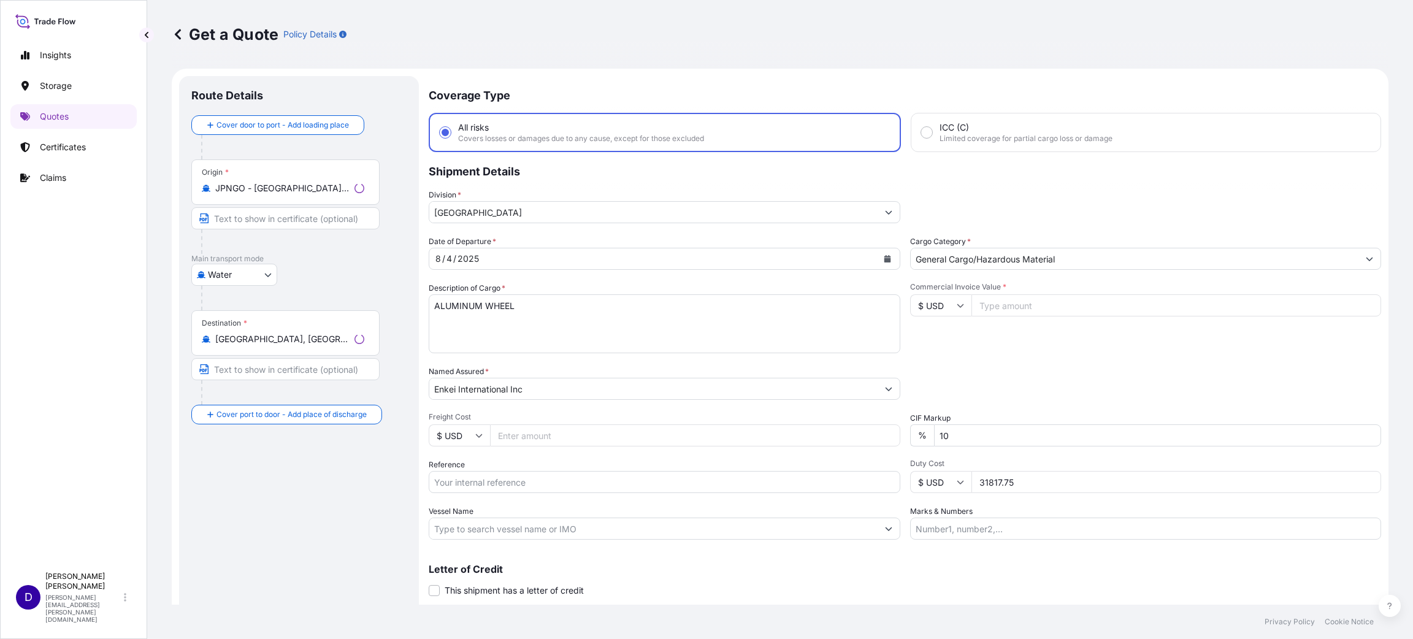
scroll to position [20, 0]
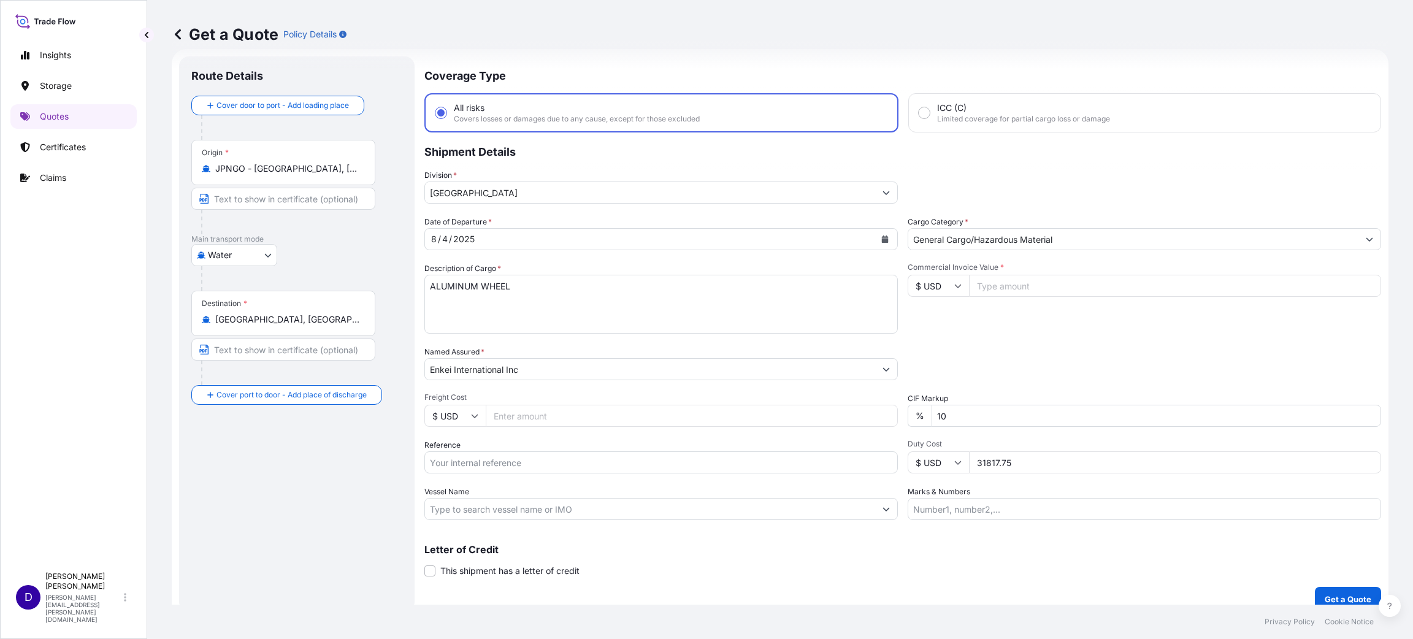
click at [998, 287] on input "Commercial Invoice Value *" at bounding box center [1175, 286] width 412 height 22
drag, startPoint x: 988, startPoint y: 285, endPoint x: 999, endPoint y: 285, distance: 10.4
click at [989, 285] on input "1123138.00" at bounding box center [1175, 286] width 412 height 22
click at [1012, 289] on input "1123138.00" at bounding box center [1175, 286] width 412 height 22
click at [988, 288] on input "1123138.00" at bounding box center [1175, 286] width 412 height 22
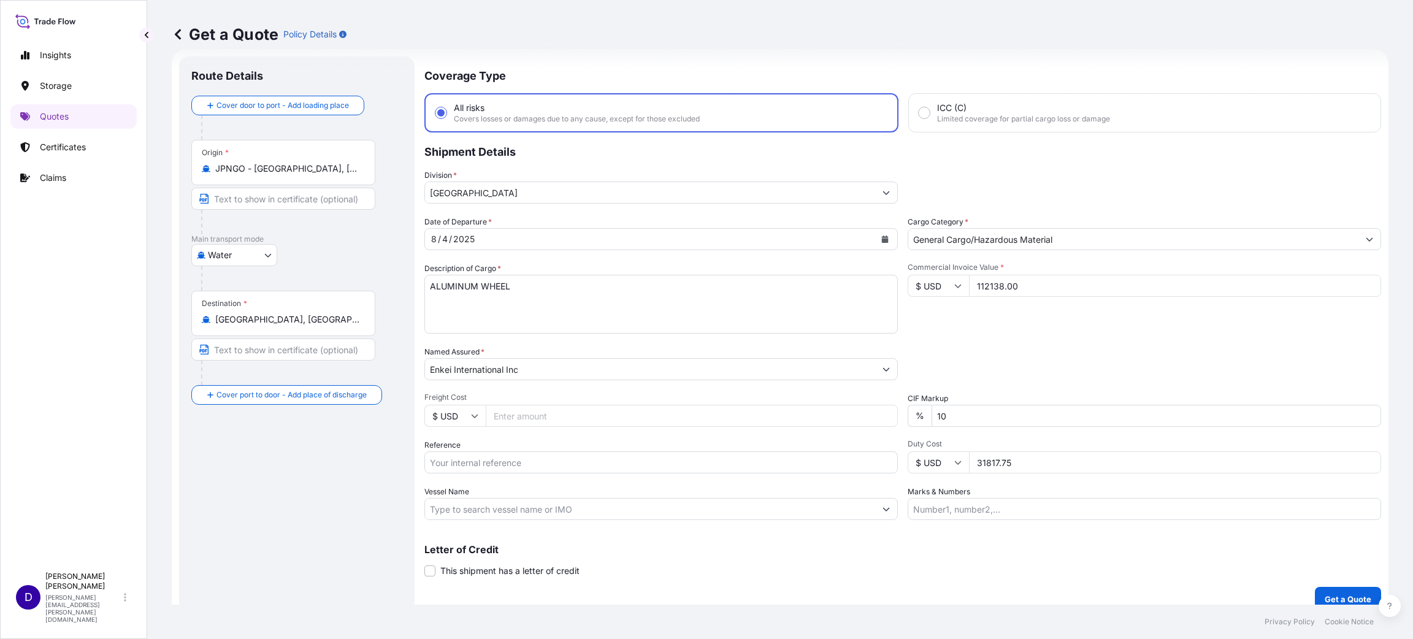
type input "112138.00"
click at [522, 419] on input "Freight Cost" at bounding box center [692, 416] width 412 height 22
type input "6000.00"
click at [594, 469] on input "Reference" at bounding box center [660, 462] width 473 height 22
paste input "S25I157655"
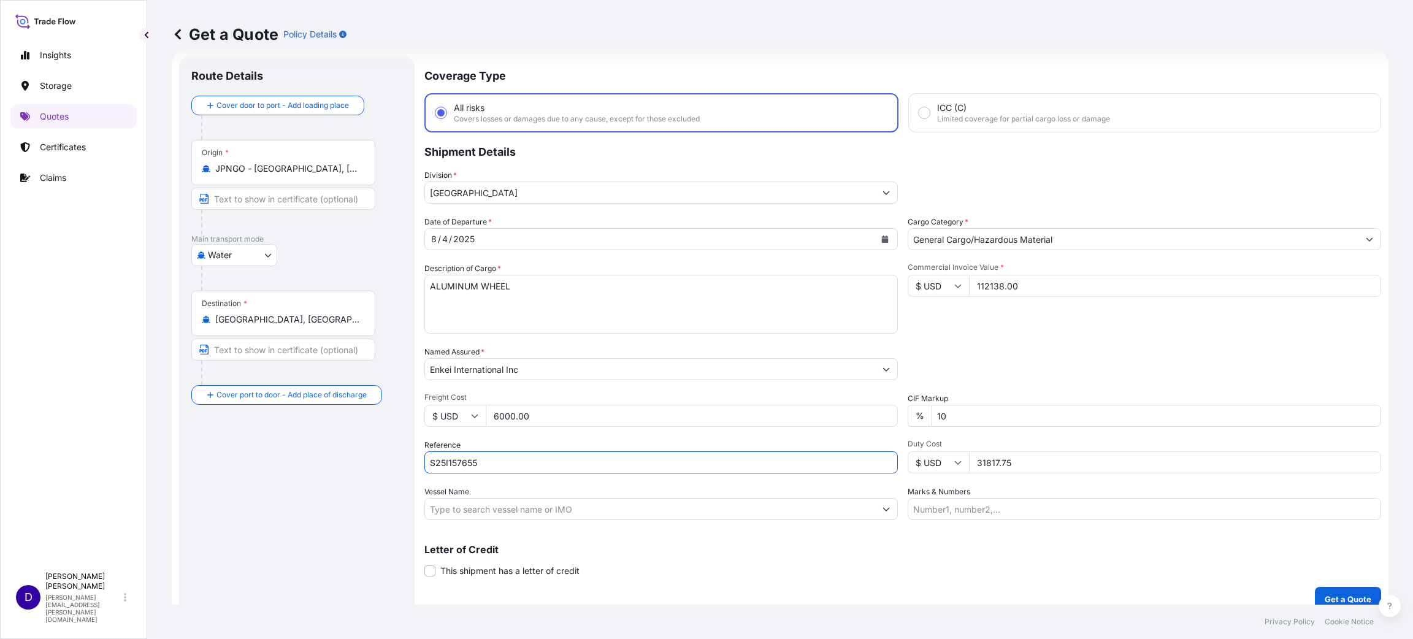
type input "S25I157655"
drag, startPoint x: 1028, startPoint y: 463, endPoint x: 891, endPoint y: 478, distance: 137.6
click at [892, 478] on div "Date of Departure * [DATE] Cargo Category * General Cargo/Hazardous Material De…" at bounding box center [902, 368] width 957 height 304
type input "31366.57"
click at [1325, 595] on p "Get a Quote" at bounding box center [1348, 599] width 47 height 12
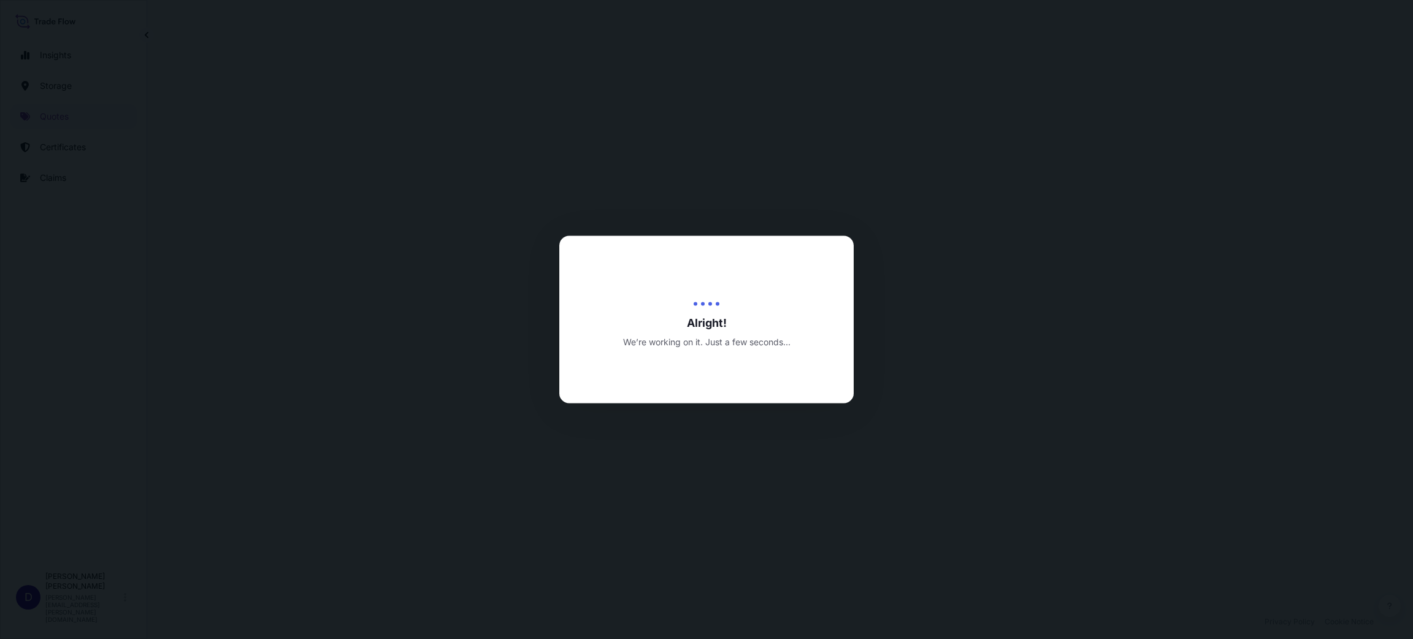
select select "Water"
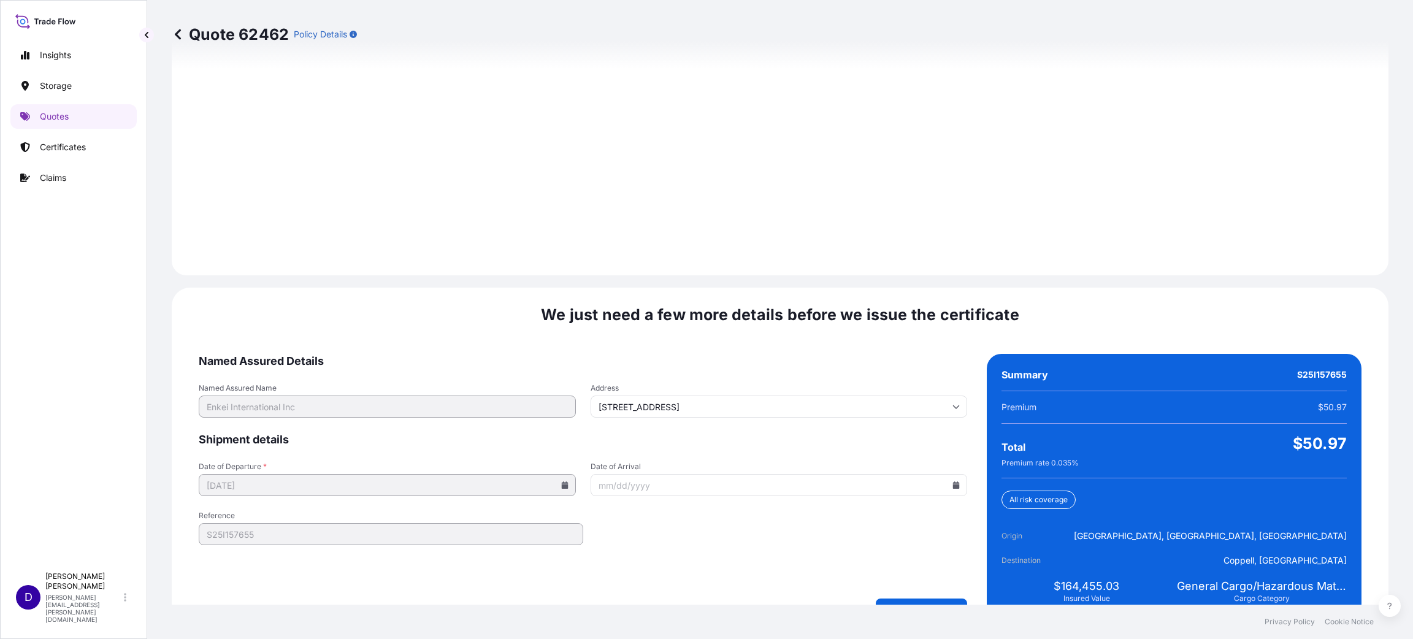
scroll to position [1684, 0]
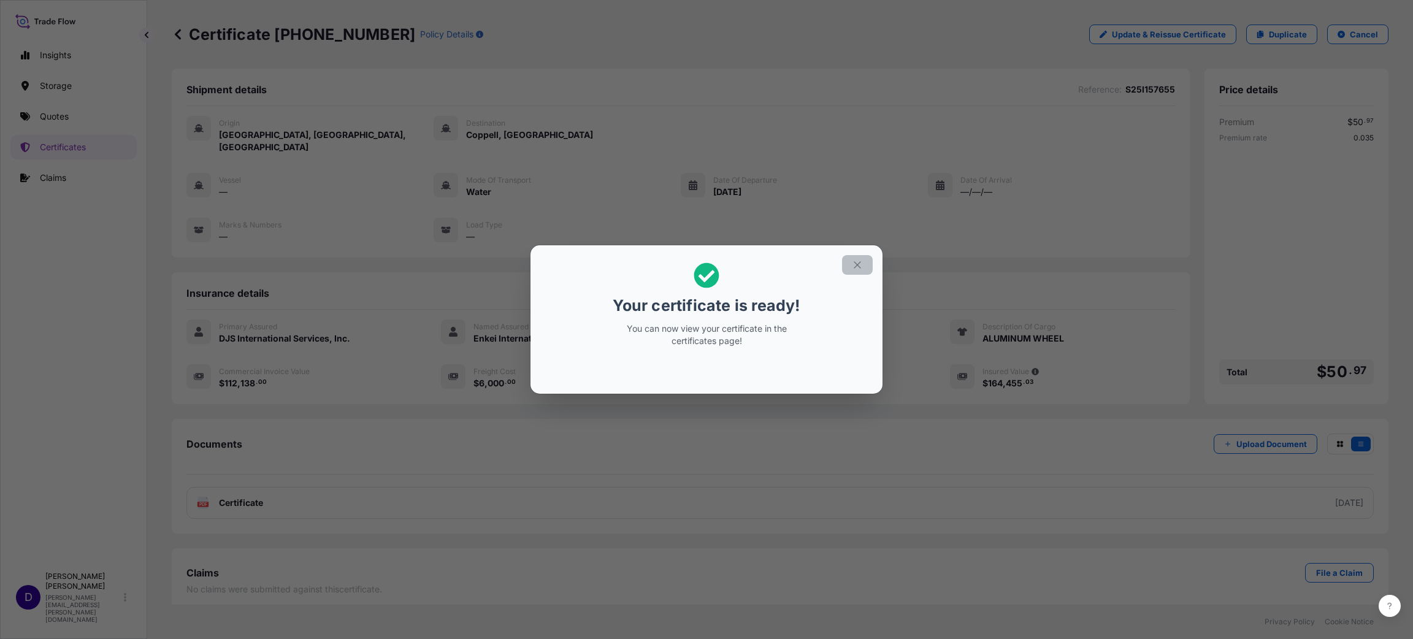
click at [863, 261] on button "button" at bounding box center [857, 265] width 31 height 20
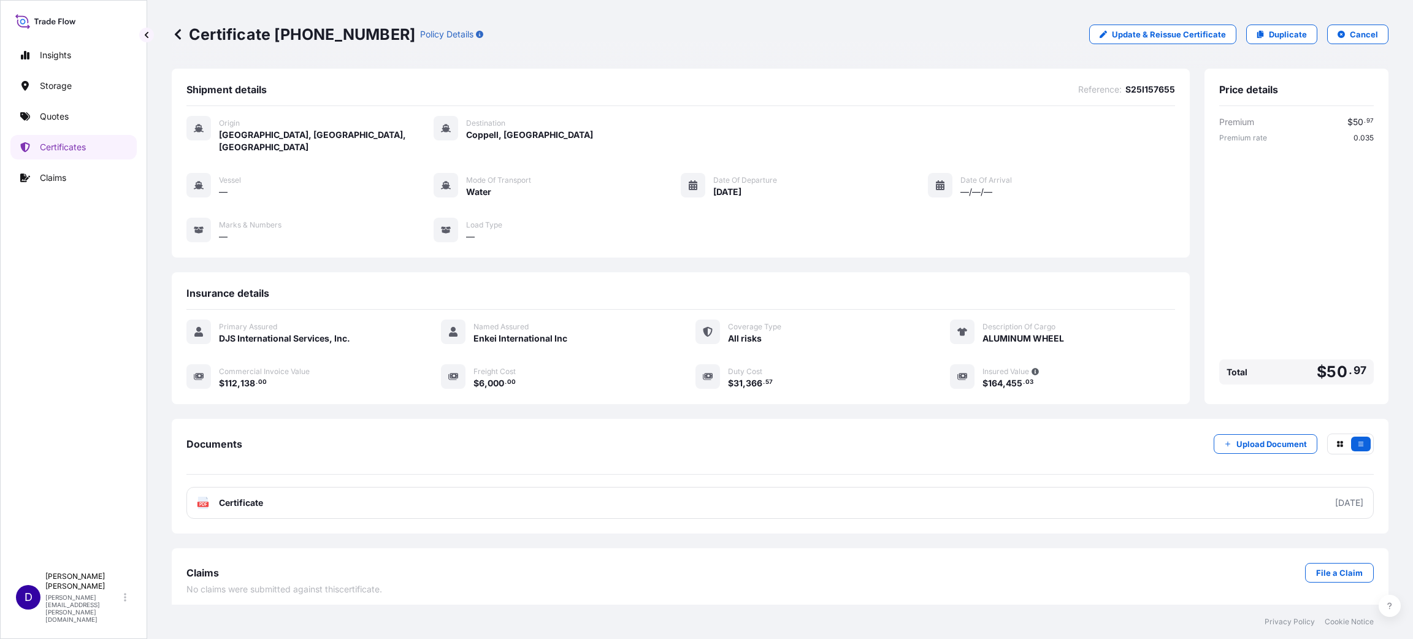
click at [94, 260] on div "Insights Storage Quotes Certificates Claims" at bounding box center [73, 299] width 126 height 534
click at [30, 117] on link "Quotes" at bounding box center [73, 116] width 126 height 25
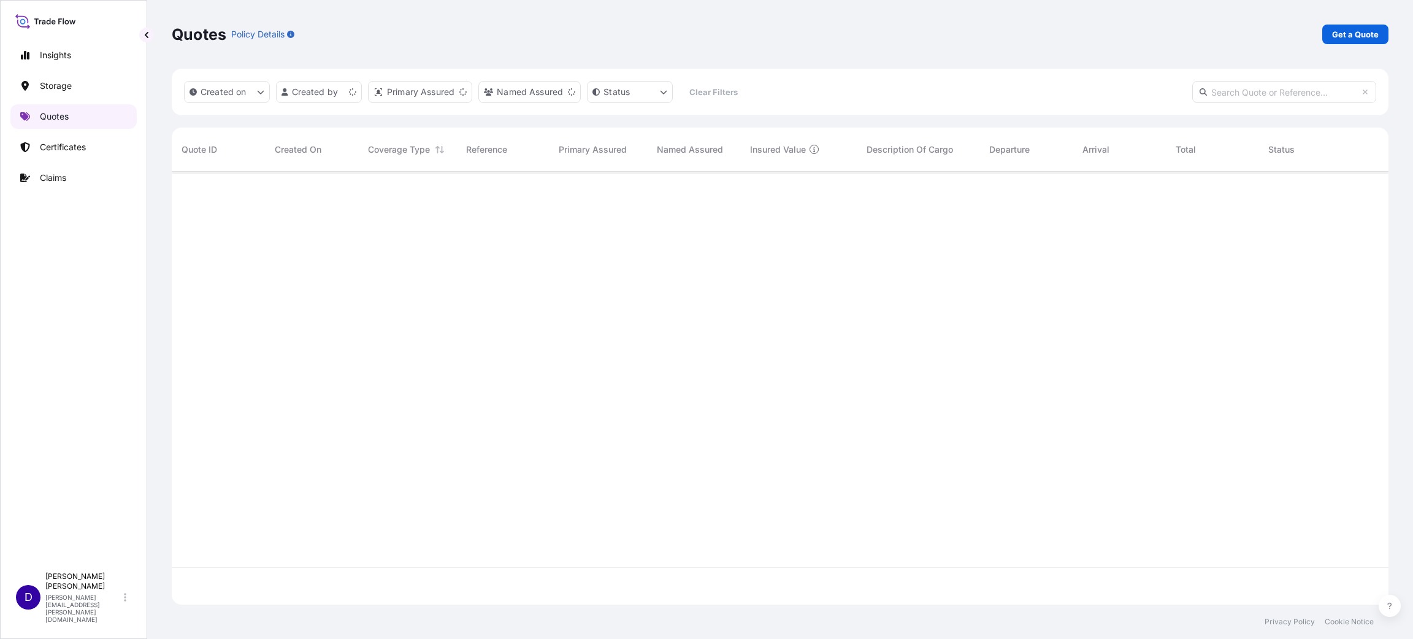
scroll to position [426, 1203]
click at [61, 151] on p "Certificates" at bounding box center [63, 147] width 46 height 12
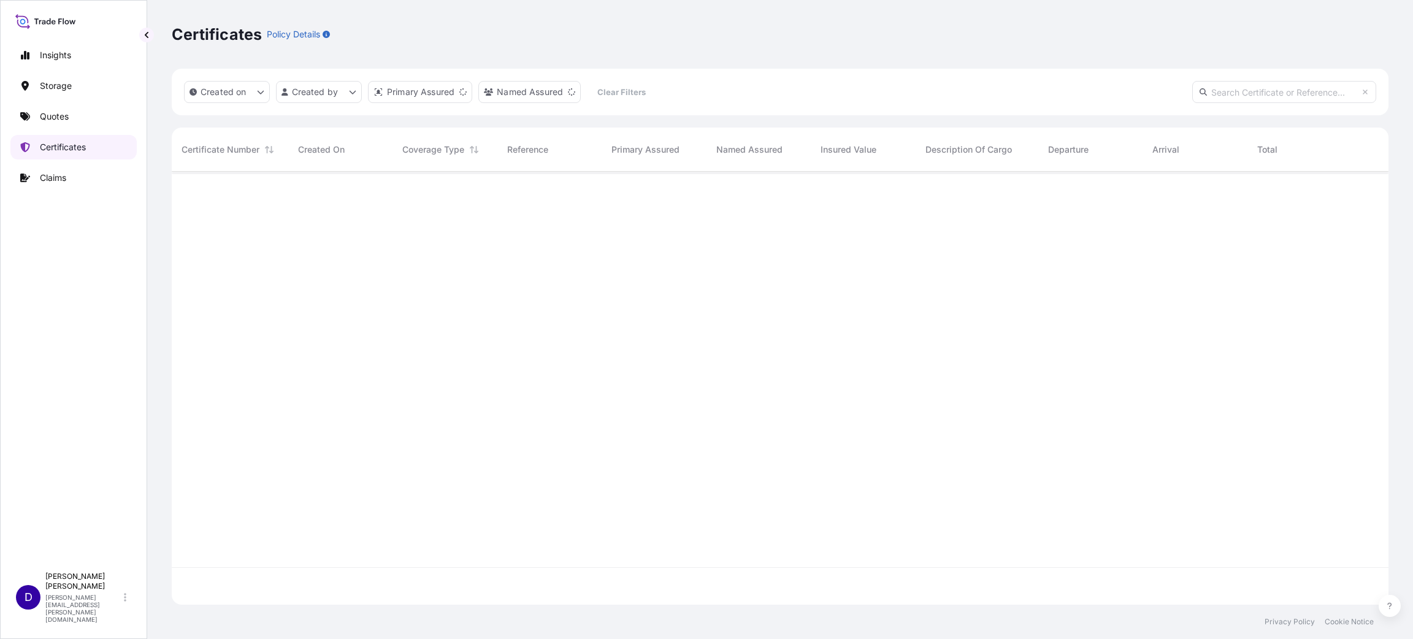
scroll to position [426, 1203]
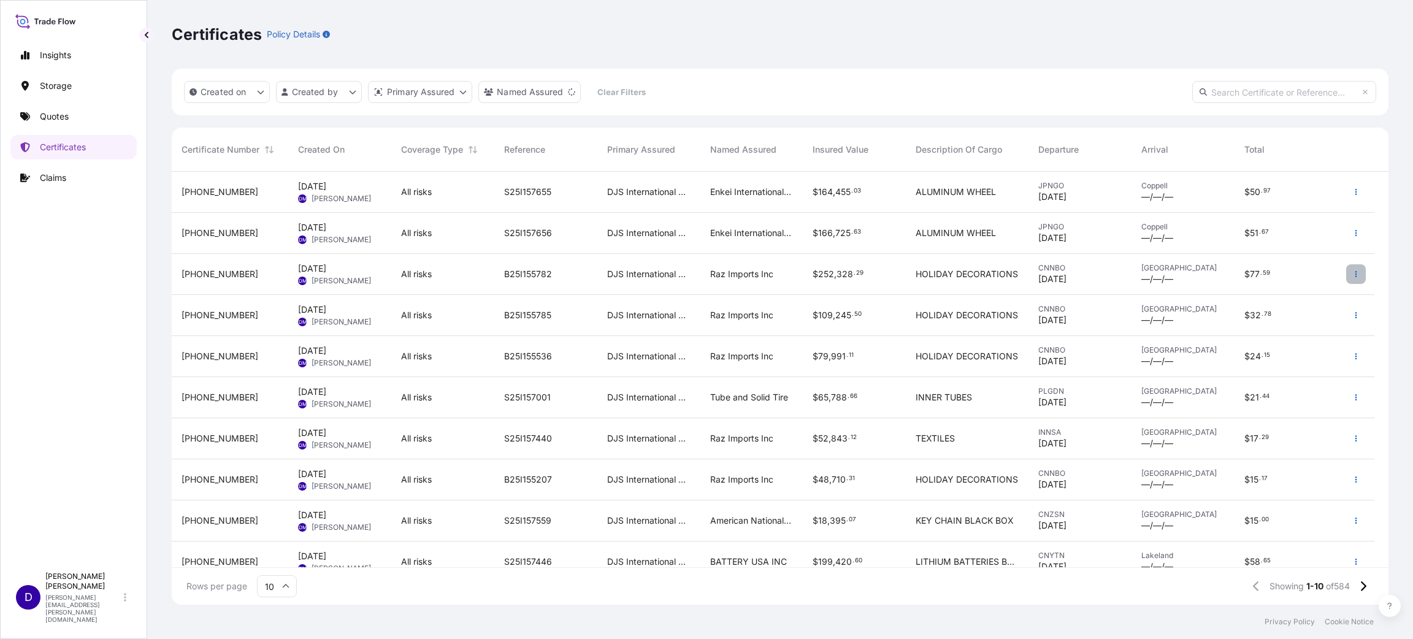
click at [1364, 269] on button "button" at bounding box center [1356, 274] width 20 height 20
click at [1318, 270] on link "Duplicate quote" at bounding box center [1290, 277] width 115 height 20
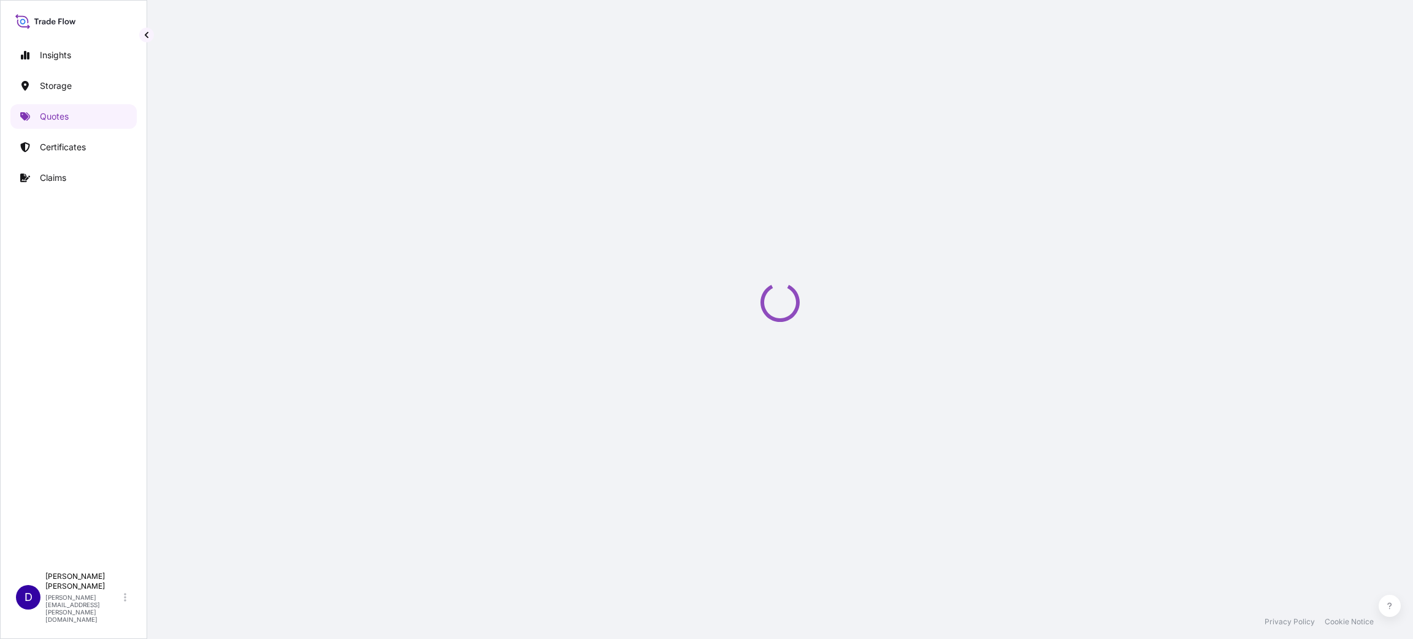
select select "Water"
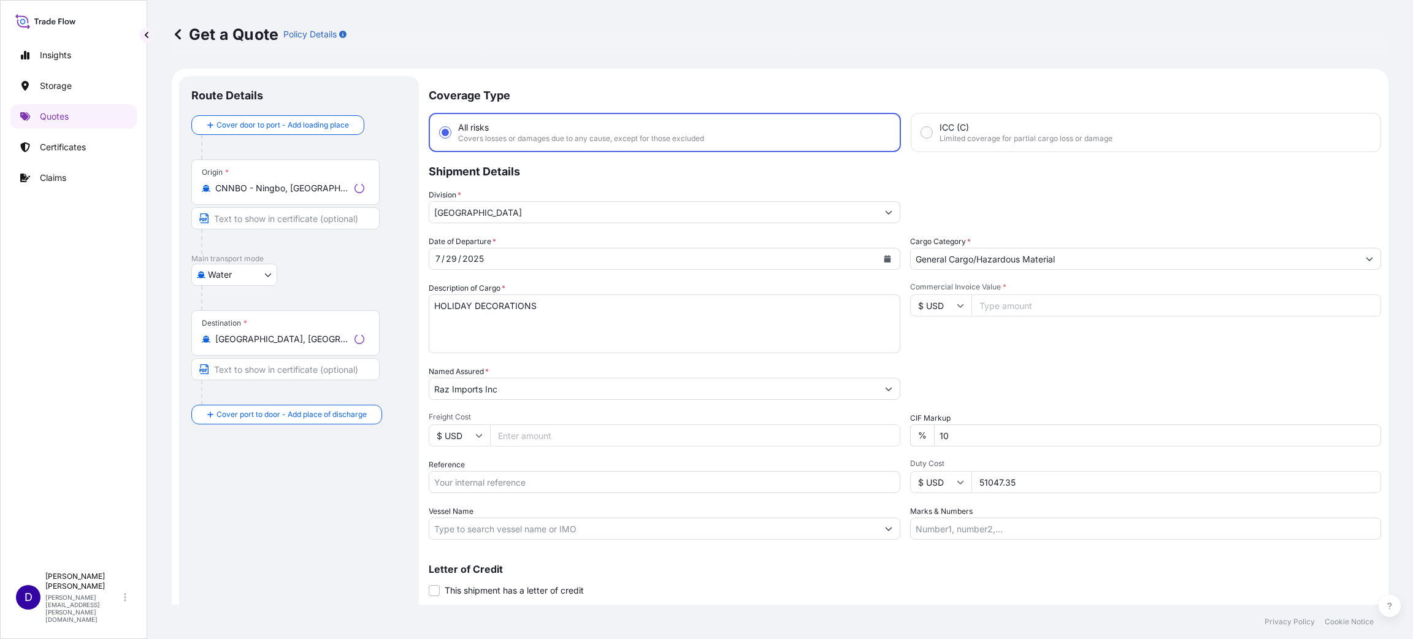
scroll to position [20, 0]
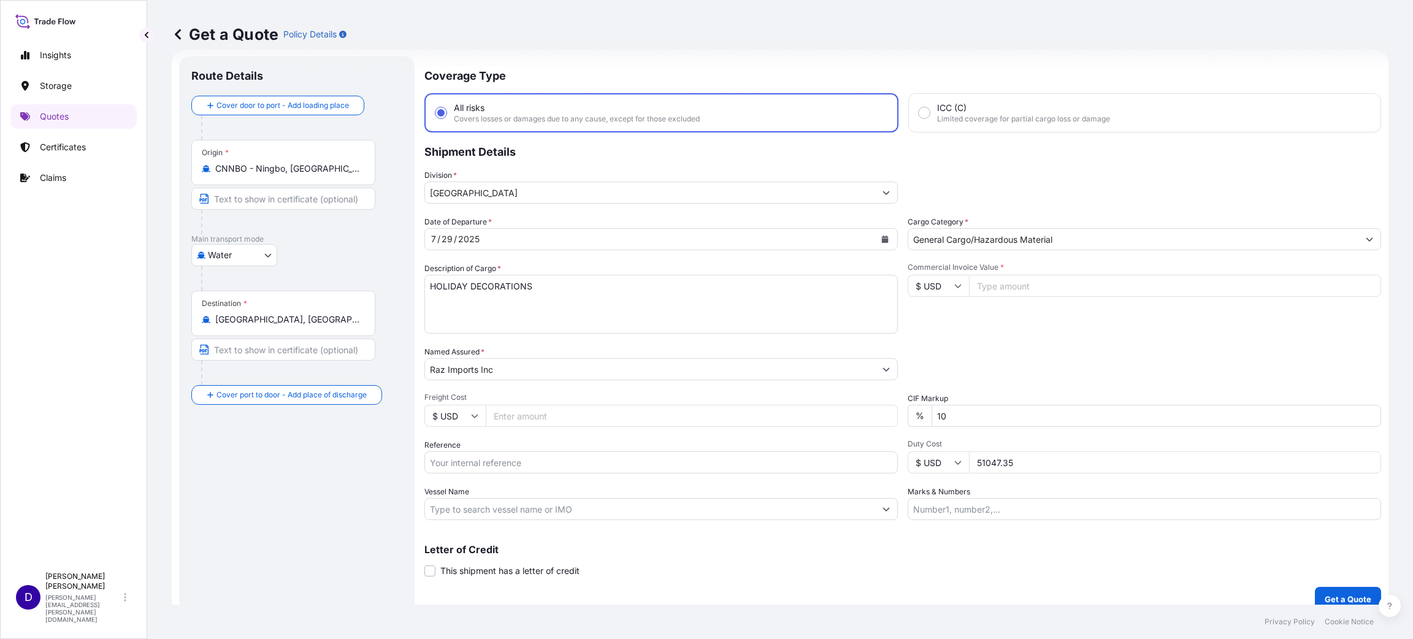
click at [1009, 288] on input "Commercial Invoice Value *" at bounding box center [1175, 286] width 412 height 22
type input "75643.00"
click at [560, 407] on input "Freight Cost" at bounding box center [692, 416] width 412 height 22
type input "5994.00"
click at [480, 458] on input "Reference" at bounding box center [660, 462] width 473 height 22
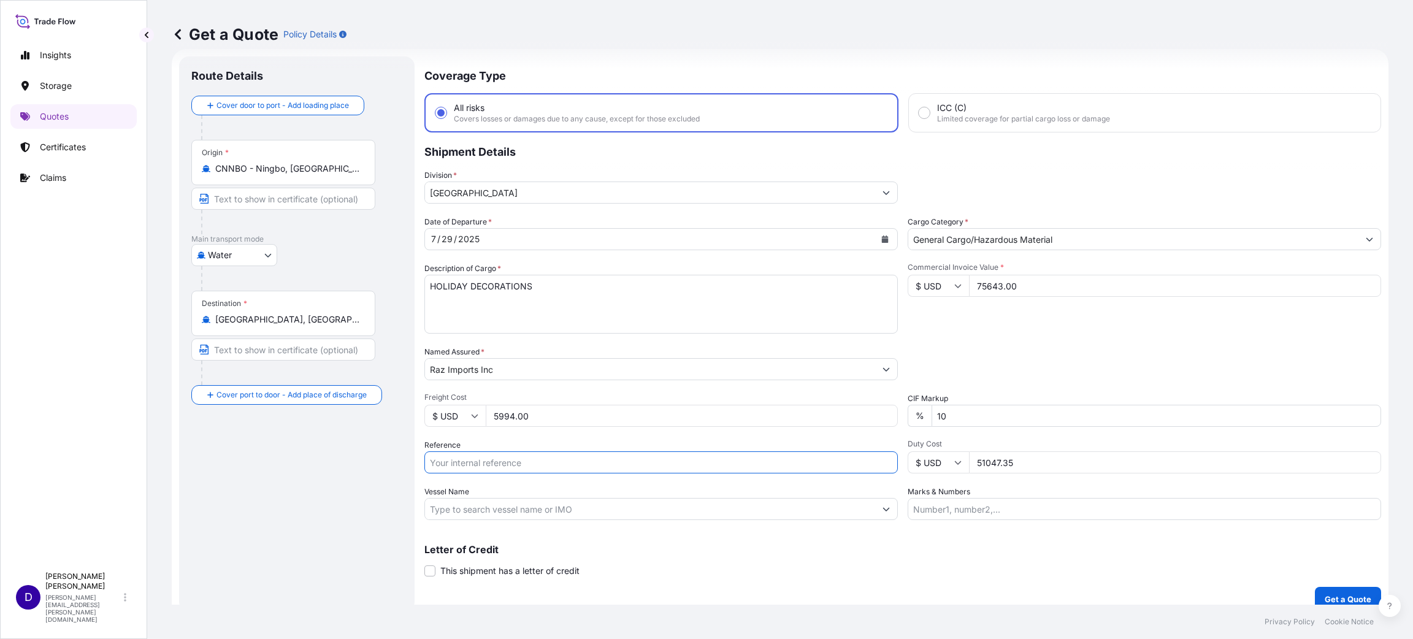
paste input "B25I155783"
type input "B25I155783"
drag, startPoint x: 1024, startPoint y: 464, endPoint x: 901, endPoint y: 468, distance: 123.4
click at [908, 468] on div "$ USD 51047.35" at bounding box center [1144, 462] width 473 height 22
type input "28323.08"
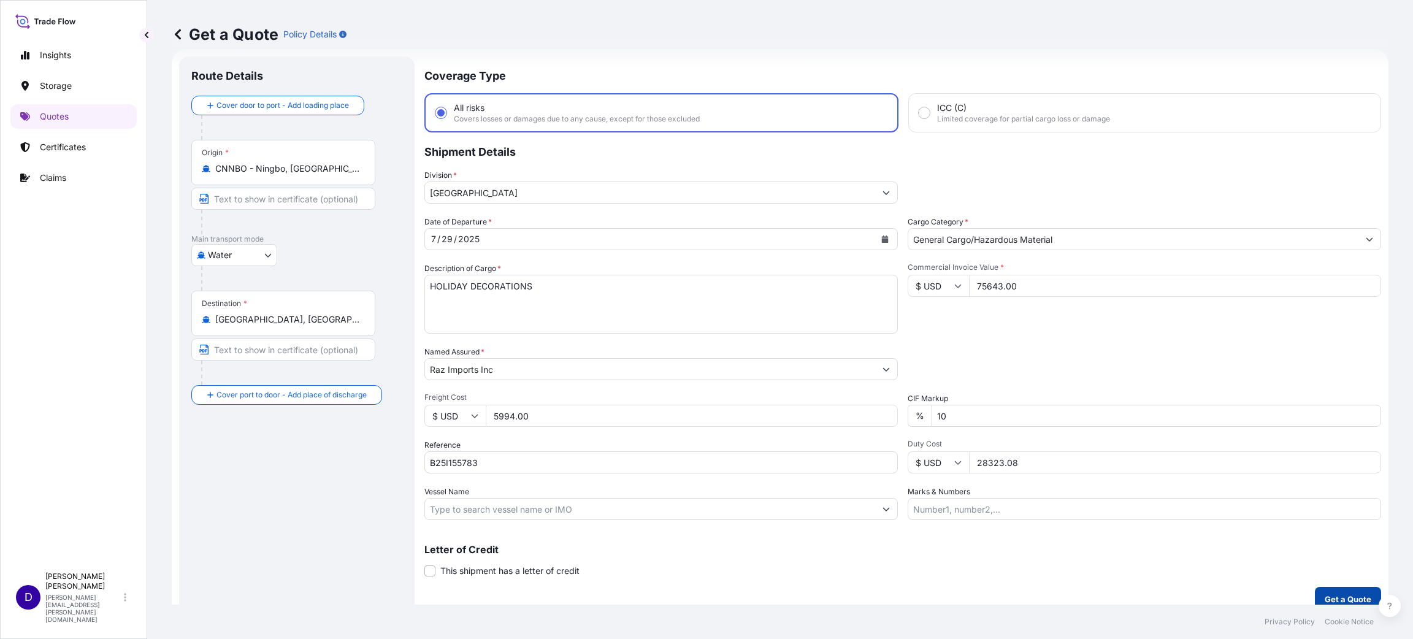
click at [1358, 595] on button "Get a Quote" at bounding box center [1348, 599] width 66 height 25
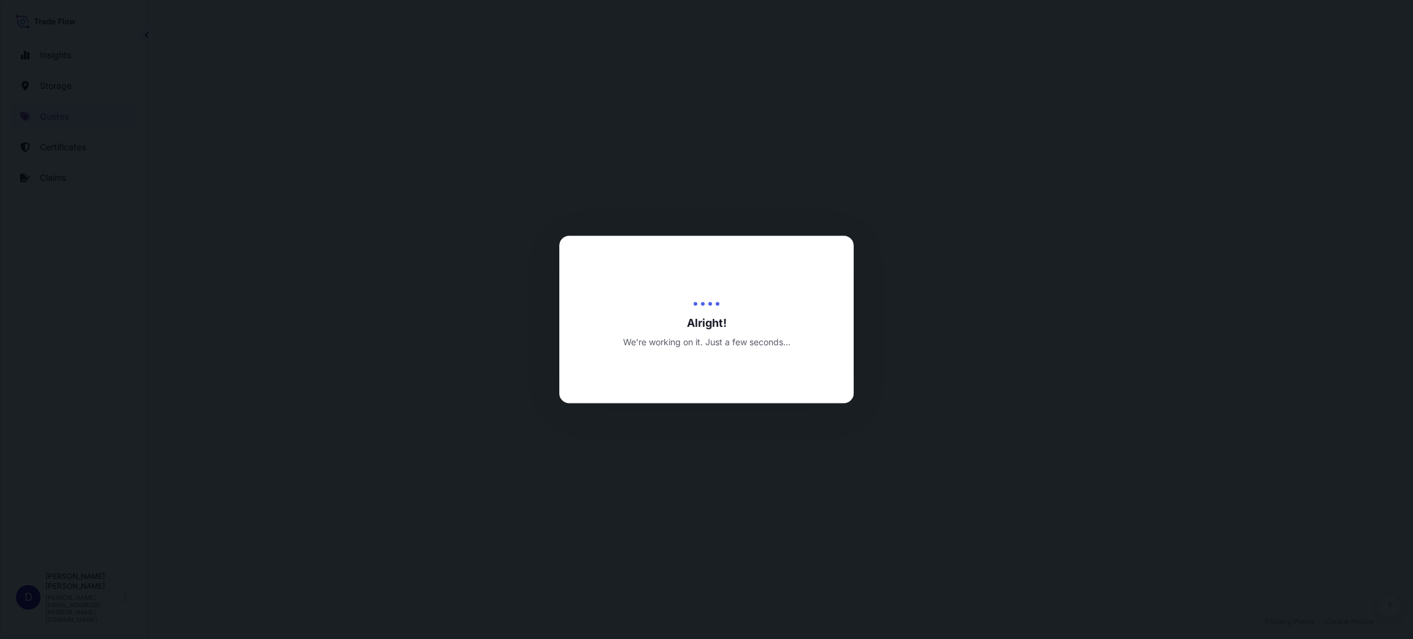
select select "Water"
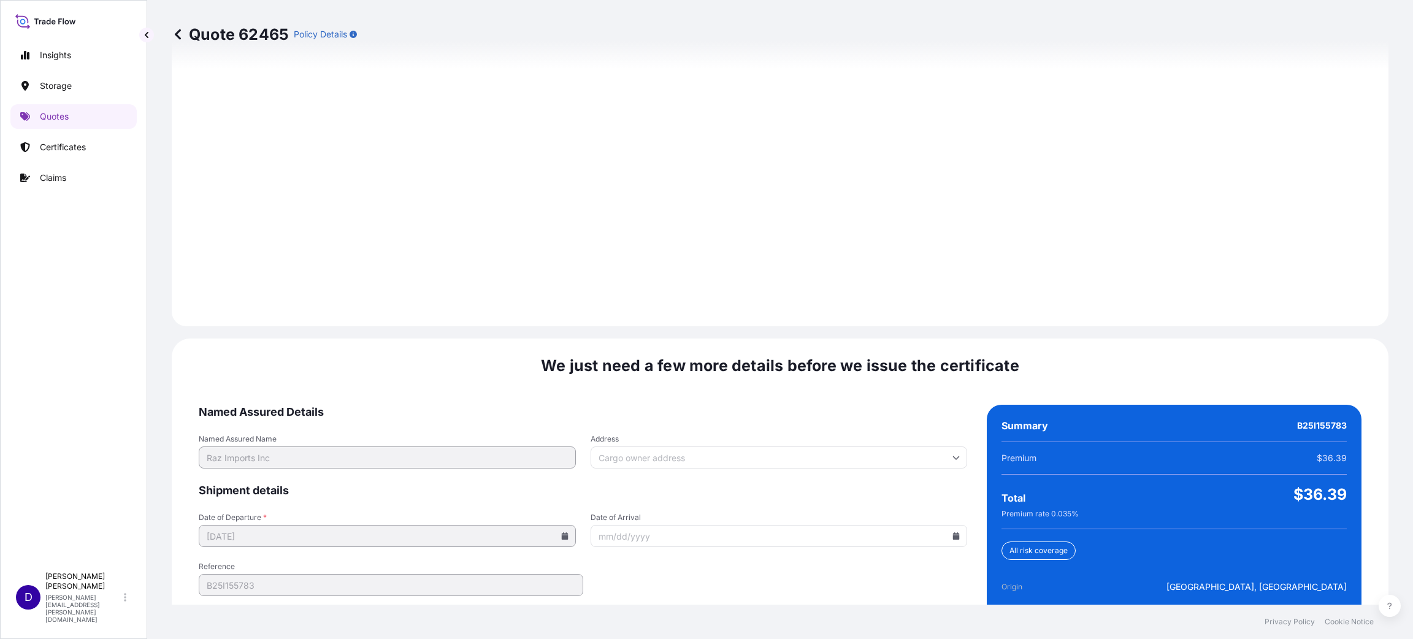
scroll to position [1684, 0]
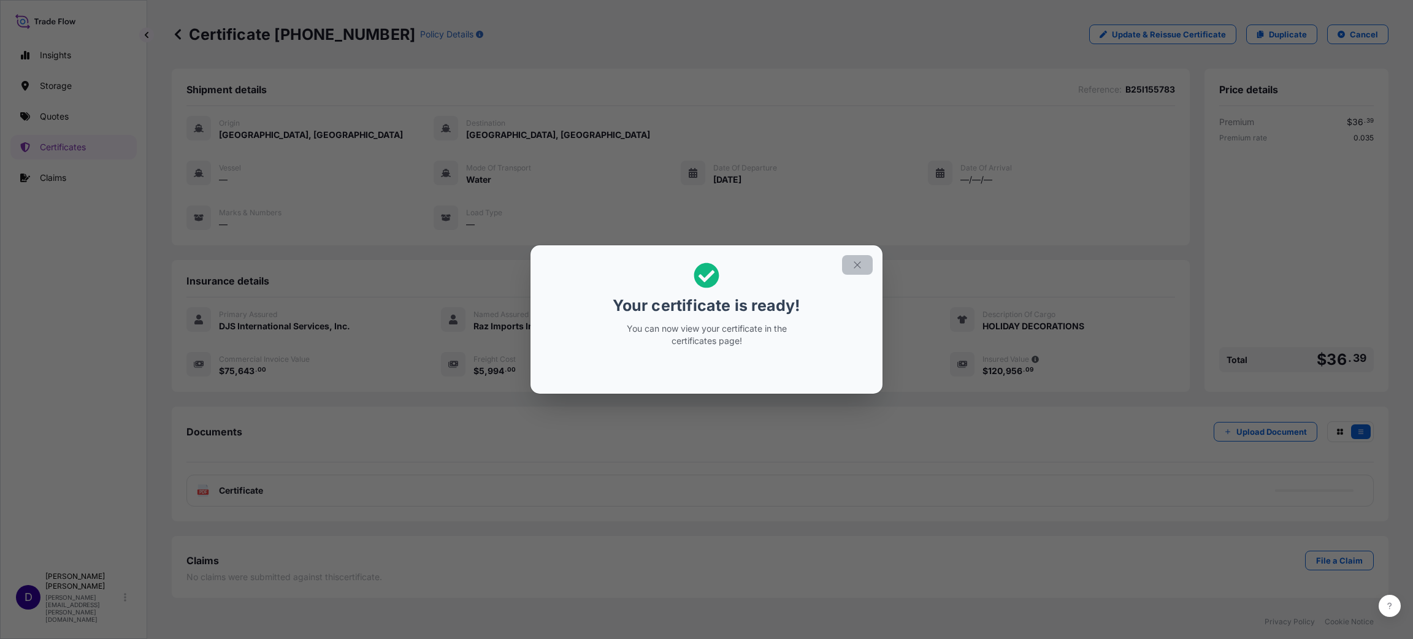
click at [856, 268] on icon "button" at bounding box center [857, 264] width 11 height 11
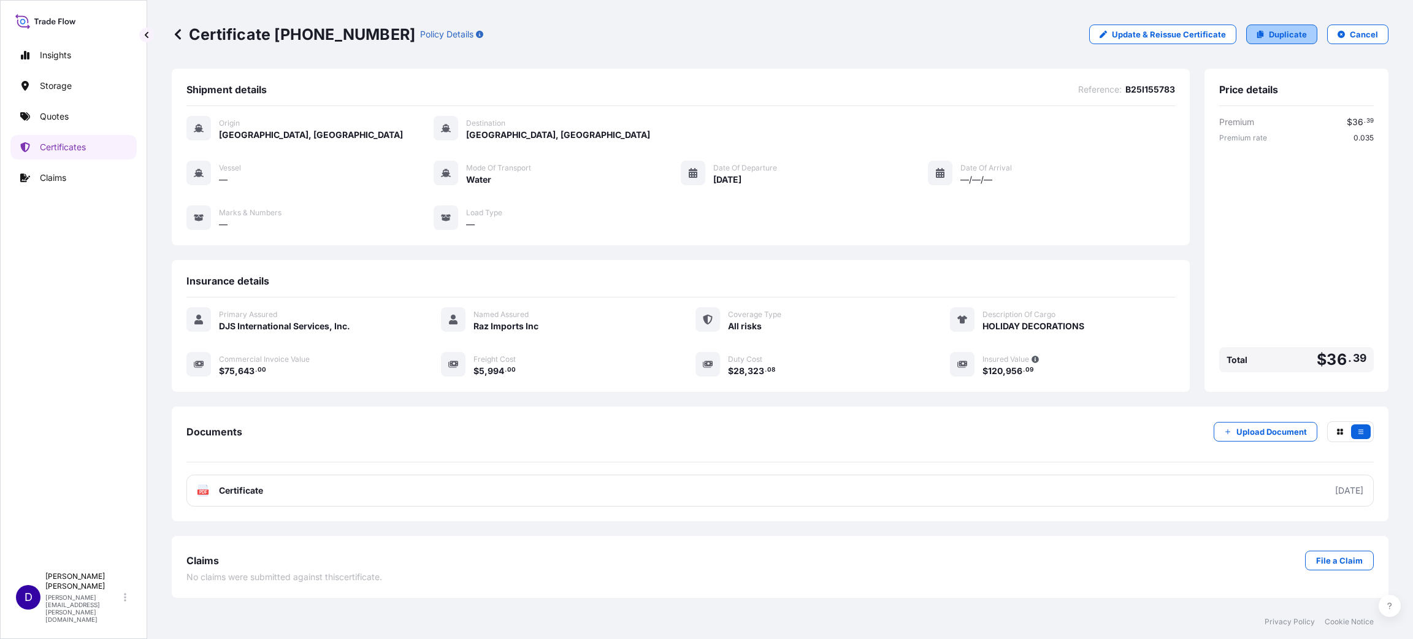
click at [1282, 34] on p "Duplicate" at bounding box center [1288, 34] width 38 height 12
select select "Water"
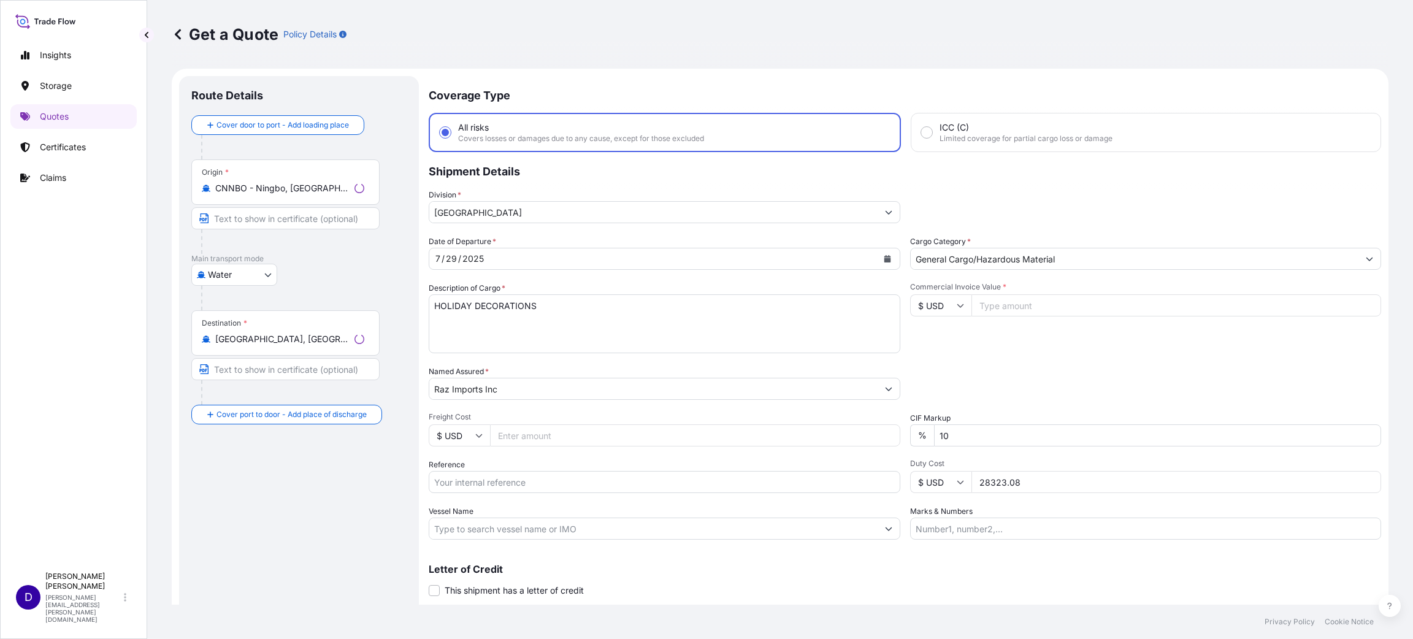
scroll to position [20, 0]
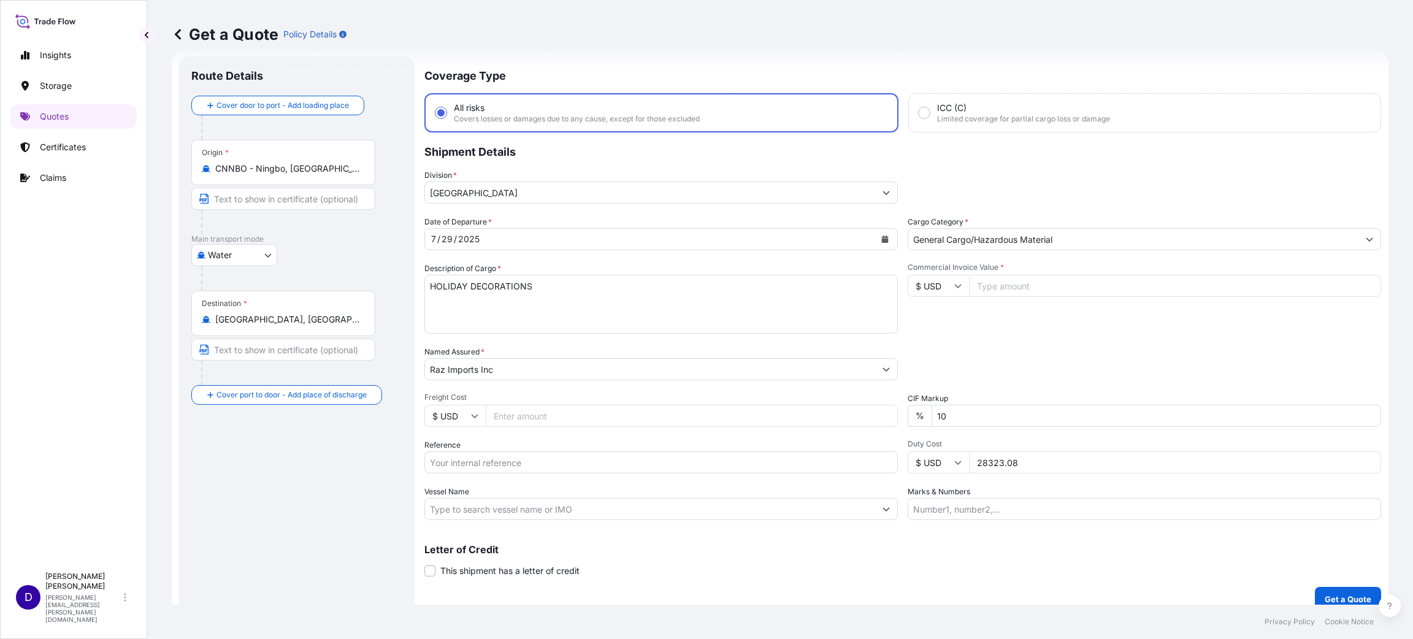
click at [881, 237] on icon "Calendar" at bounding box center [884, 238] width 7 height 7
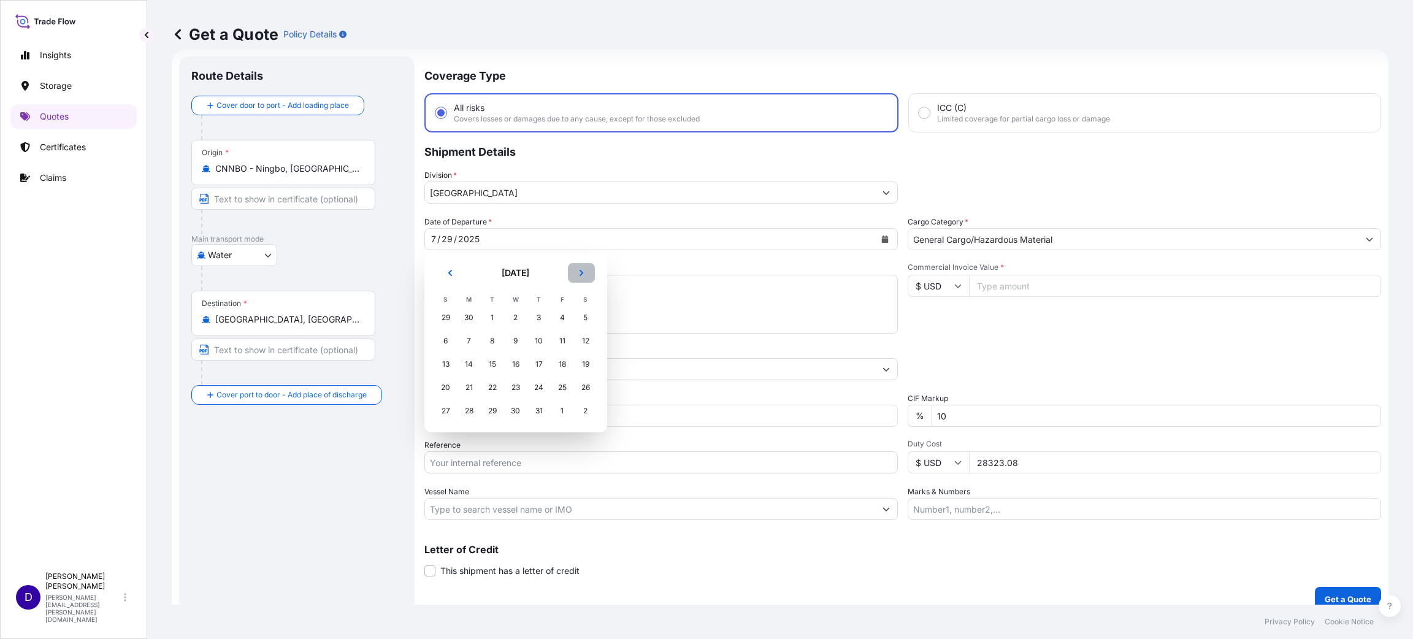
click at [586, 285] on header "[DATE]" at bounding box center [515, 277] width 163 height 29
click at [582, 267] on button "Next" at bounding box center [581, 273] width 27 height 20
click at [486, 312] on div "29" at bounding box center [492, 318] width 22 height 22
click at [443, 270] on button "Previous" at bounding box center [450, 273] width 27 height 20
click at [494, 415] on div "29" at bounding box center [492, 411] width 22 height 22
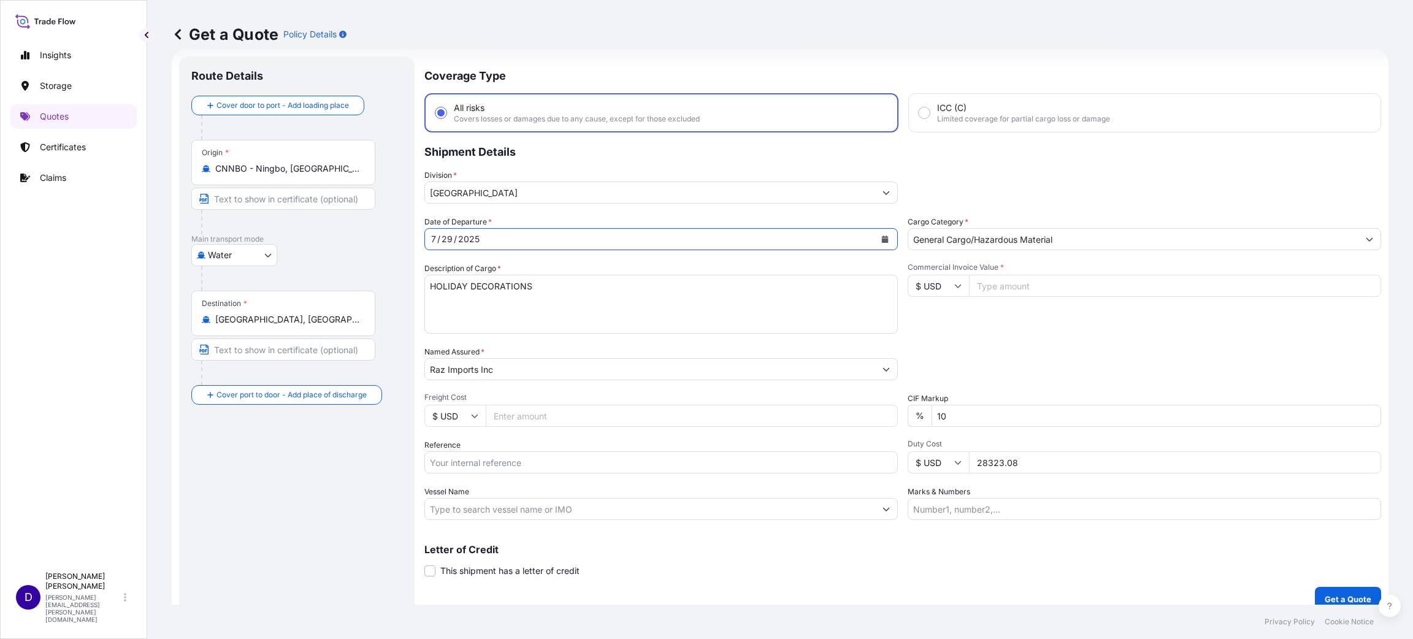
click at [983, 285] on input "Commercial Invoice Value *" at bounding box center [1175, 286] width 412 height 22
type input "12479.00"
drag, startPoint x: 573, startPoint y: 419, endPoint x: 575, endPoint y: 427, distance: 8.2
click at [573, 419] on input "Freight Cost" at bounding box center [692, 416] width 412 height 22
type input "5483.00"
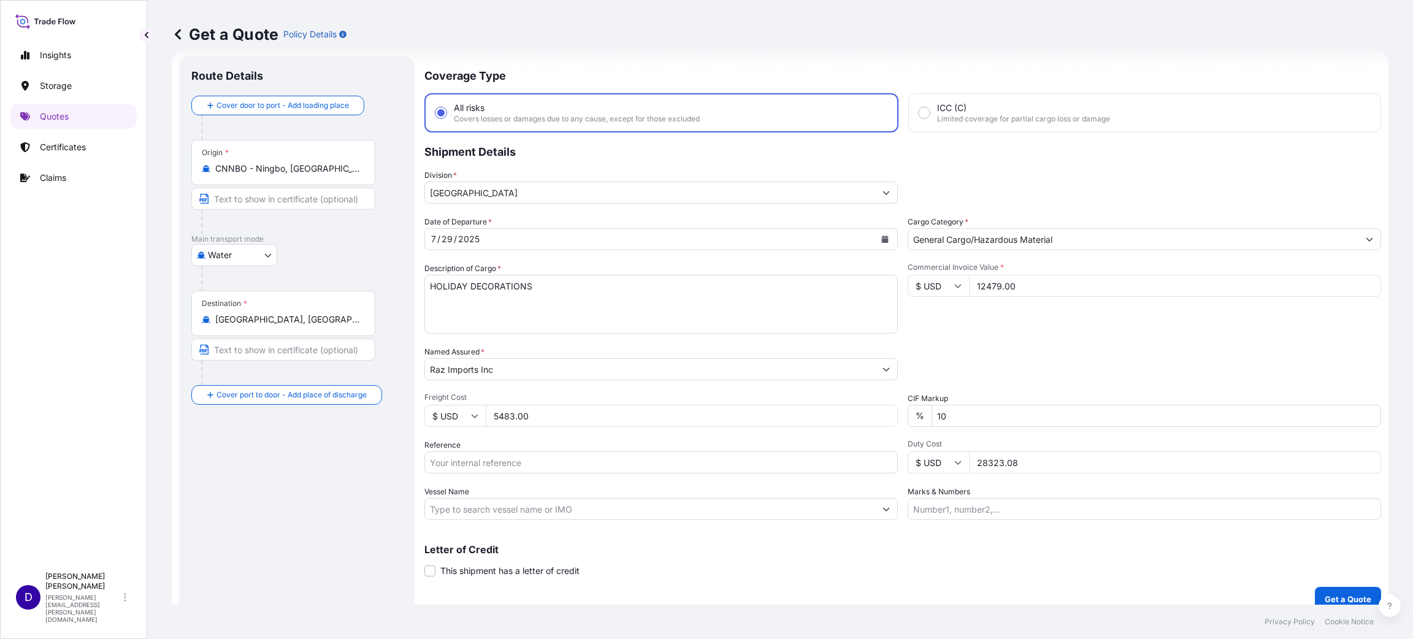
click at [457, 458] on input "Reference" at bounding box center [660, 462] width 473 height 22
paste input "B25I155539"
type input "B25I155539"
drag, startPoint x: 1031, startPoint y: 454, endPoint x: 938, endPoint y: 452, distance: 93.2
click at [943, 451] on div "$ USD 28323.08" at bounding box center [1144, 462] width 473 height 22
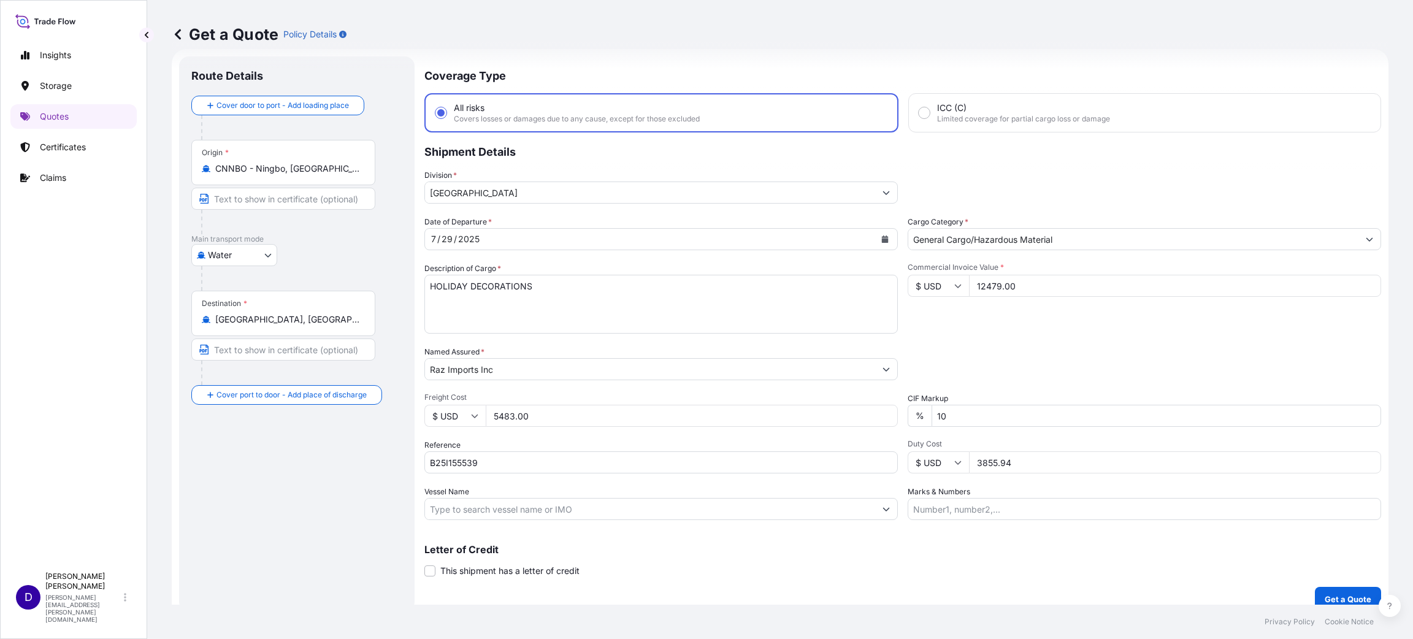
type input "3855.94"
click at [1325, 593] on p "Get a Quote" at bounding box center [1348, 599] width 47 height 12
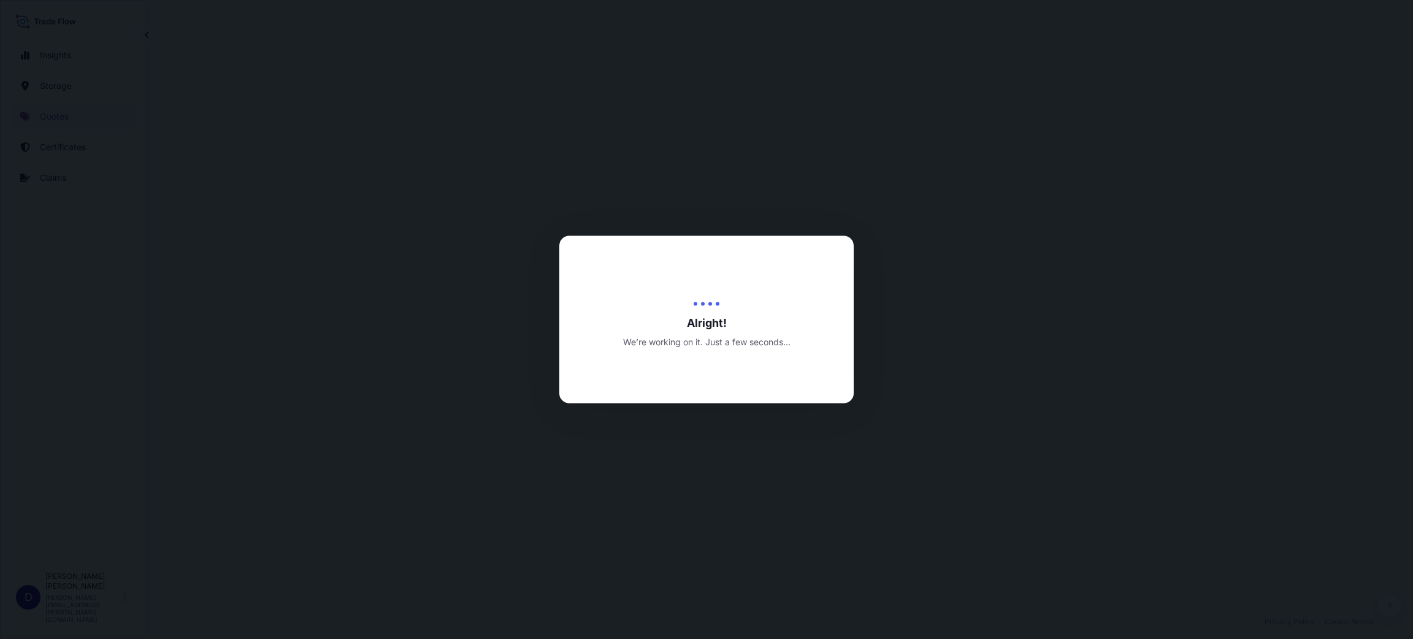
select select "Water"
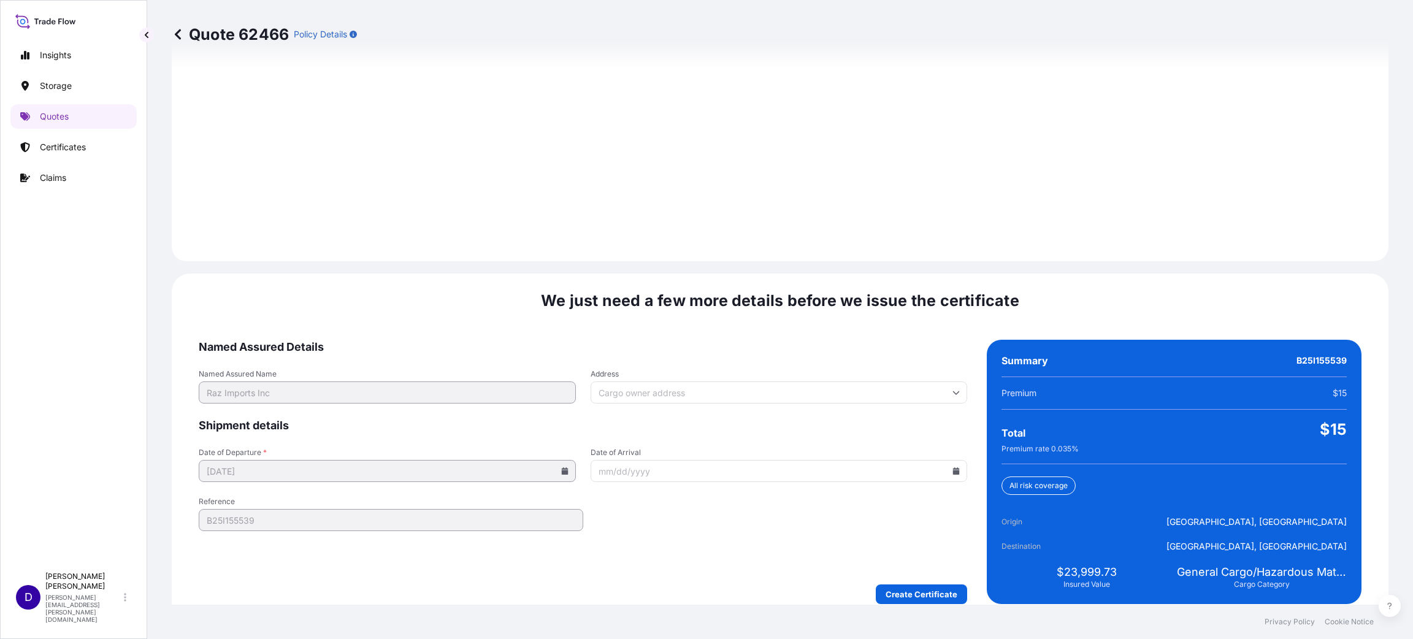
scroll to position [1684, 0]
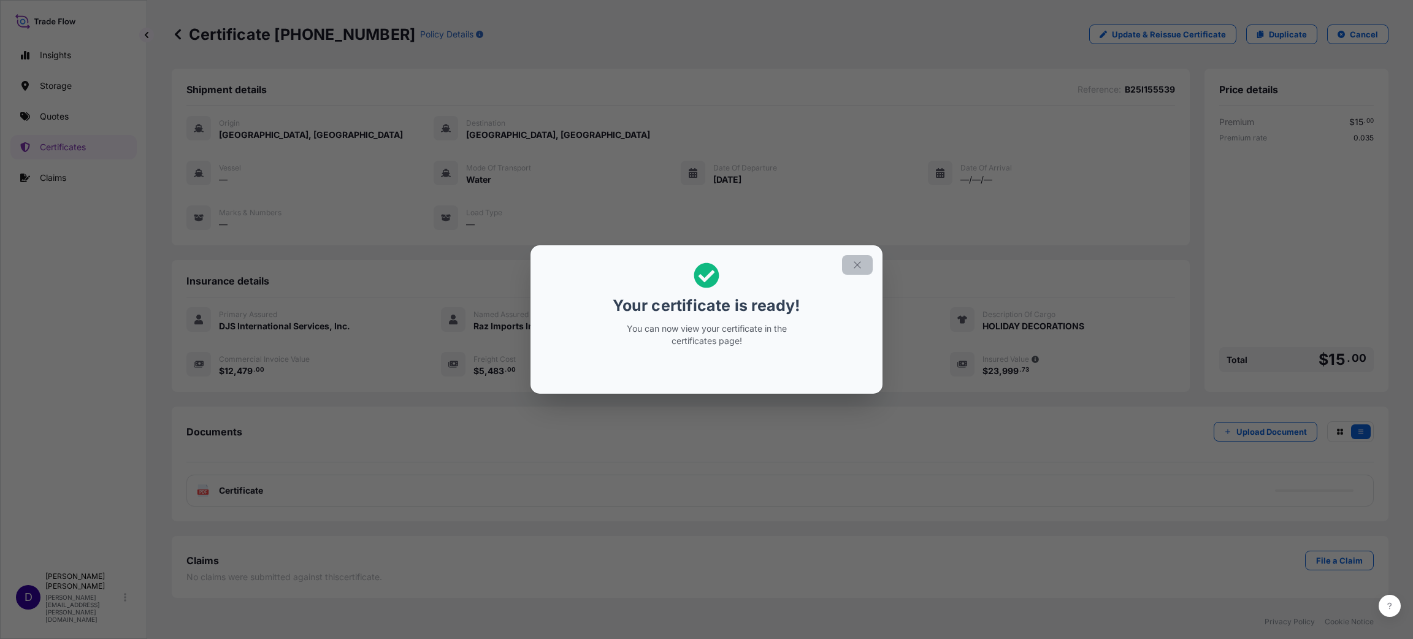
click at [862, 259] on icon "button" at bounding box center [857, 264] width 11 height 11
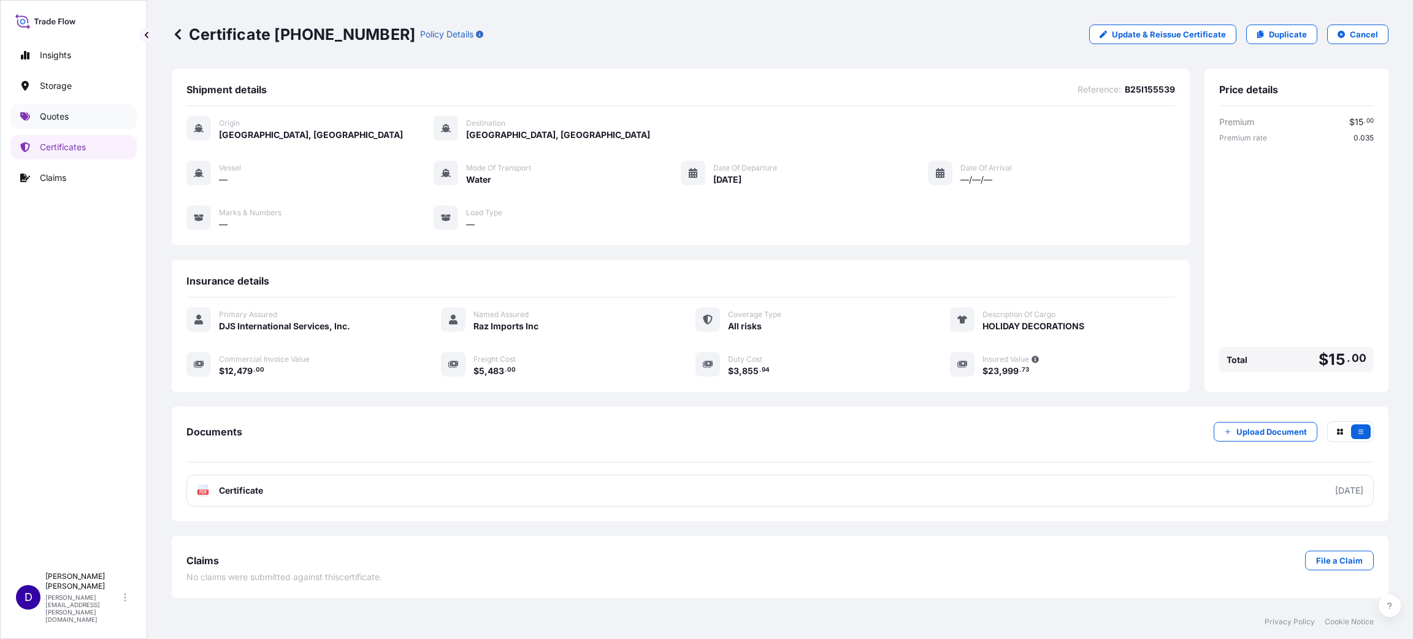
click at [44, 117] on p "Quotes" at bounding box center [54, 116] width 29 height 12
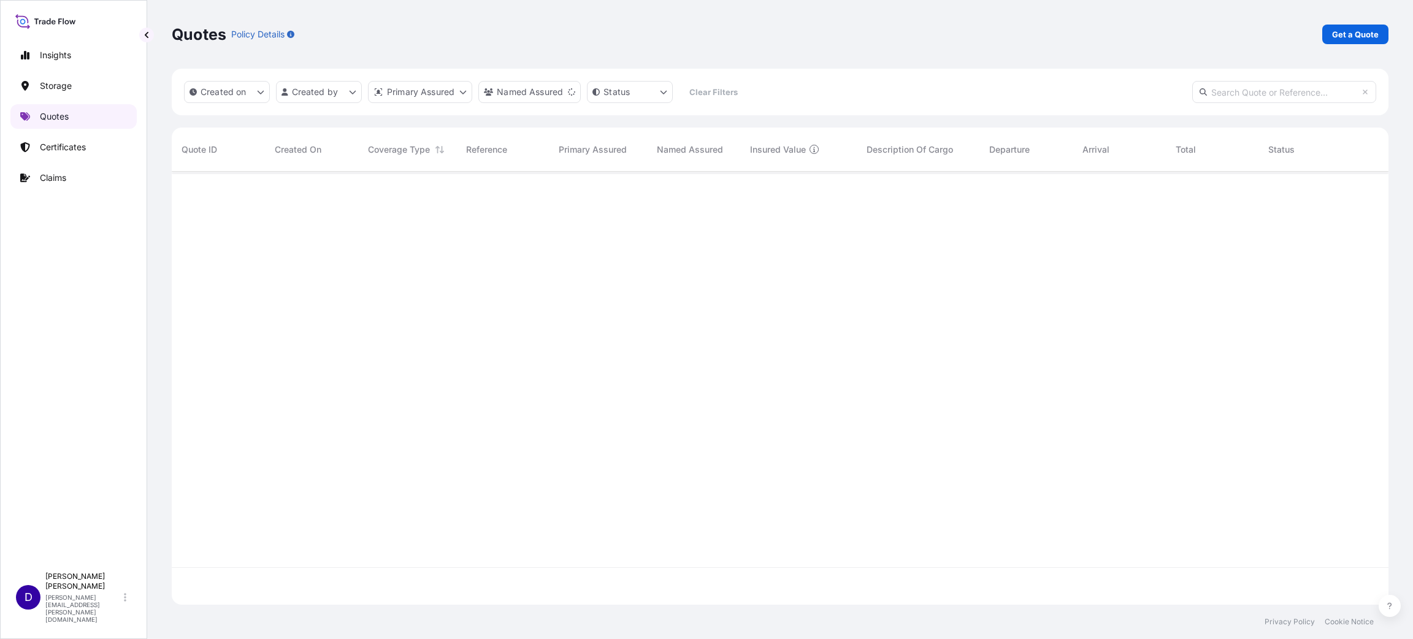
scroll to position [463, 1203]
click at [1337, 40] on p "Get a Quote" at bounding box center [1355, 34] width 47 height 12
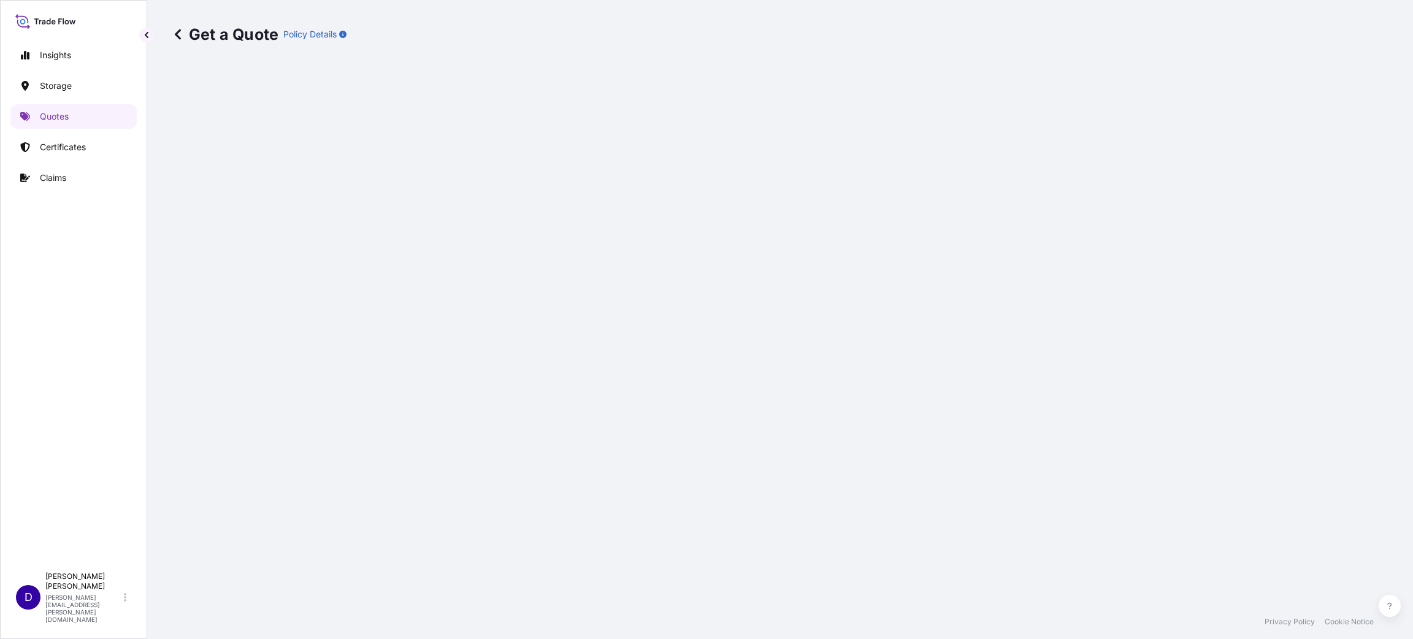
scroll to position [20, 0]
select select "Water"
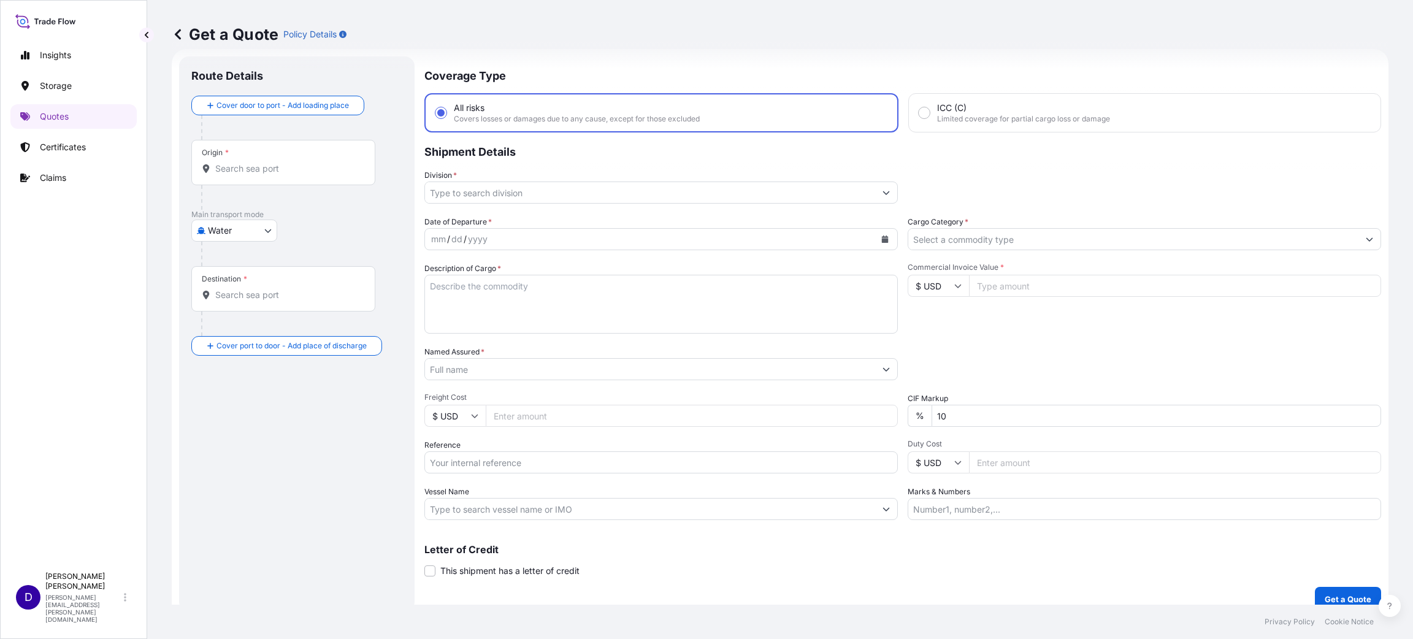
click at [230, 169] on input "Origin *" at bounding box center [287, 169] width 145 height 12
type input "cnbjs"
click at [53, 114] on p "Quotes" at bounding box center [54, 116] width 29 height 12
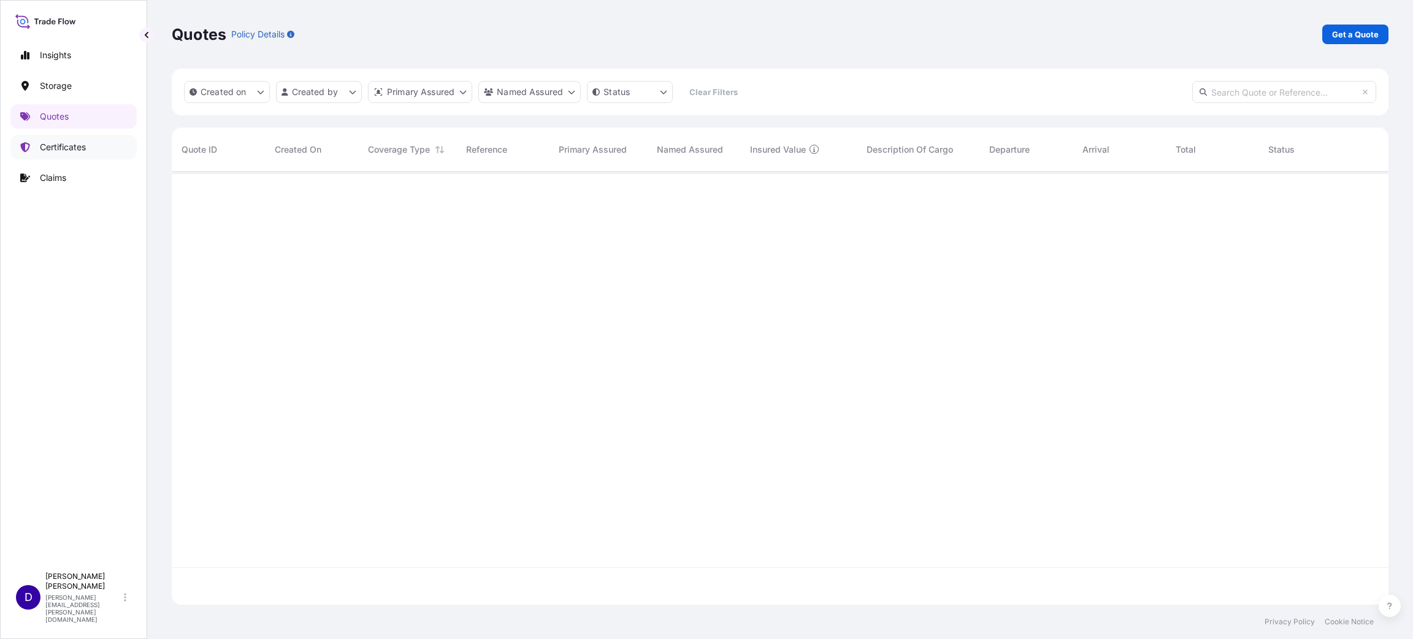
scroll to position [463, 1203]
click at [84, 156] on link "Certificates" at bounding box center [73, 147] width 126 height 25
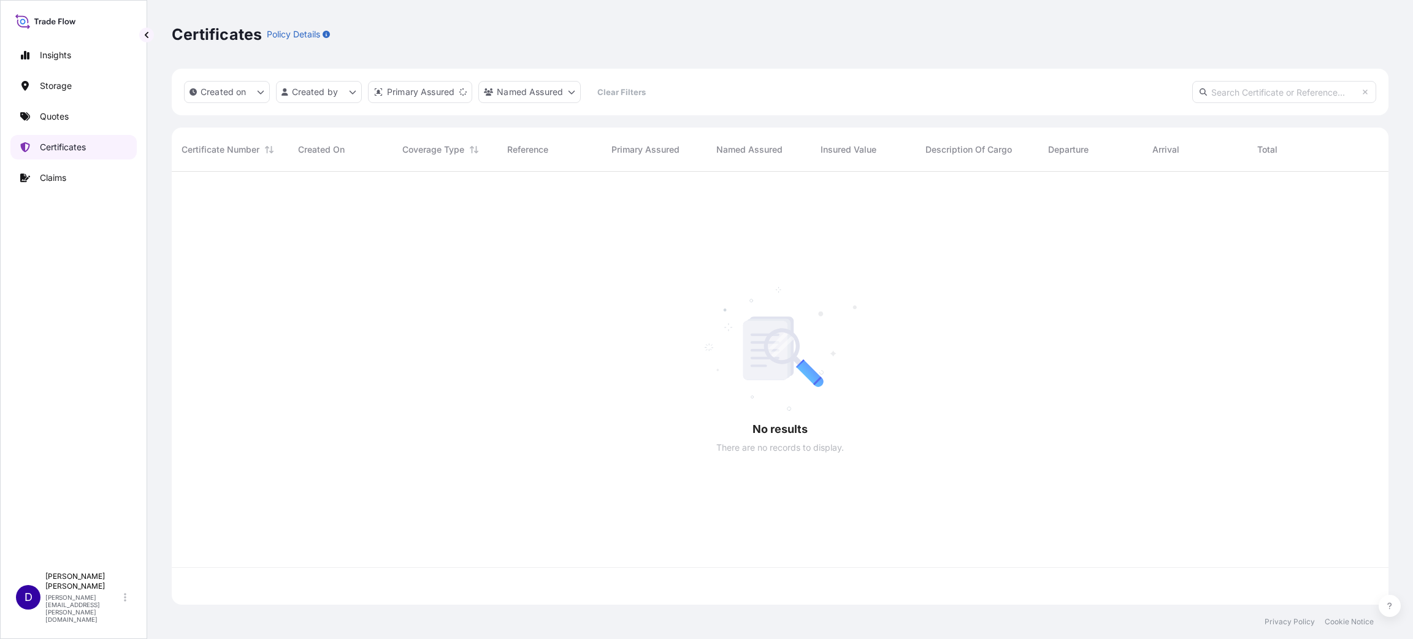
scroll to position [426, 1203]
click at [79, 149] on p "Certificates" at bounding box center [63, 147] width 46 height 12
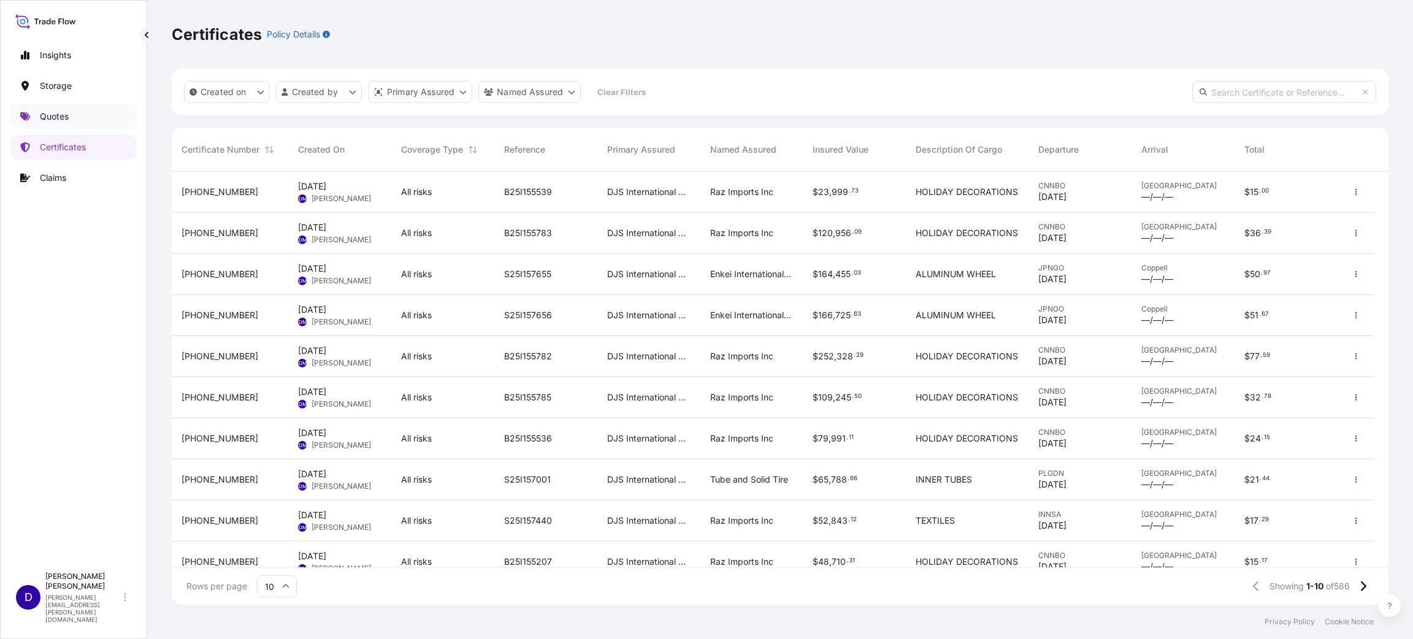
click at [72, 105] on link "Quotes" at bounding box center [73, 116] width 126 height 25
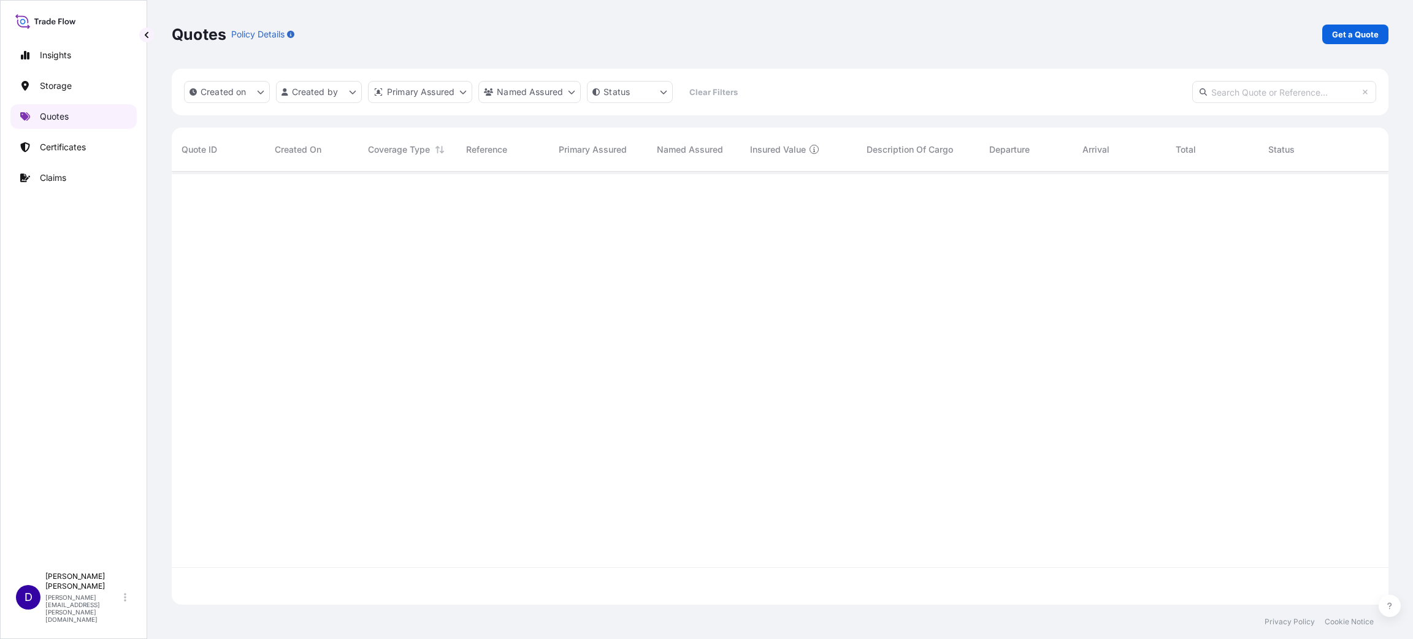
scroll to position [426, 1203]
click at [1344, 36] on p "Get a Quote" at bounding box center [1355, 34] width 47 height 12
select select "Water"
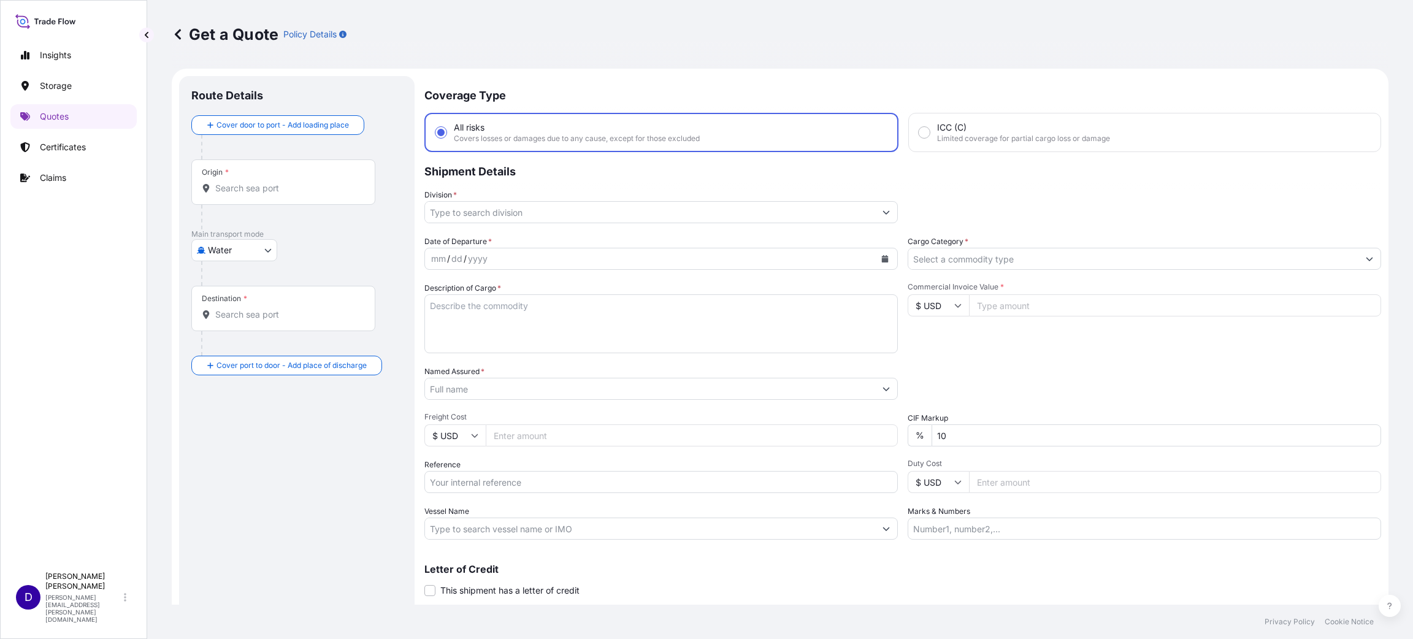
scroll to position [20, 0]
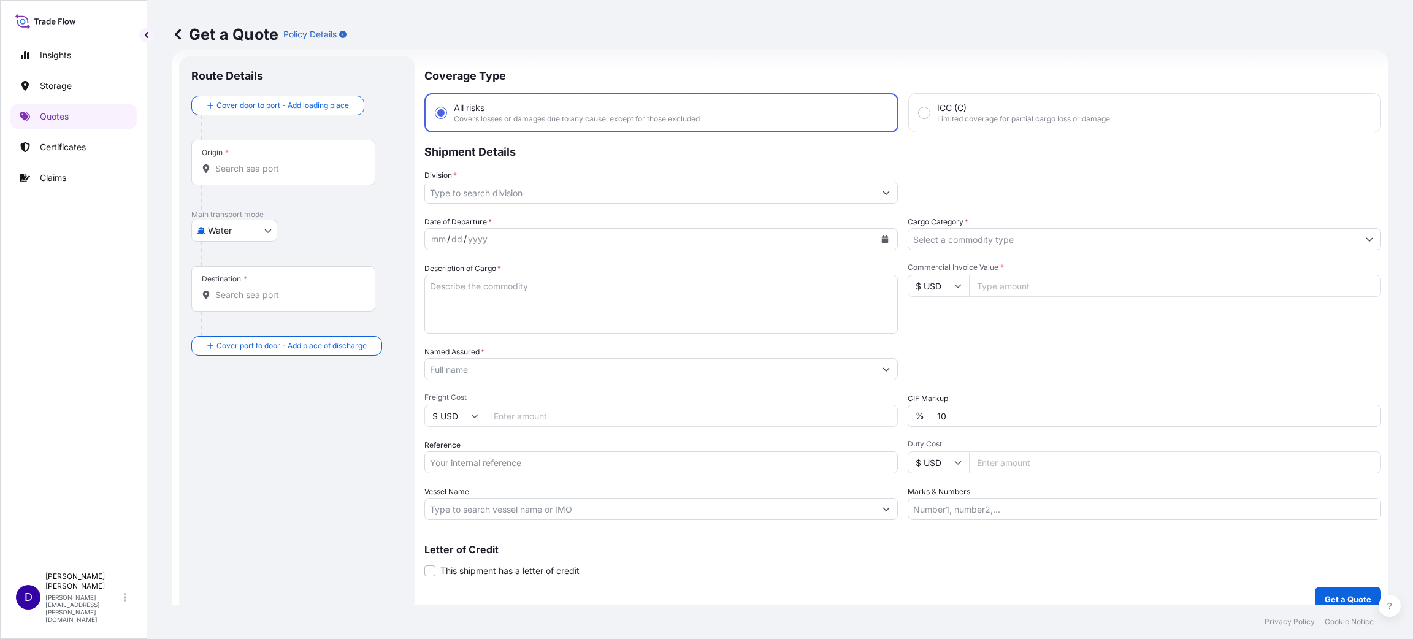
click at [240, 180] on div "Origin *" at bounding box center [283, 162] width 184 height 45
click at [240, 175] on input "Origin *" at bounding box center [287, 169] width 145 height 12
type input "c"
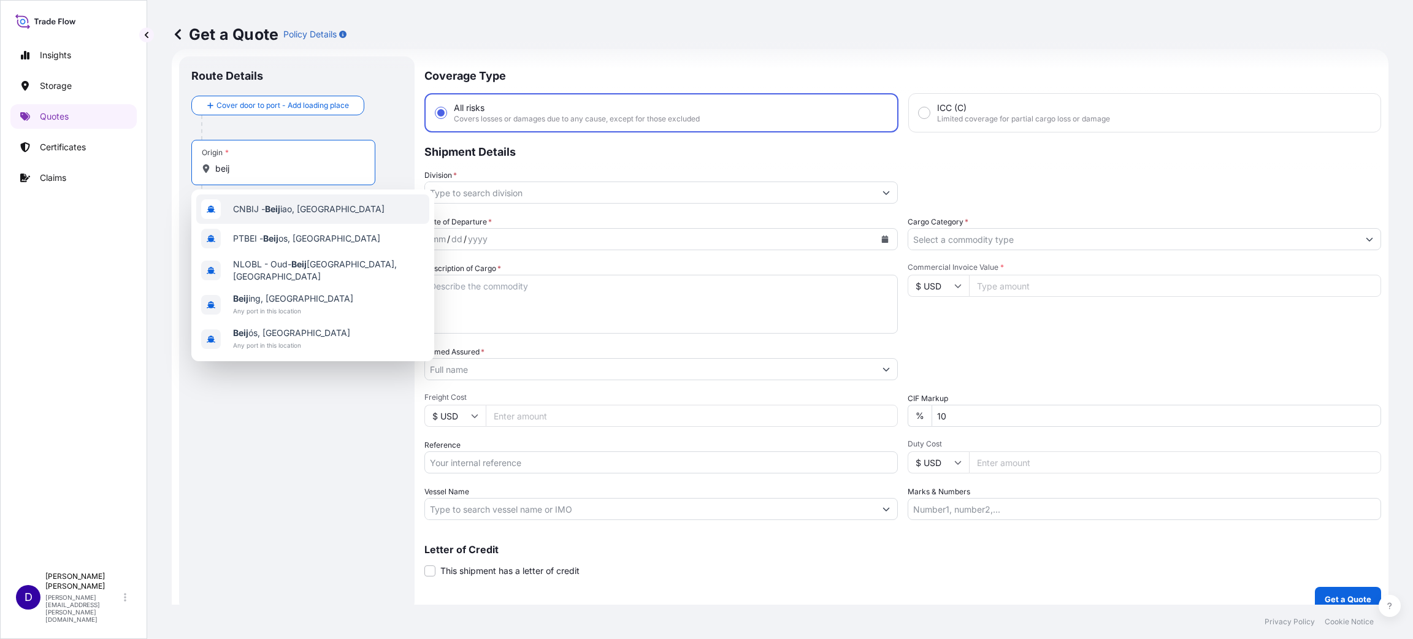
click at [274, 217] on div "CNBIJ - Beij iao, [GEOGRAPHIC_DATA]" at bounding box center [312, 208] width 233 height 29
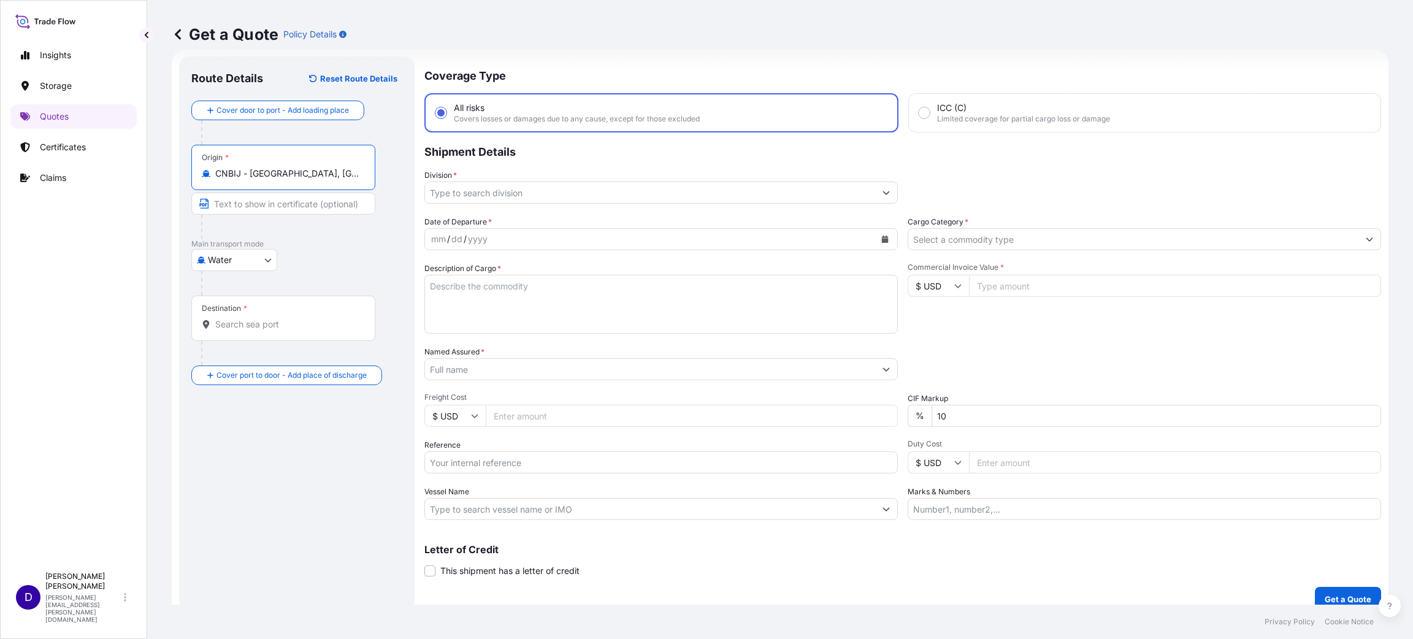
type input "CNBIJ - [GEOGRAPHIC_DATA], [GEOGRAPHIC_DATA]"
click at [225, 312] on div "Destination *" at bounding box center [224, 309] width 45 height 10
click at [225, 318] on input "Destination *" at bounding box center [287, 324] width 145 height 12
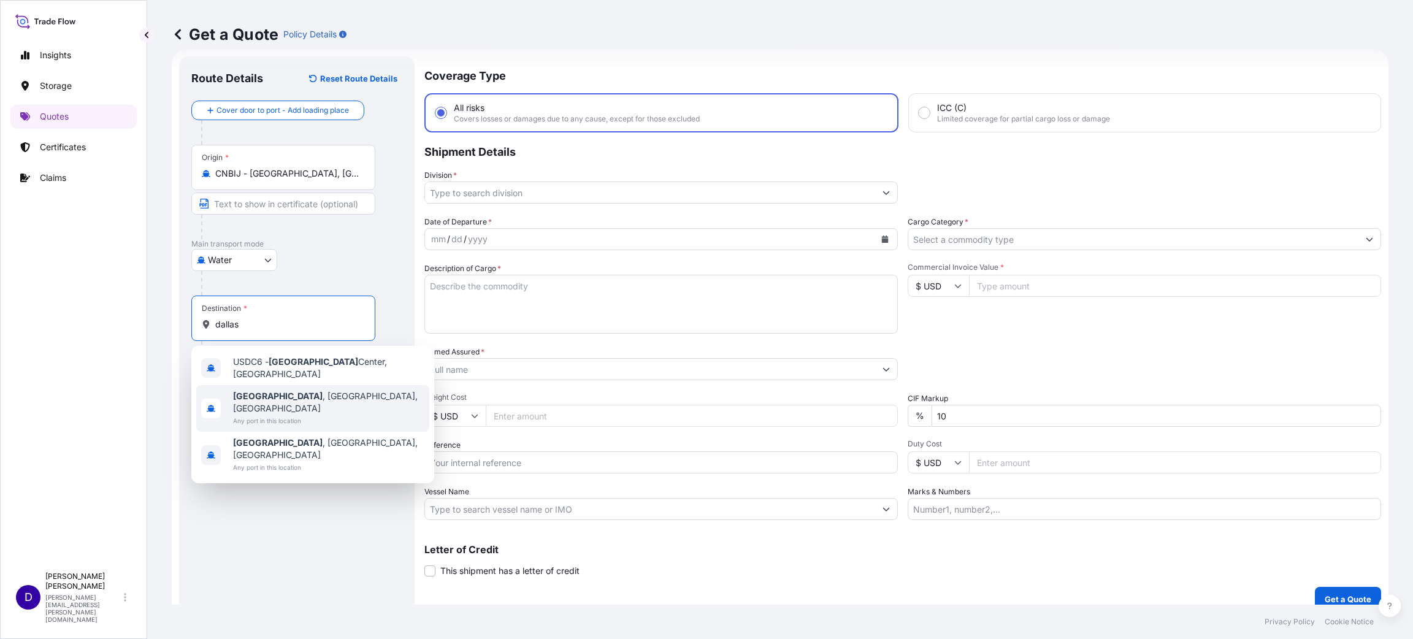
click at [302, 392] on div "[GEOGRAPHIC_DATA] , [GEOGRAPHIC_DATA], [GEOGRAPHIC_DATA] Any port in this locat…" at bounding box center [312, 408] width 233 height 47
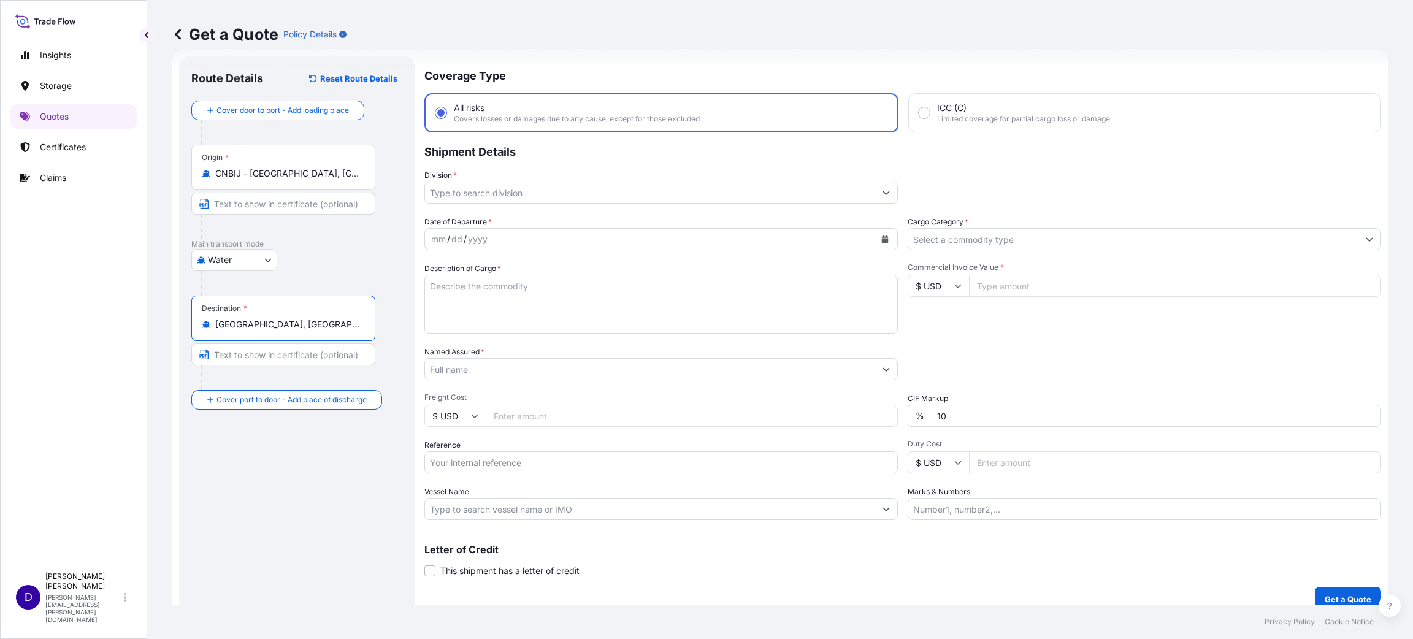
type input "[GEOGRAPHIC_DATA], [GEOGRAPHIC_DATA], [GEOGRAPHIC_DATA]"
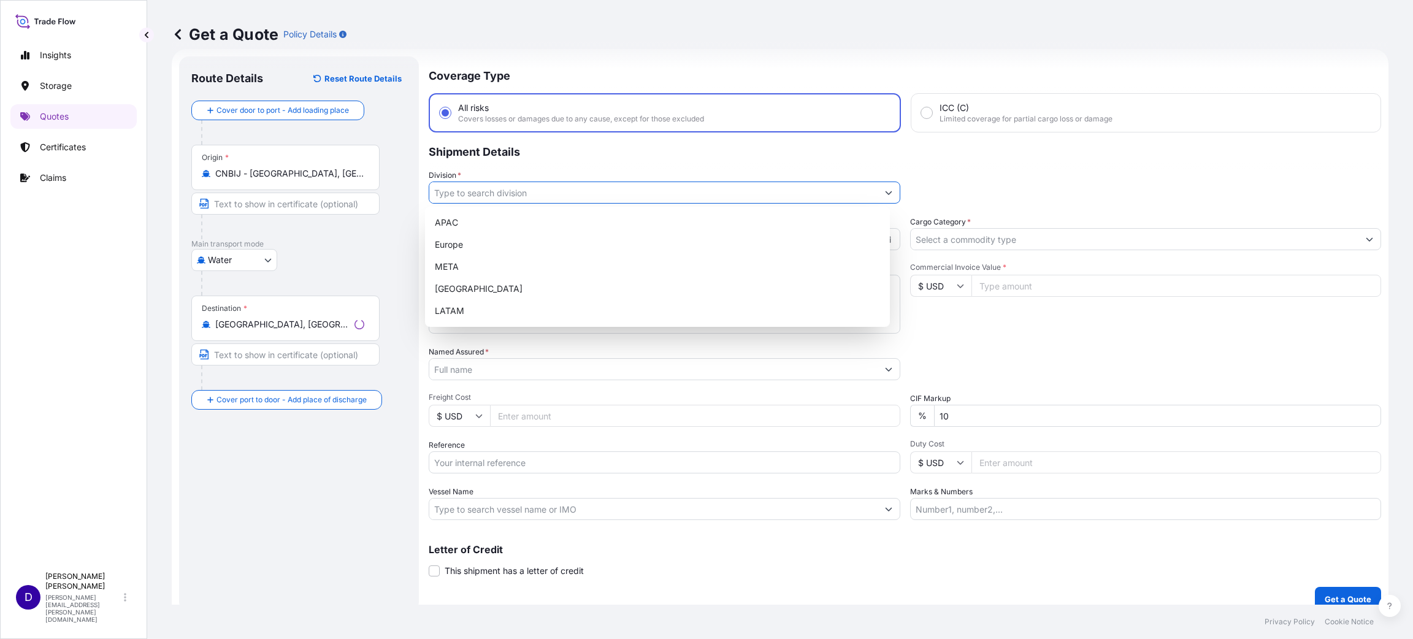
click at [492, 194] on input "Division *" at bounding box center [653, 193] width 448 height 22
click at [492, 285] on div "[GEOGRAPHIC_DATA]" at bounding box center [657, 289] width 455 height 22
type input "[GEOGRAPHIC_DATA]"
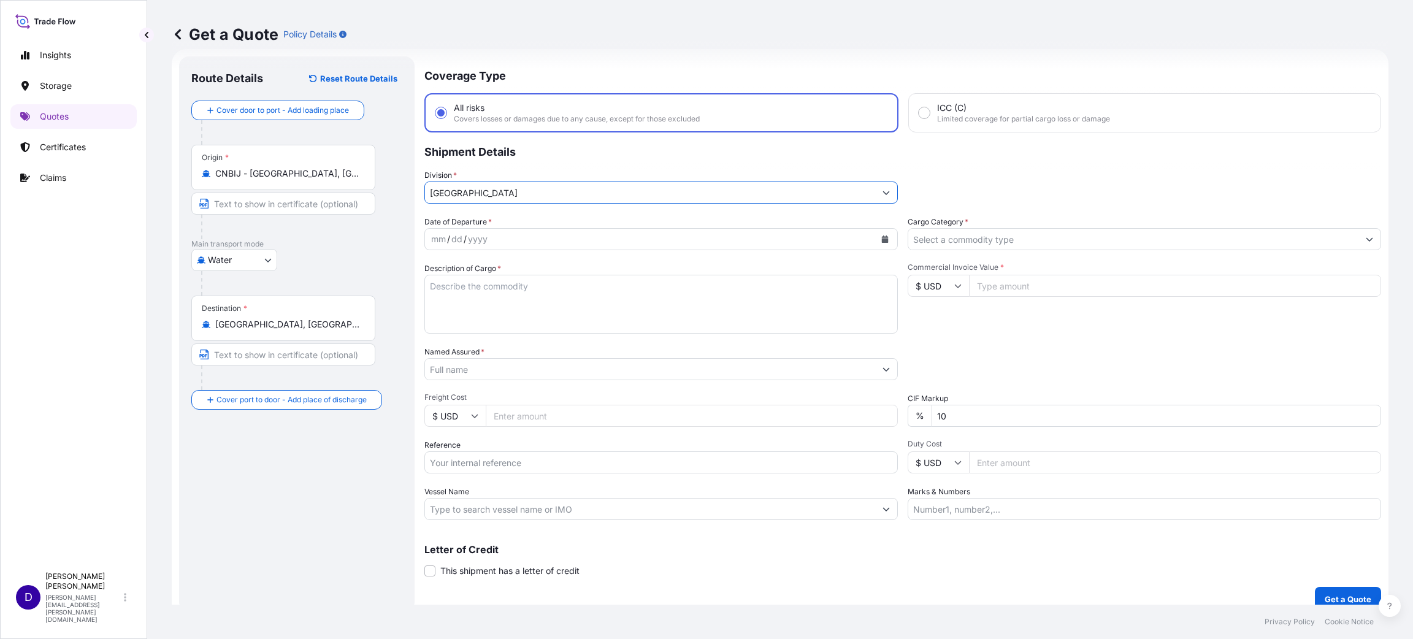
click at [882, 239] on icon "Calendar" at bounding box center [885, 238] width 7 height 7
click at [451, 362] on div "10" at bounding box center [446, 364] width 22 height 22
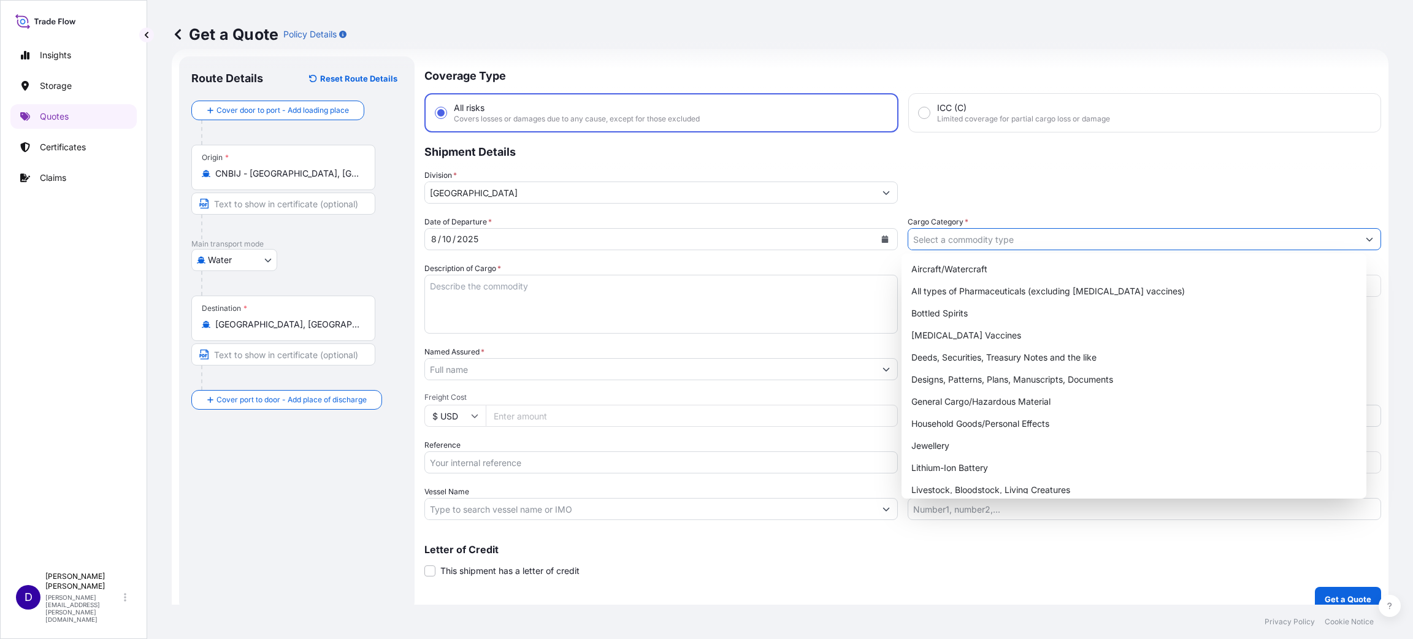
click at [941, 230] on input "Cargo Category *" at bounding box center [1133, 239] width 450 height 22
click at [976, 396] on div "General Cargo/Hazardous Material" at bounding box center [1133, 402] width 455 height 22
type input "General Cargo/Hazardous Material"
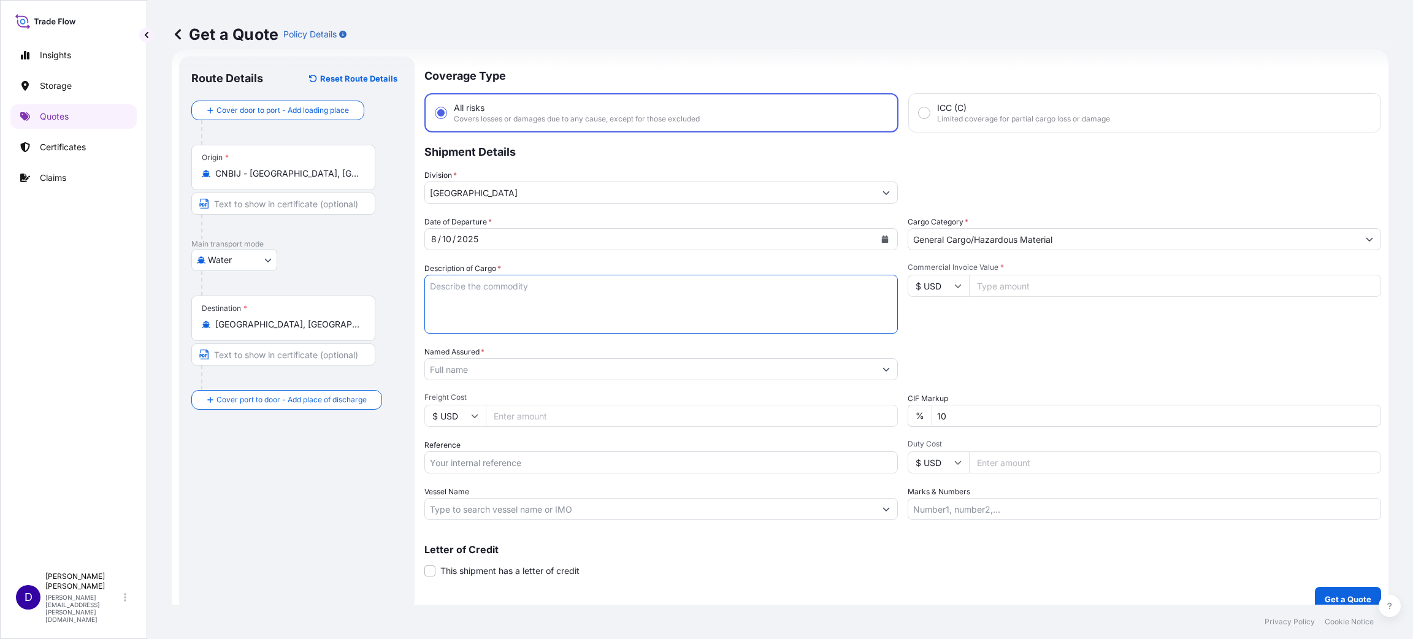
click at [645, 302] on textarea "Description of Cargo *" at bounding box center [660, 304] width 473 height 59
type textarea "w"
type textarea "WIRE PANEL"
click at [575, 364] on input "Named Assured *" at bounding box center [650, 369] width 450 height 22
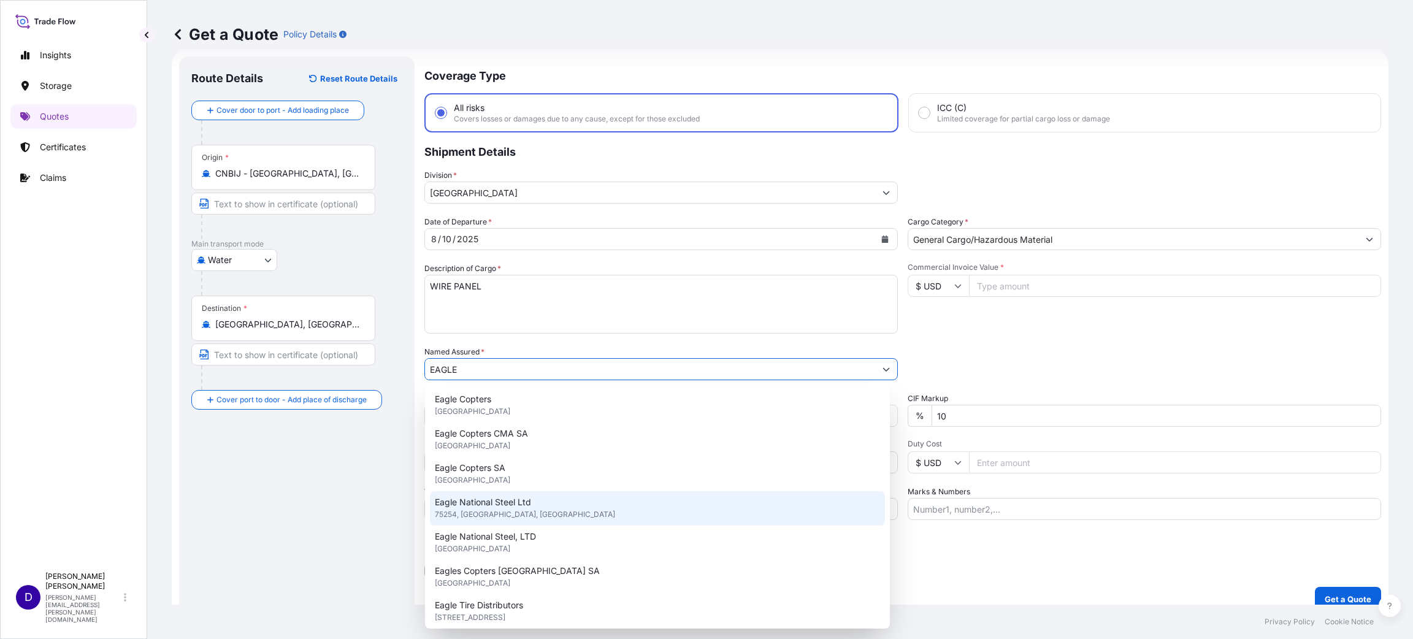
click at [546, 508] on span "75254, [GEOGRAPHIC_DATA], [GEOGRAPHIC_DATA]" at bounding box center [525, 514] width 180 height 12
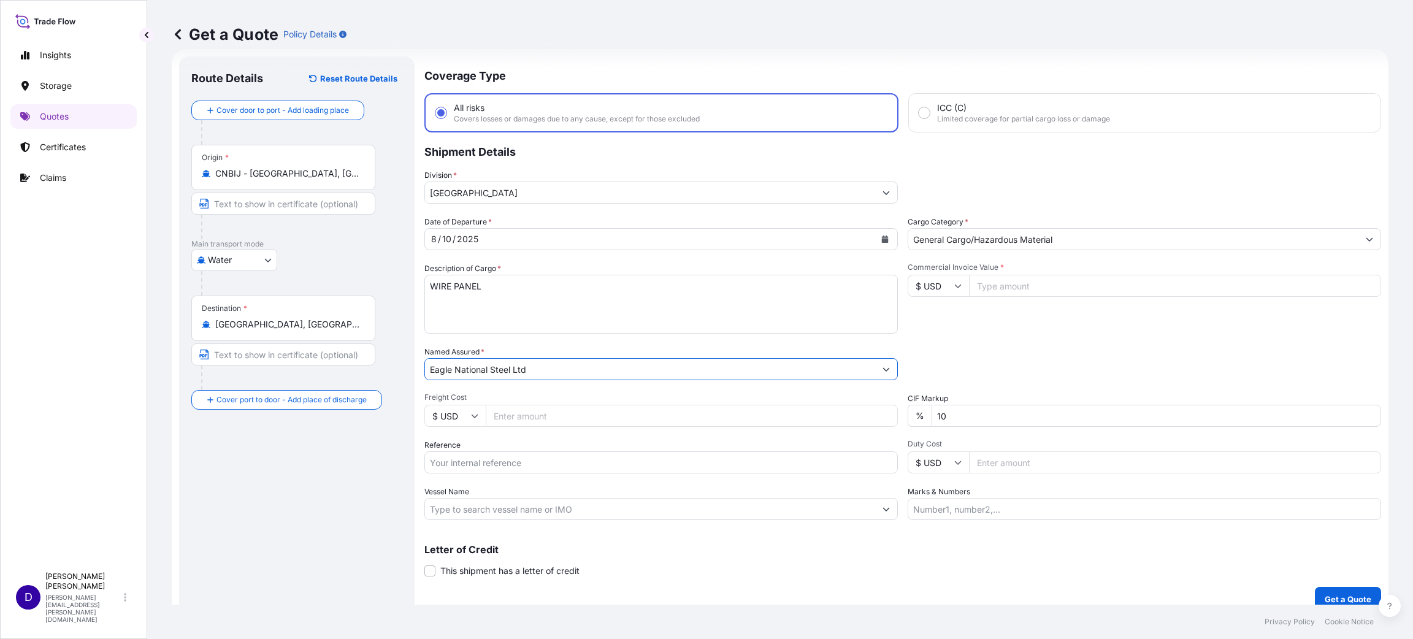
type input "Eagle National Steel Ltd"
click at [508, 415] on input "Freight Cost" at bounding box center [692, 416] width 412 height 22
type input "19419.00"
click at [541, 461] on input "Reference" at bounding box center [660, 462] width 473 height 22
paste input "B25I155572"
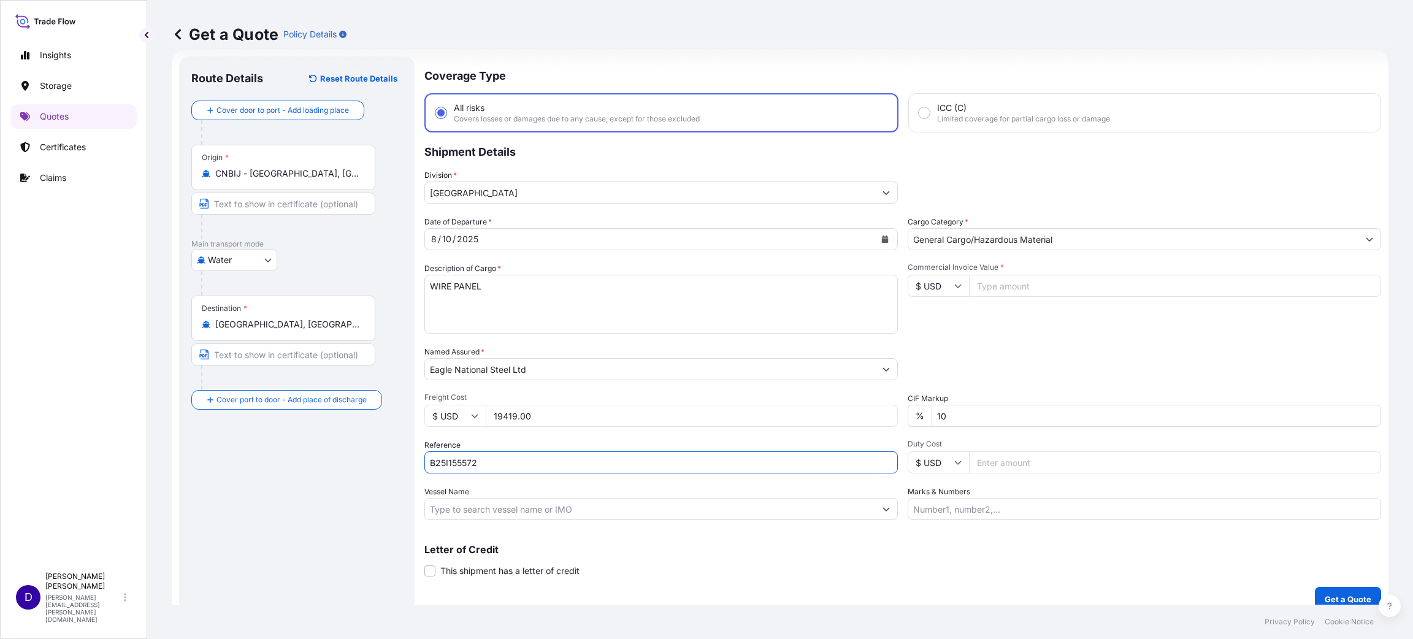
type input "B25I155572"
click at [1017, 275] on input "Commercial Invoice Value *" at bounding box center [1175, 286] width 412 height 22
click at [1003, 456] on input "Duty Cost" at bounding box center [1175, 462] width 412 height 22
type input "18539.59"
click at [1019, 275] on input "Commercial Invoice Value *" at bounding box center [1175, 286] width 412 height 22
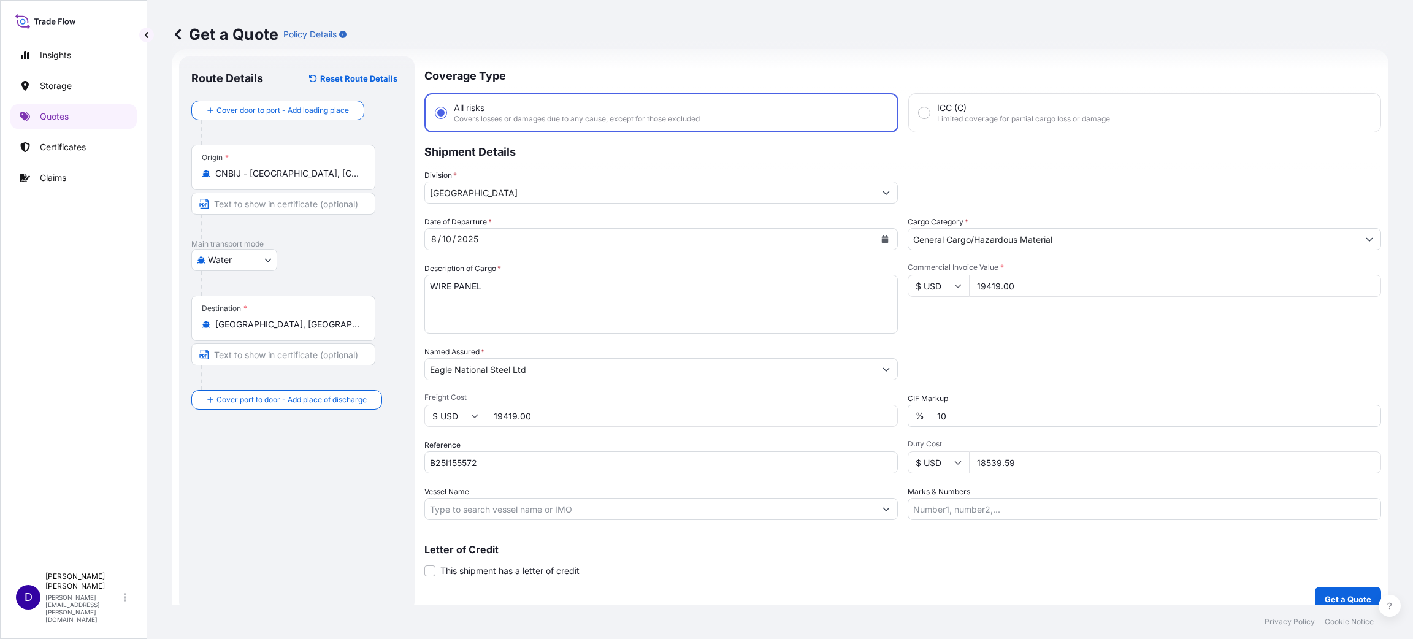
type input "19419.00"
drag, startPoint x: 551, startPoint y: 412, endPoint x: 433, endPoint y: 399, distance: 118.5
click at [441, 401] on div "Freight Cost $ USD 19419.00" at bounding box center [660, 409] width 473 height 34
drag, startPoint x: 1032, startPoint y: 461, endPoint x: 851, endPoint y: 465, distance: 180.9
click at [859, 465] on div "Date of Departure * [DATE] Cargo Category * General Cargo/Hazardous Material De…" at bounding box center [902, 368] width 957 height 304
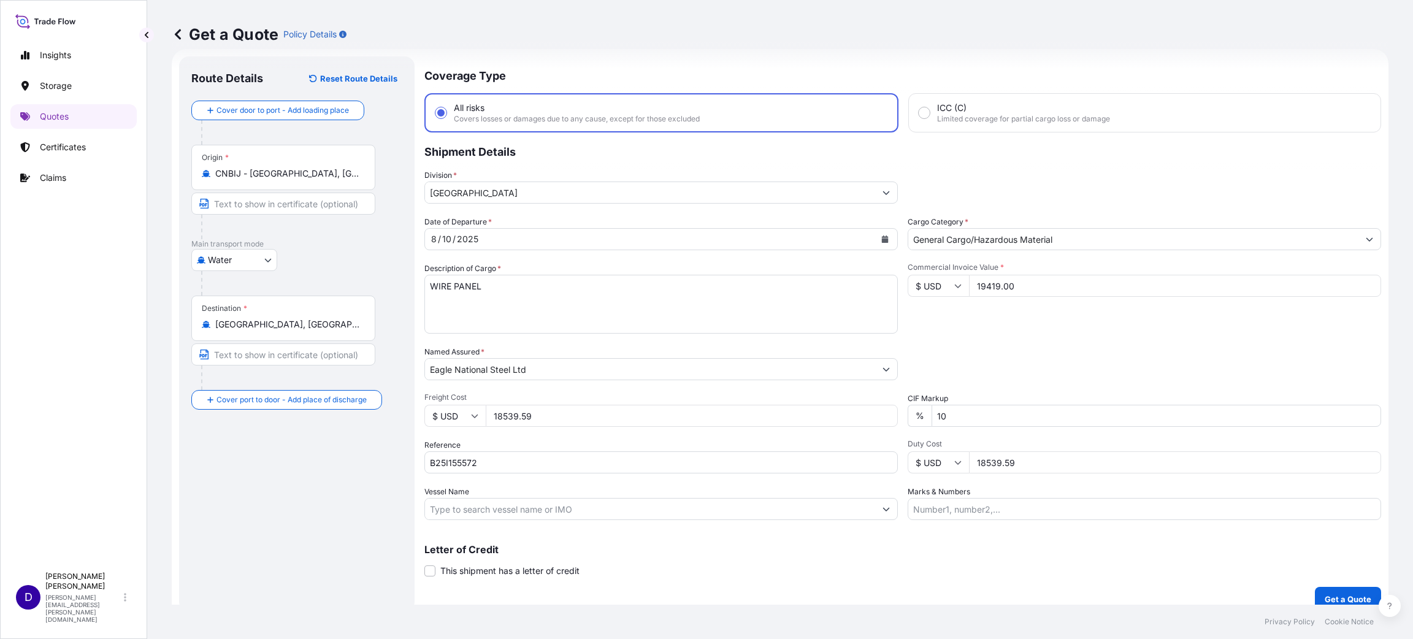
drag, startPoint x: 564, startPoint y: 407, endPoint x: 423, endPoint y: 407, distance: 141.0
click at [424, 407] on div "$ USD 18539.59" at bounding box center [660, 416] width 473 height 22
type input "7210.00"
click at [1052, 458] on input "18539.59" at bounding box center [1175, 462] width 412 height 22
drag, startPoint x: 1063, startPoint y: 466, endPoint x: 923, endPoint y: 463, distance: 139.8
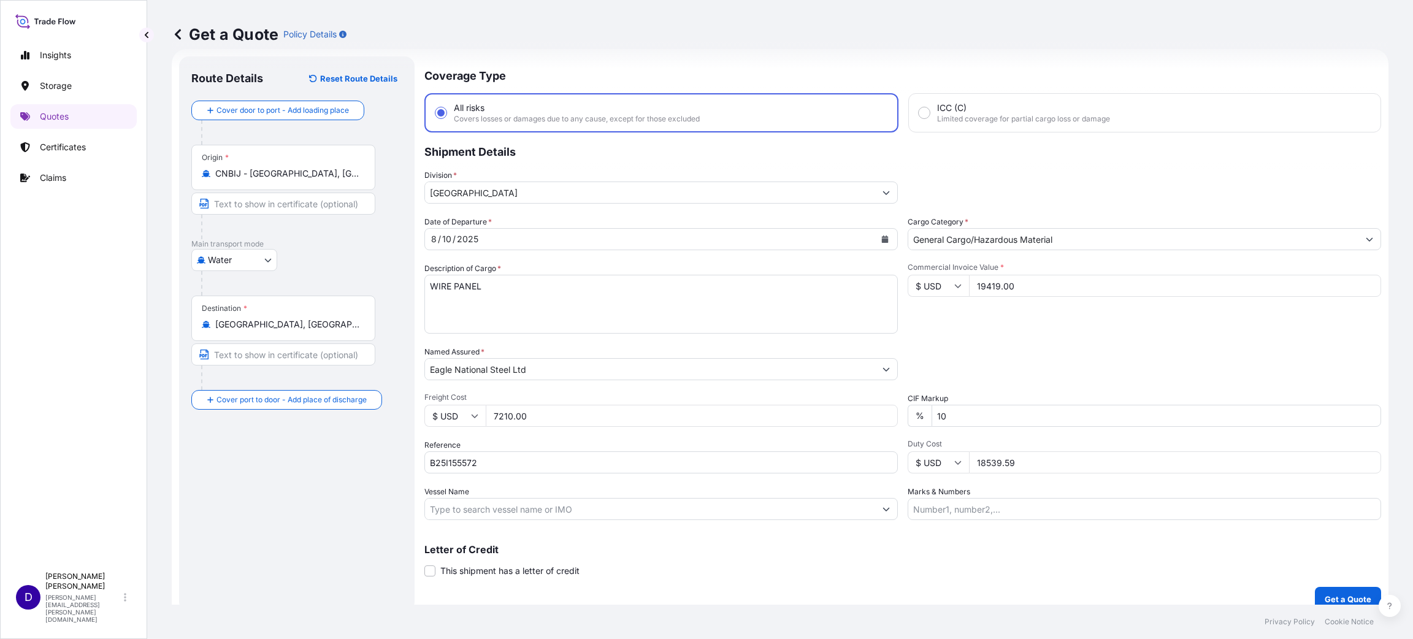
click at [923, 463] on div "$ USD 18539.59" at bounding box center [1144, 462] width 473 height 22
click at [982, 465] on input "18539.59" at bounding box center [1175, 462] width 412 height 22
click at [1355, 596] on p "Get a Quote" at bounding box center [1348, 599] width 47 height 12
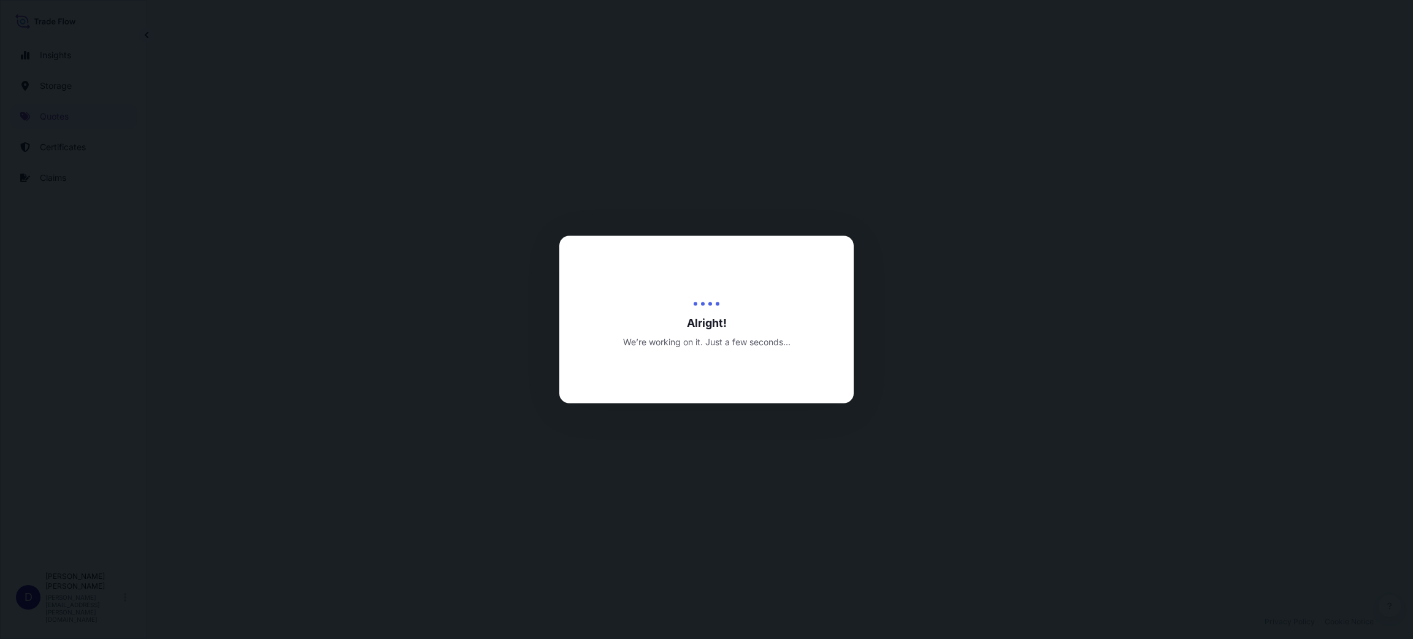
select select "Water"
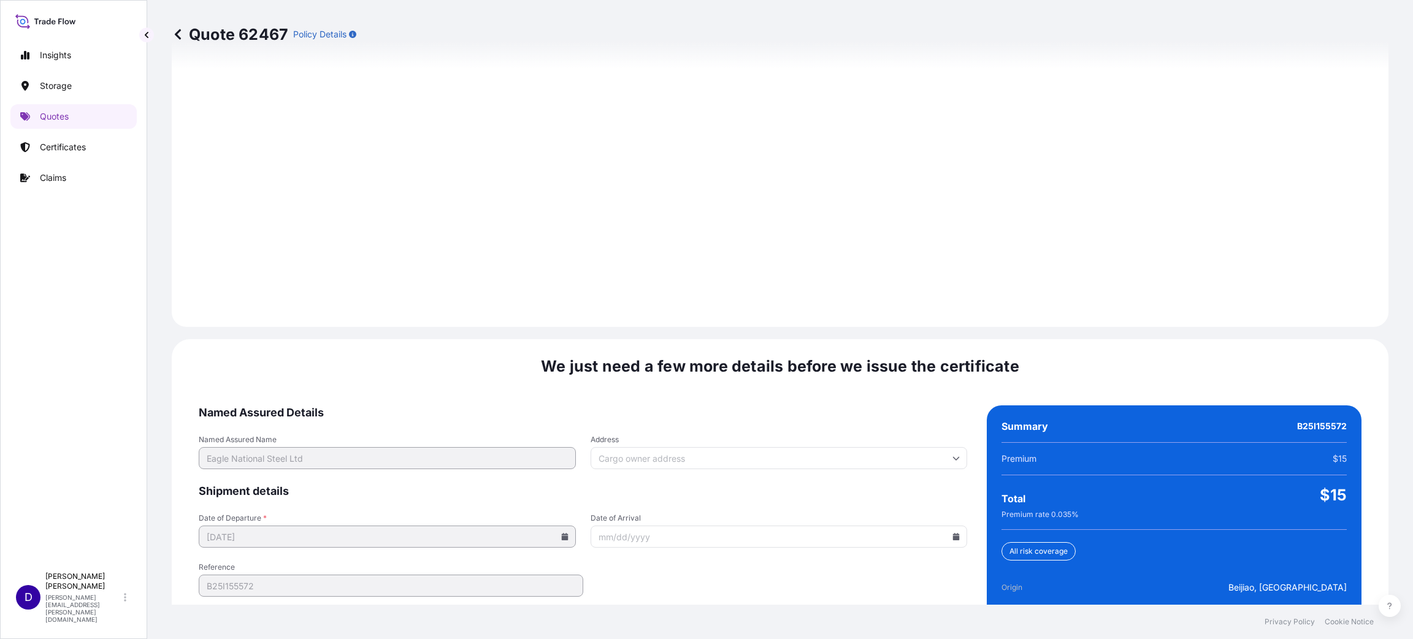
scroll to position [1684, 0]
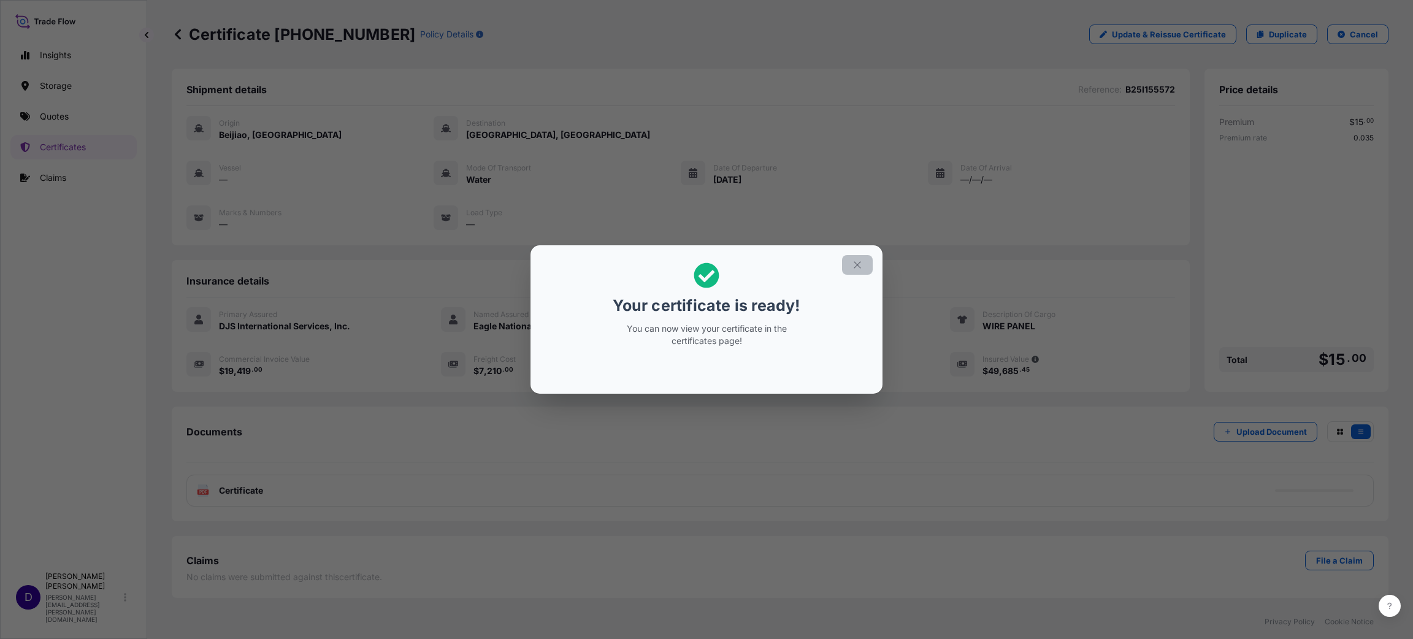
click at [856, 259] on button "button" at bounding box center [857, 265] width 31 height 20
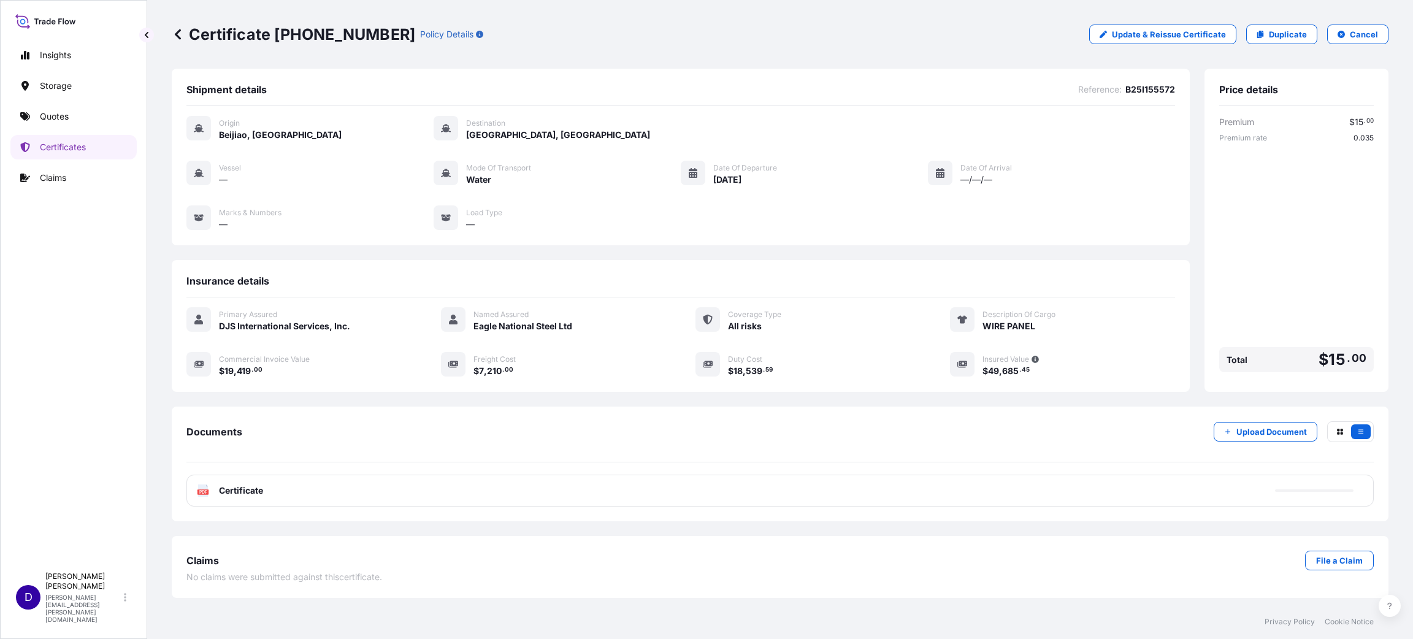
drag, startPoint x: 1130, startPoint y: 115, endPoint x: 760, endPoint y: 184, distance: 376.7
click at [741, 183] on span "[DATE]" at bounding box center [727, 180] width 28 height 12
